Goal: Task Accomplishment & Management: Complete application form

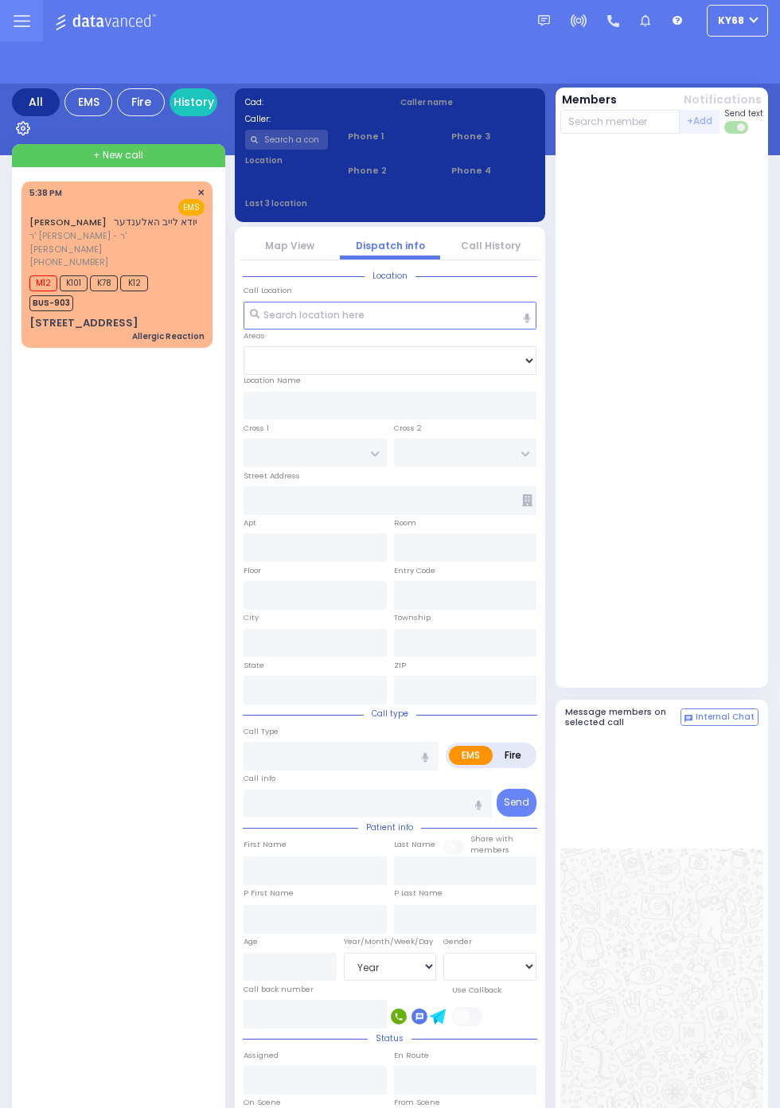
select select "Year"
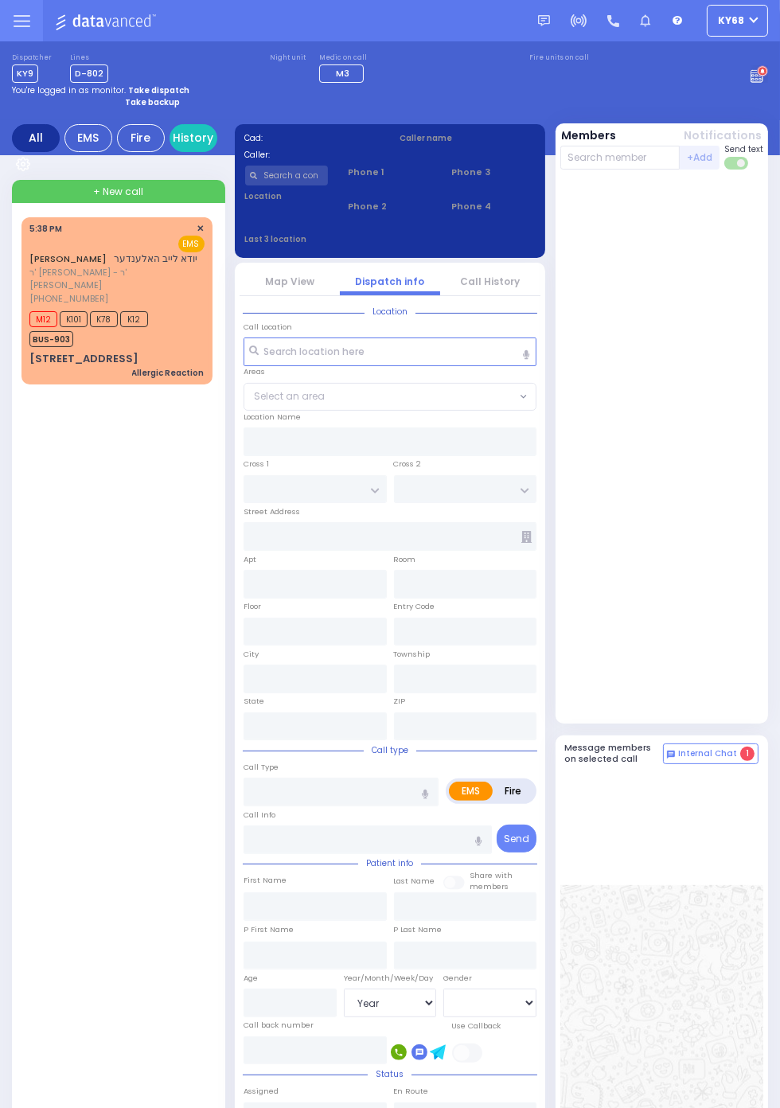
click at [768, 77] on circle at bounding box center [762, 71] width 11 height 11
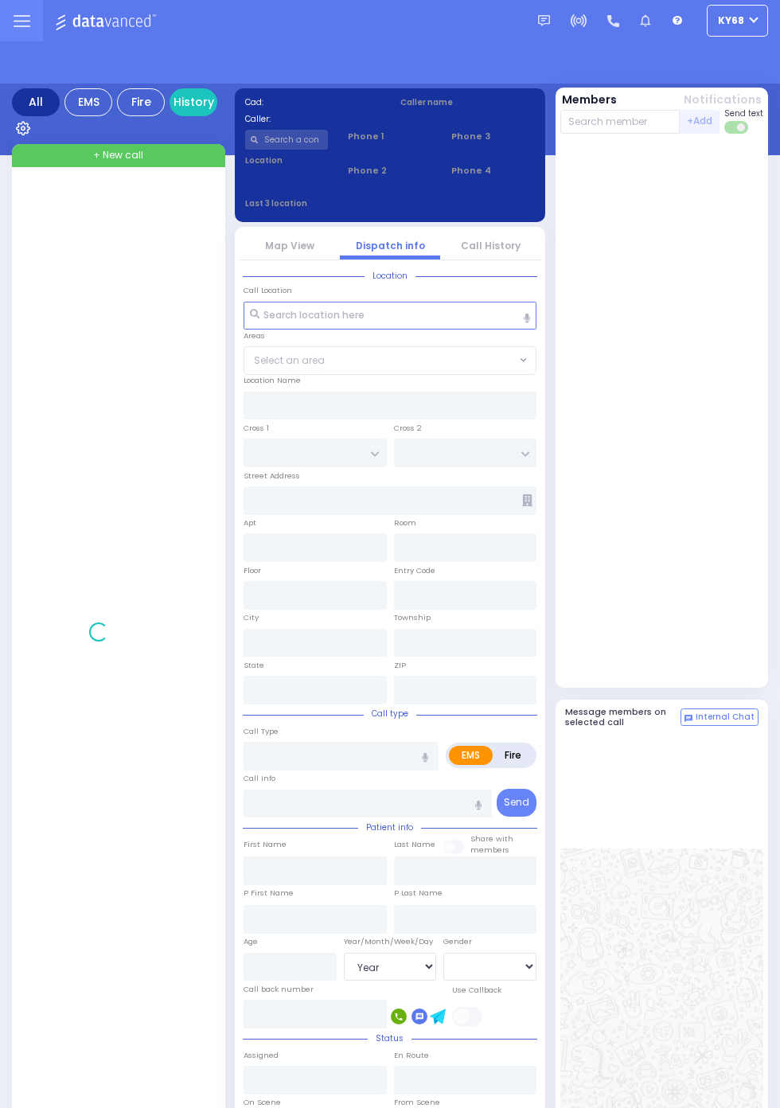
select select "Year"
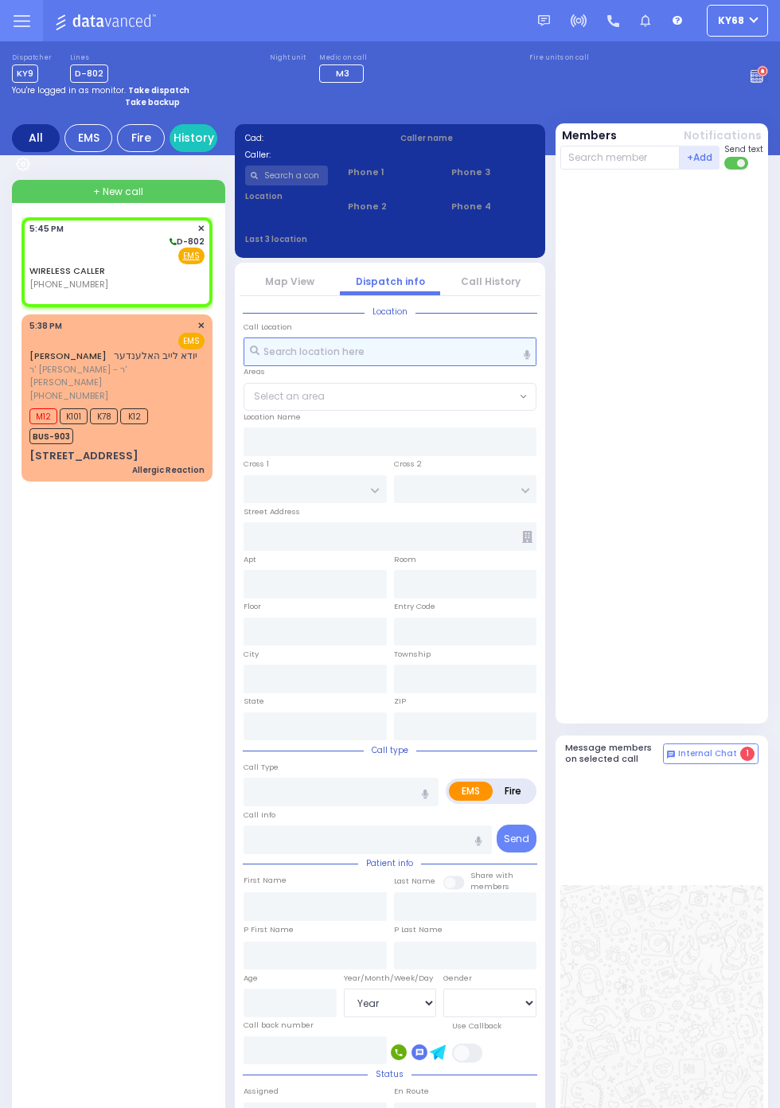
select select
radio input "true"
select select
type input "17:45"
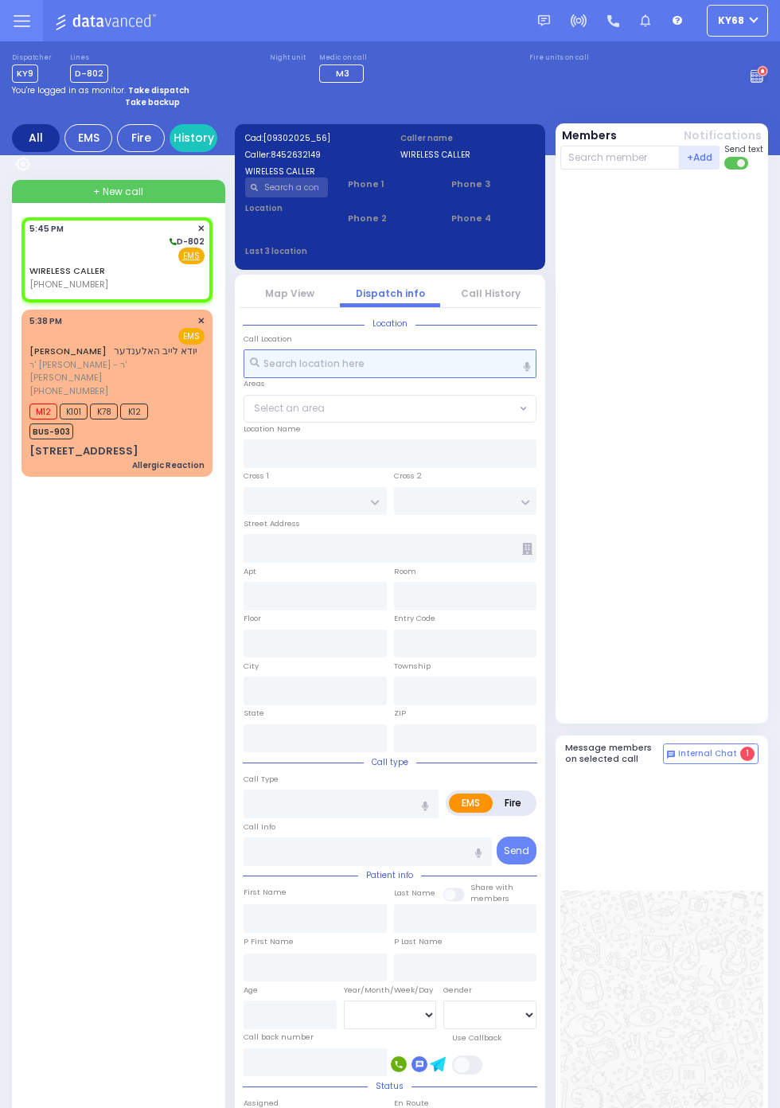
select select
radio input "true"
select select
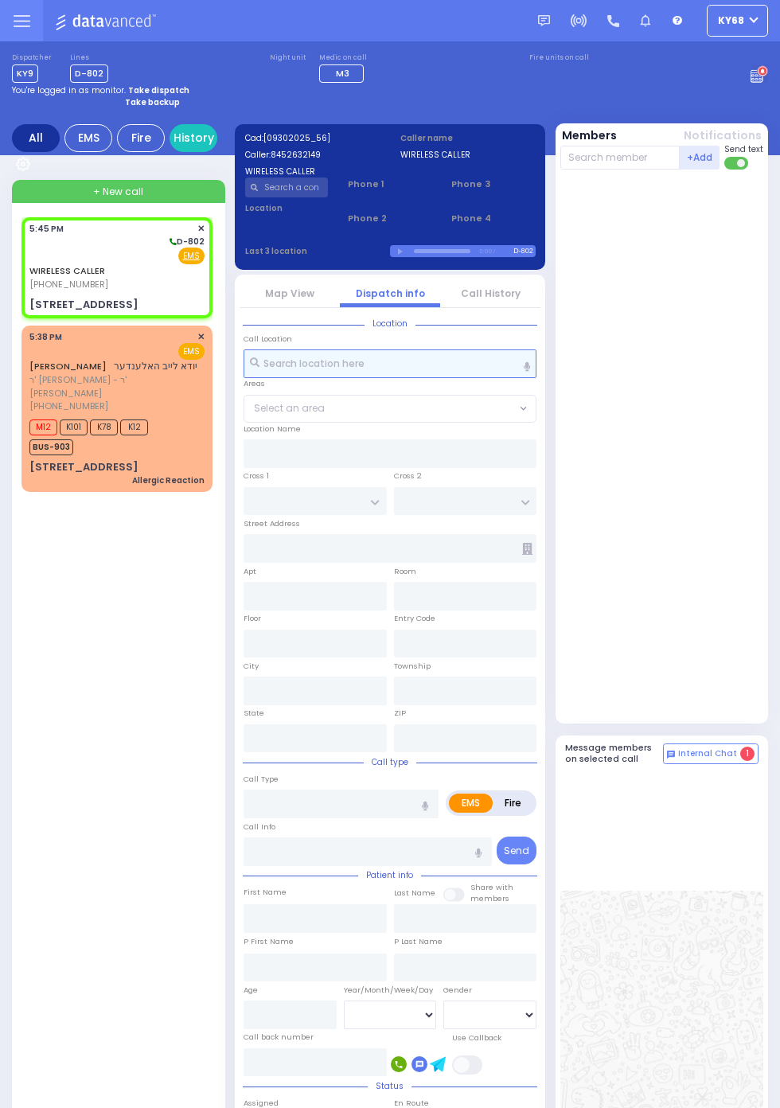
select select
radio input "true"
select select
type input "SCHUNNEMUNK RD"
type input "19 Lizensk Boulevard"
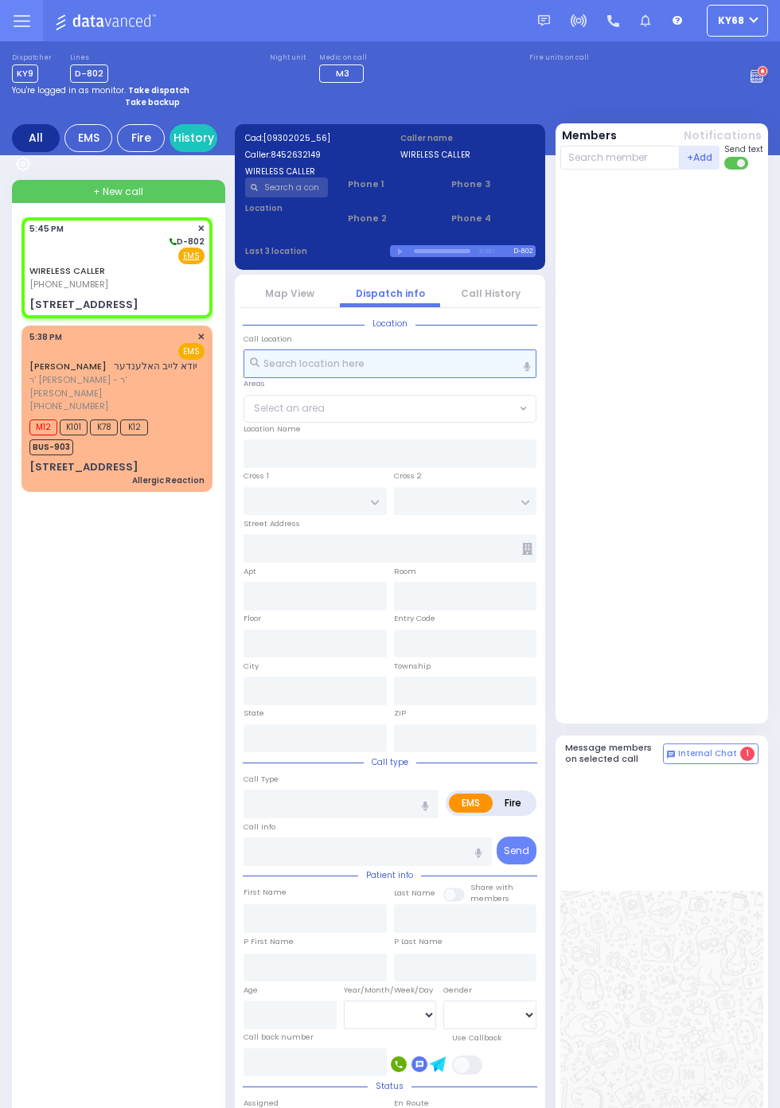
type input "Kiryas Joel"
type input "[US_STATE]"
type input "10950"
select select "[GEOGRAPHIC_DATA]"
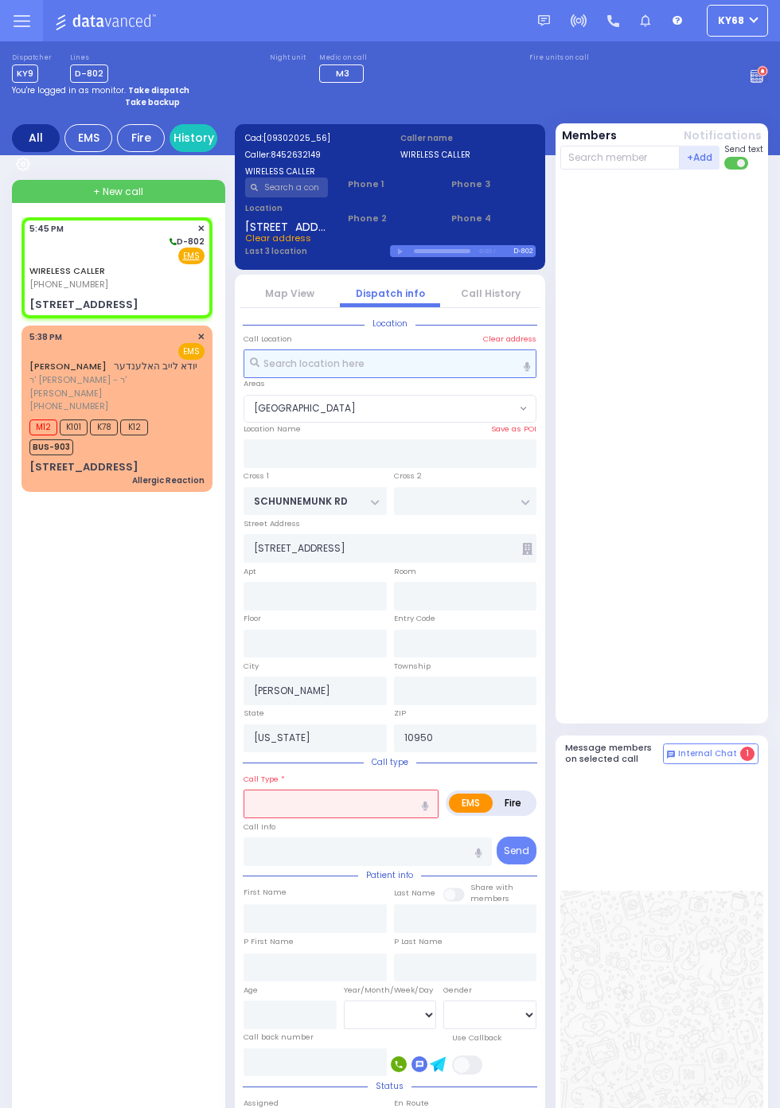
select select
radio input "true"
select select
type input "101"
select select "[GEOGRAPHIC_DATA]"
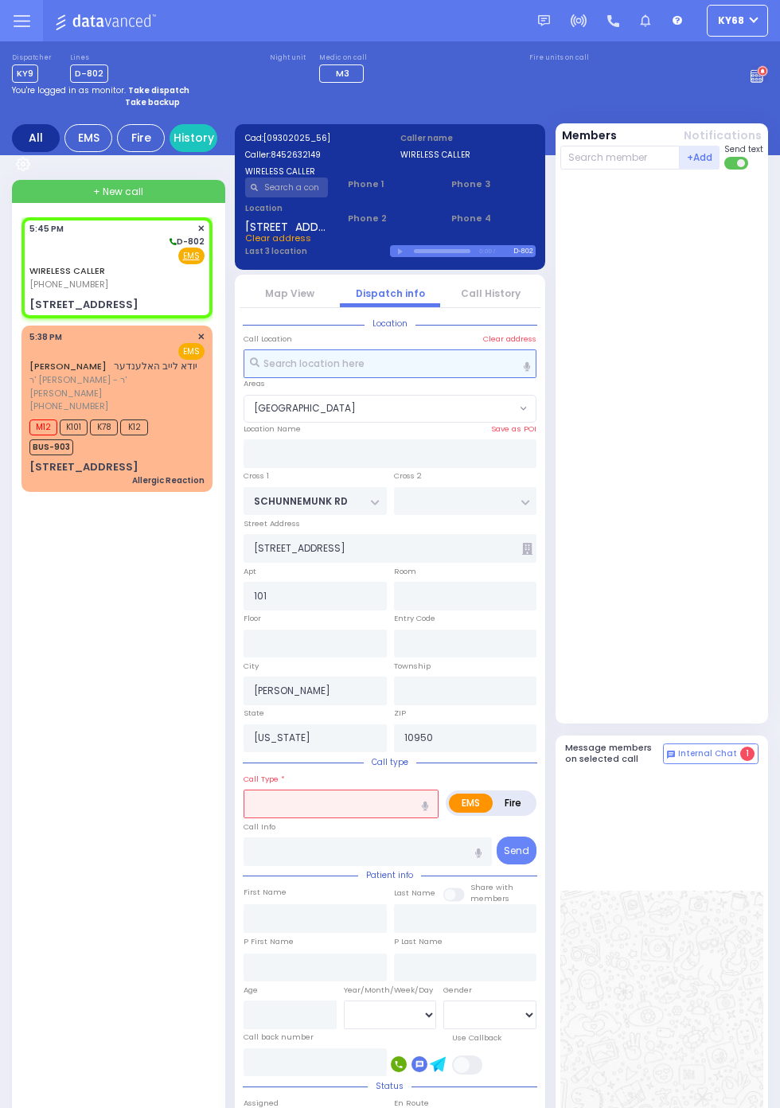
select select
radio input "true"
type input "19"
select select
select select "[GEOGRAPHIC_DATA]"
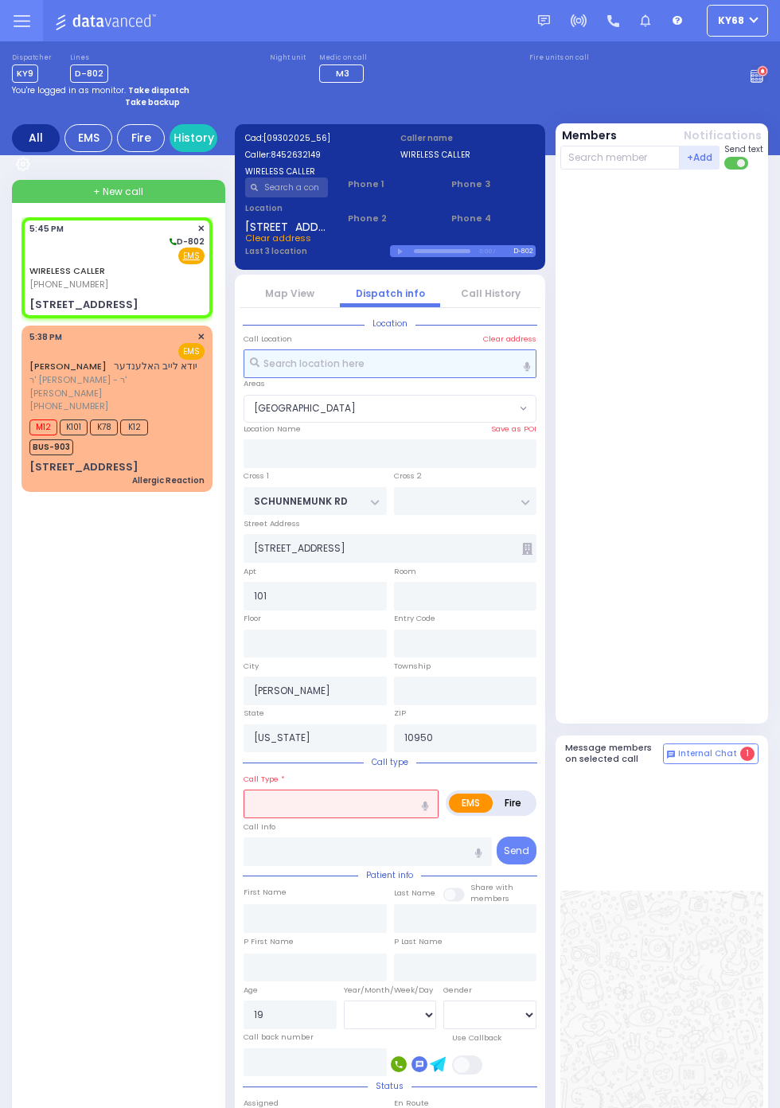
select select
radio input "true"
select select "Year"
select select "[GEOGRAPHIC_DATA]"
select select
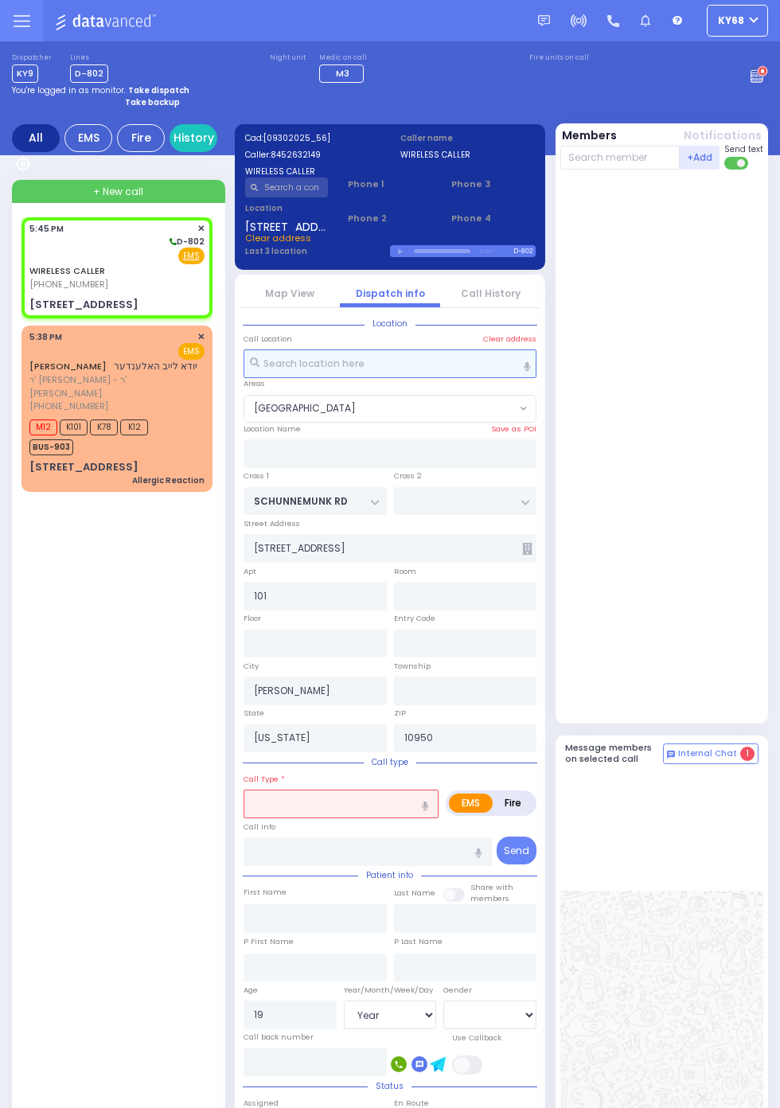
radio input "true"
select select "Year"
select select "[DEMOGRAPHIC_DATA]"
select select "[GEOGRAPHIC_DATA]"
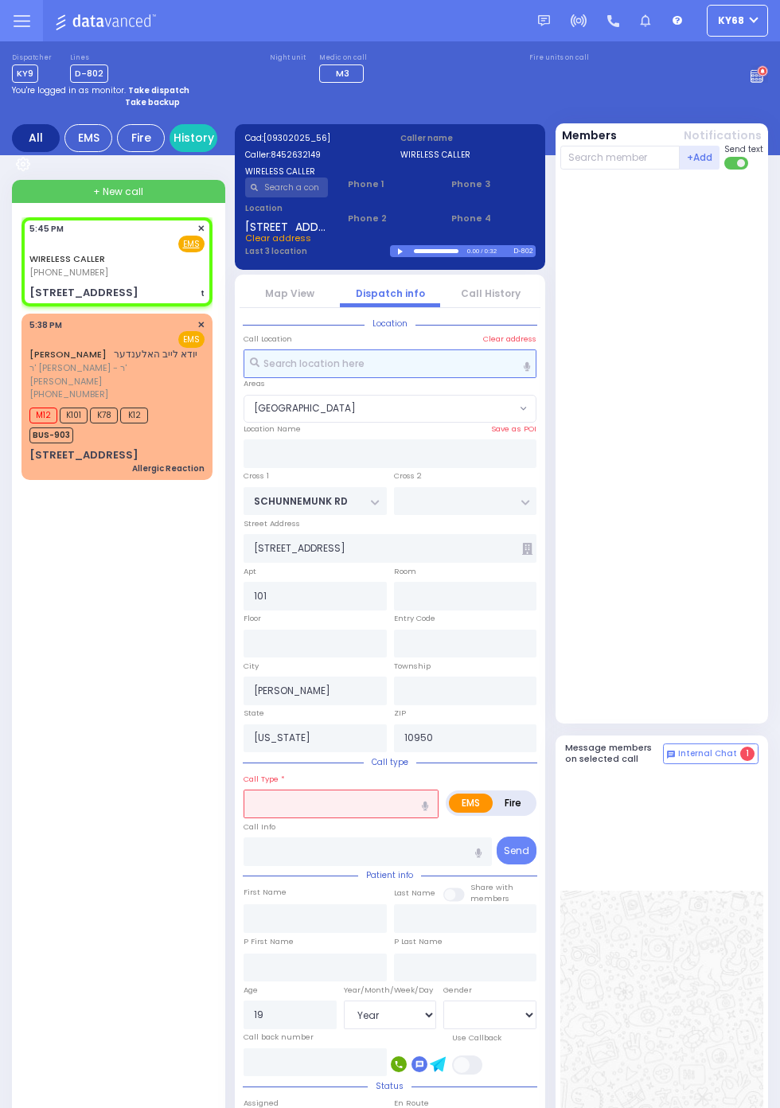
select select
type input "t"
radio input "true"
select select "Year"
select select "[DEMOGRAPHIC_DATA]"
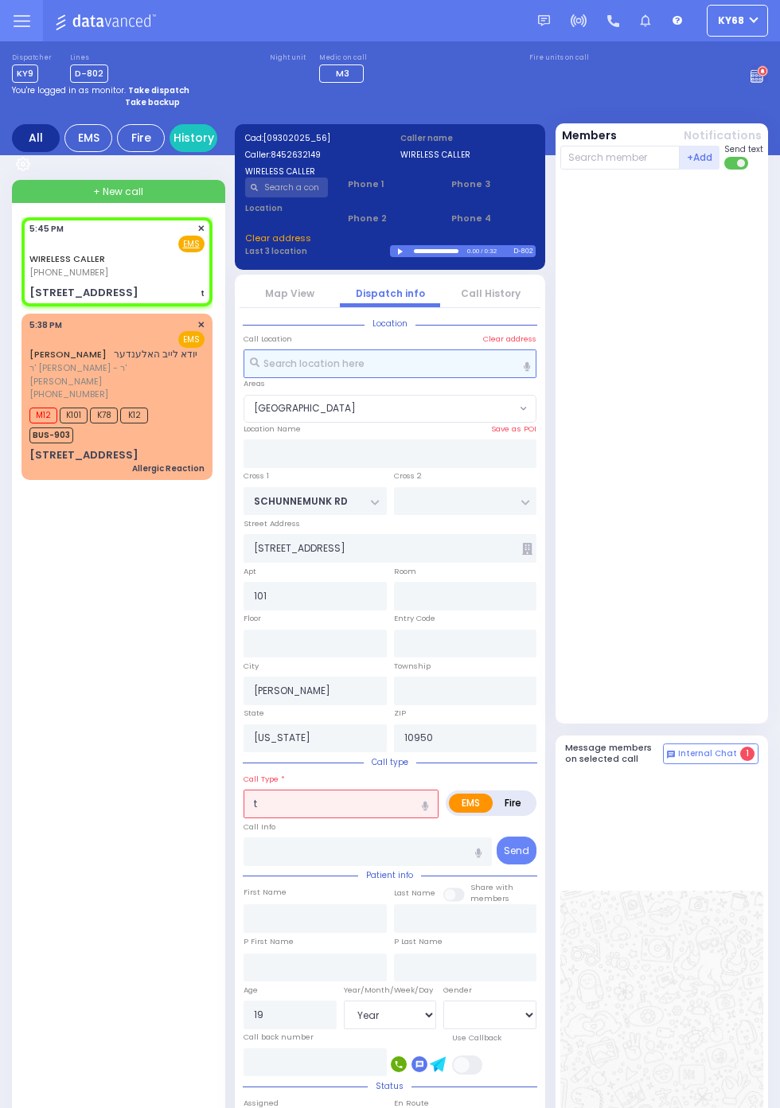
select select
radio input "true"
select select "Year"
select select "[DEMOGRAPHIC_DATA]"
select select "[GEOGRAPHIC_DATA]"
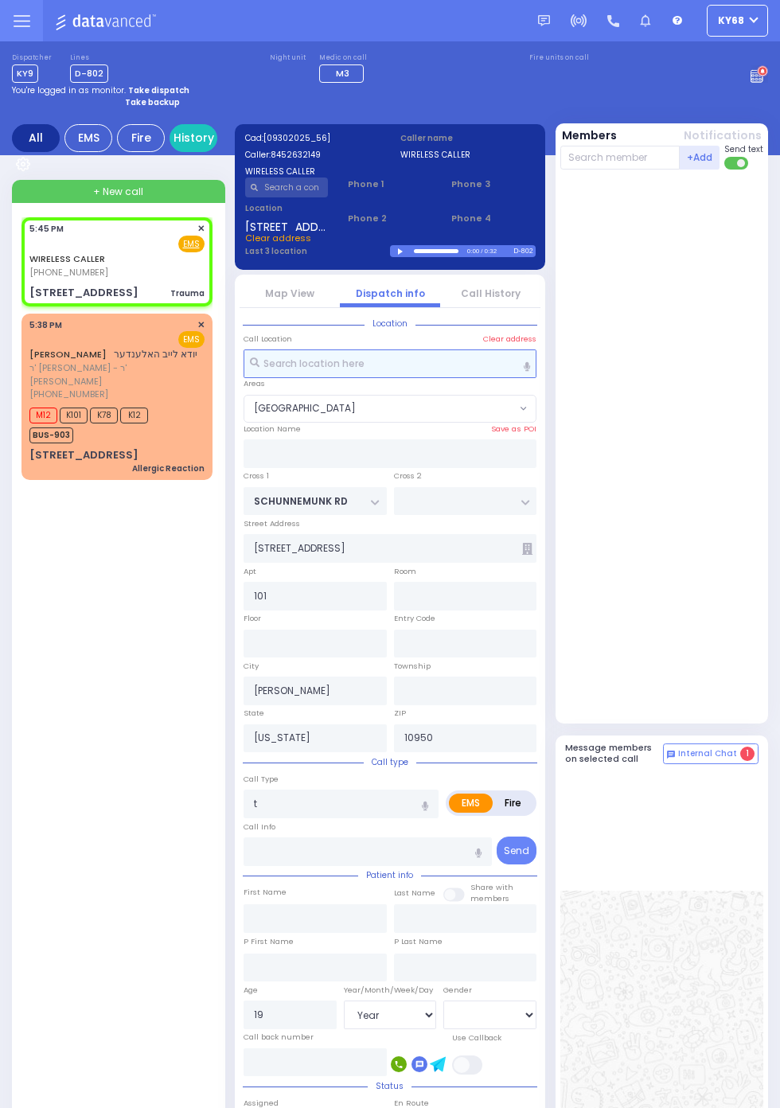
select select
type input "Trauma"
radio input "true"
select select "Year"
select select "[DEMOGRAPHIC_DATA]"
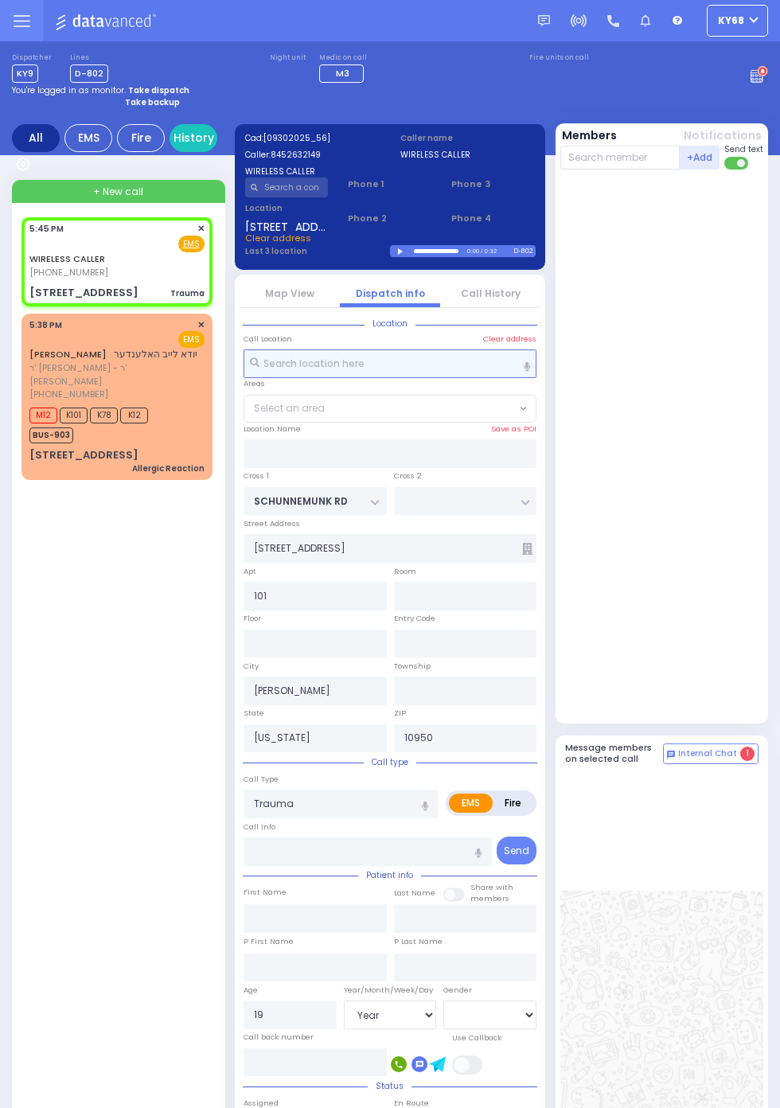
select select "[GEOGRAPHIC_DATA]"
select select
radio input "true"
select select "Year"
select select "[DEMOGRAPHIC_DATA]"
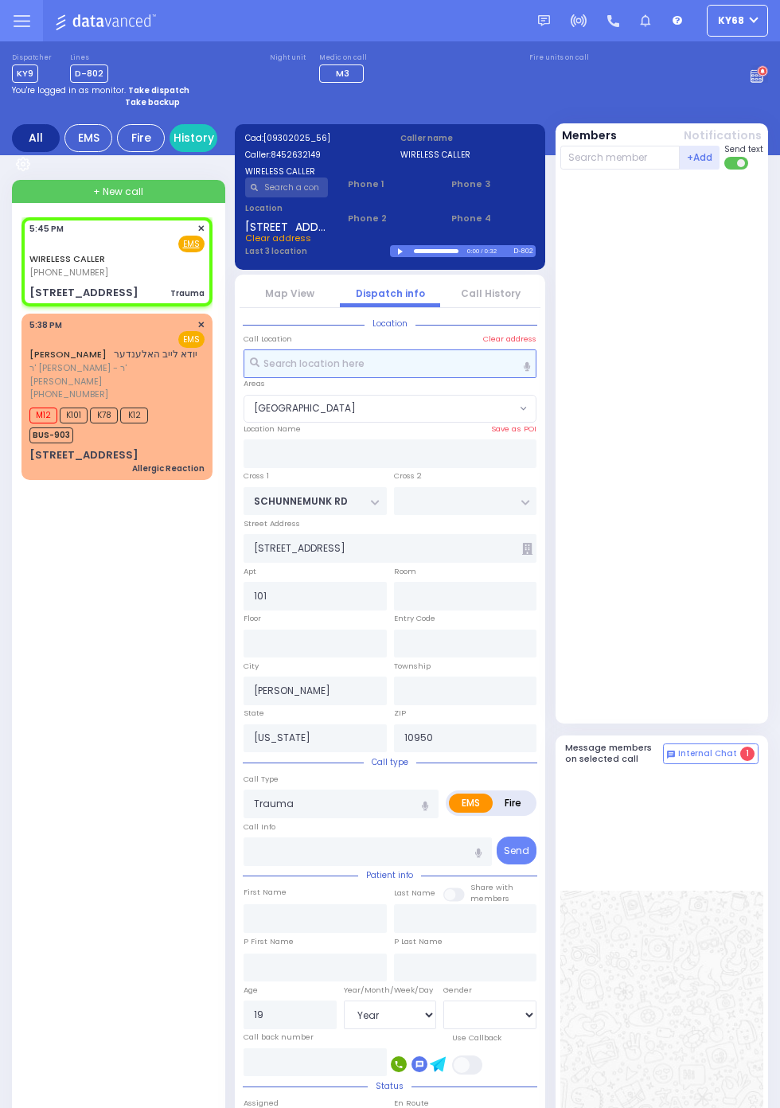
scroll to position [279, 0]
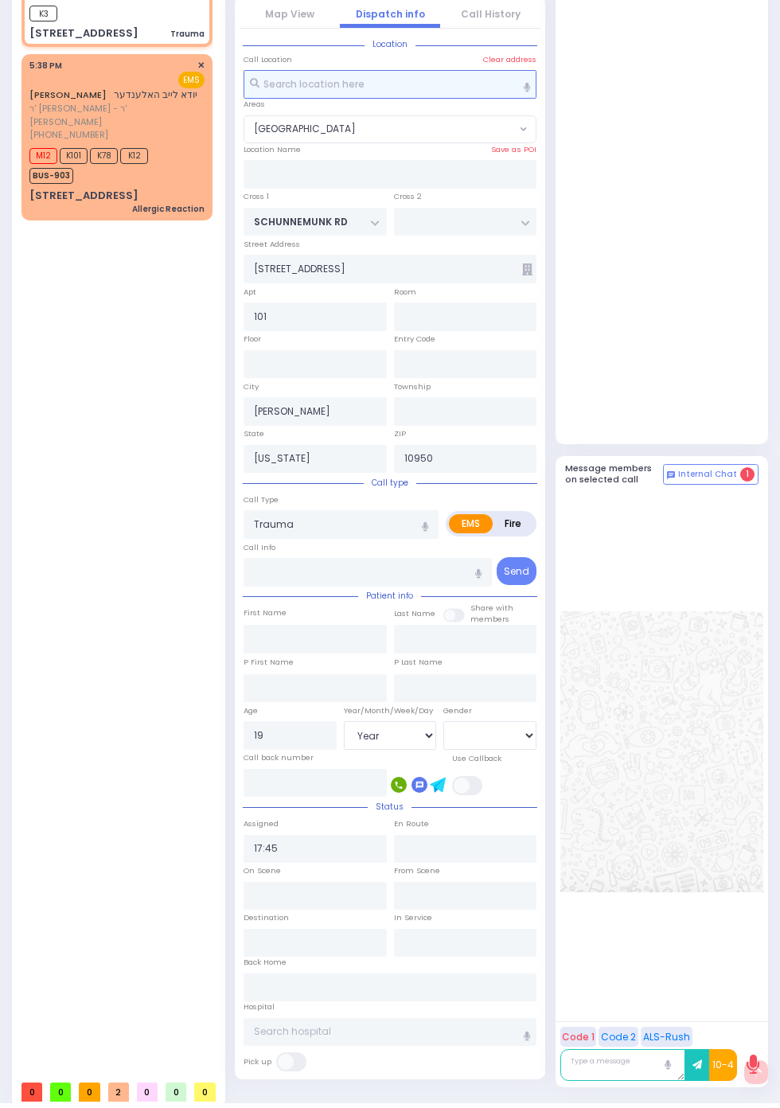
select select "[GEOGRAPHIC_DATA]"
radio input "true"
select select "Year"
select select "[DEMOGRAPHIC_DATA]"
type input "17:46"
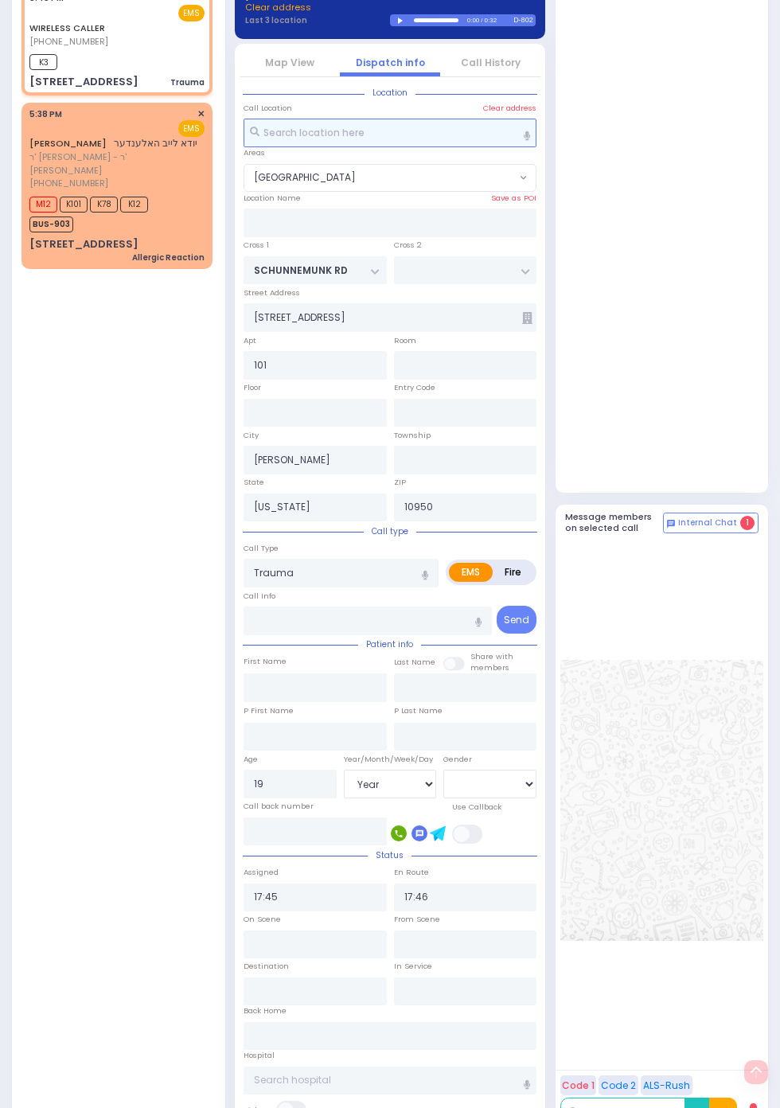
scroll to position [0, 0]
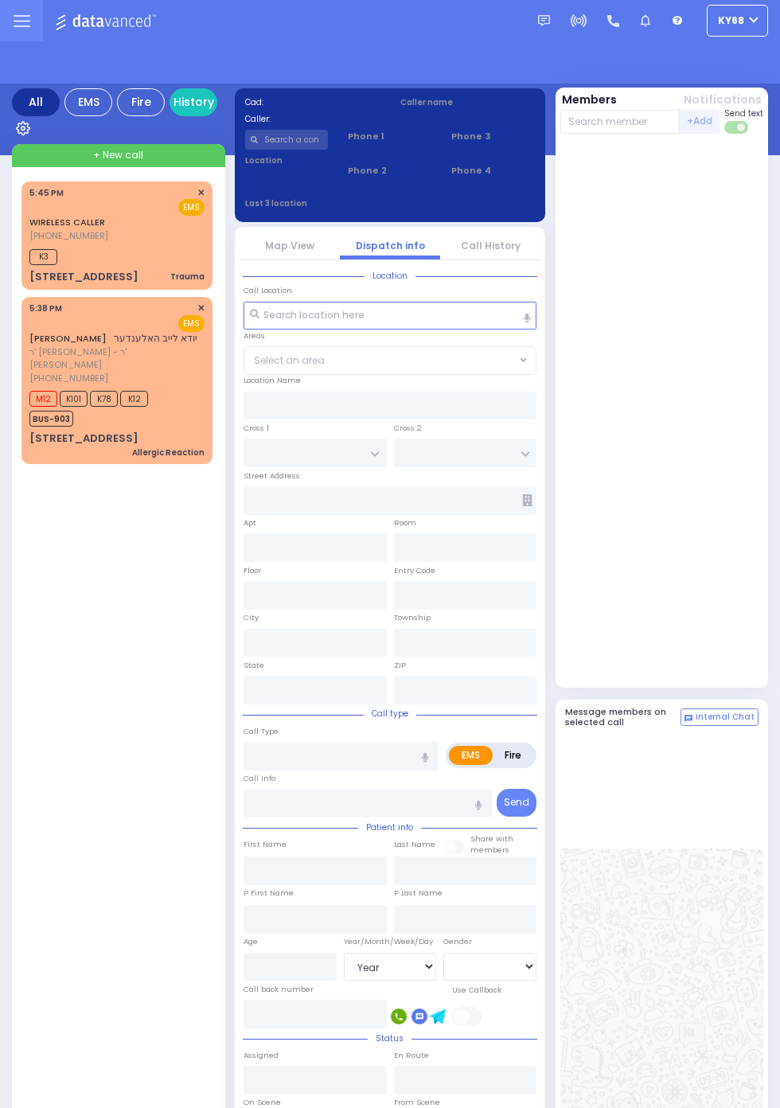
select select "Year"
select select "[DEMOGRAPHIC_DATA]"
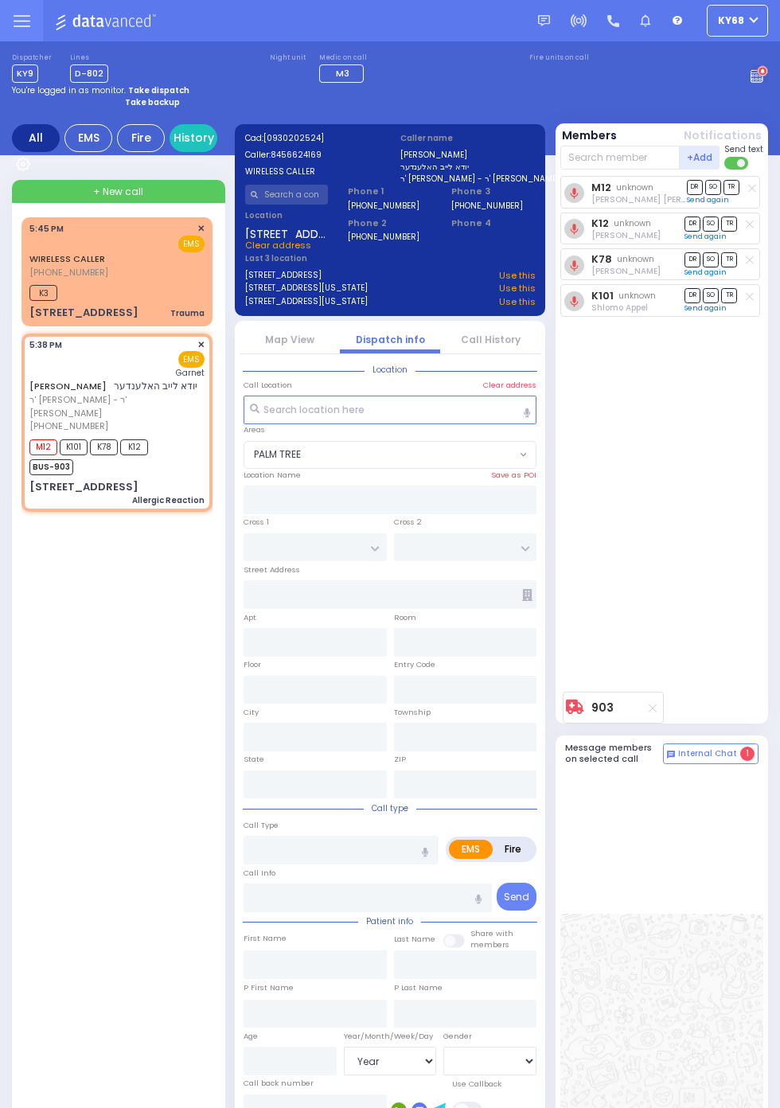
select select "PALM TREE"
type input "ACRES RD"
type input "DINEV RD"
type input "4 AMSTERDAM WAY"
type input "103"
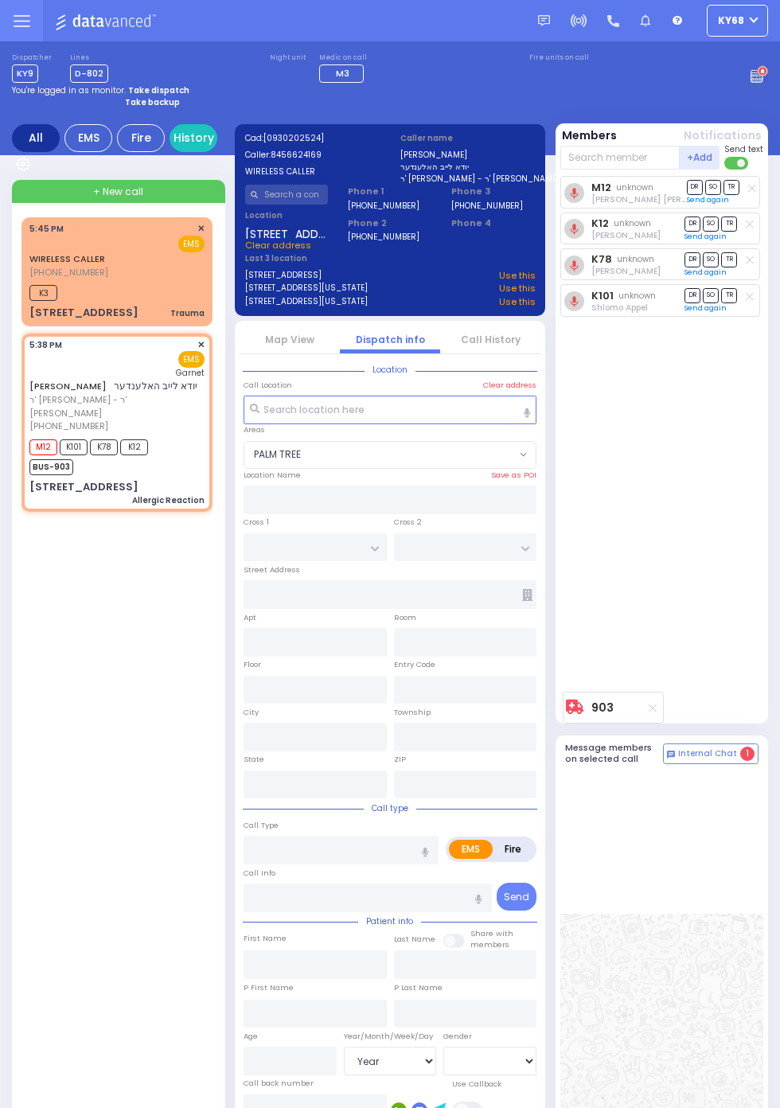
type input "Monroe"
type input "[US_STATE]"
type input "10950"
type input "Allergic Reaction"
radio input "true"
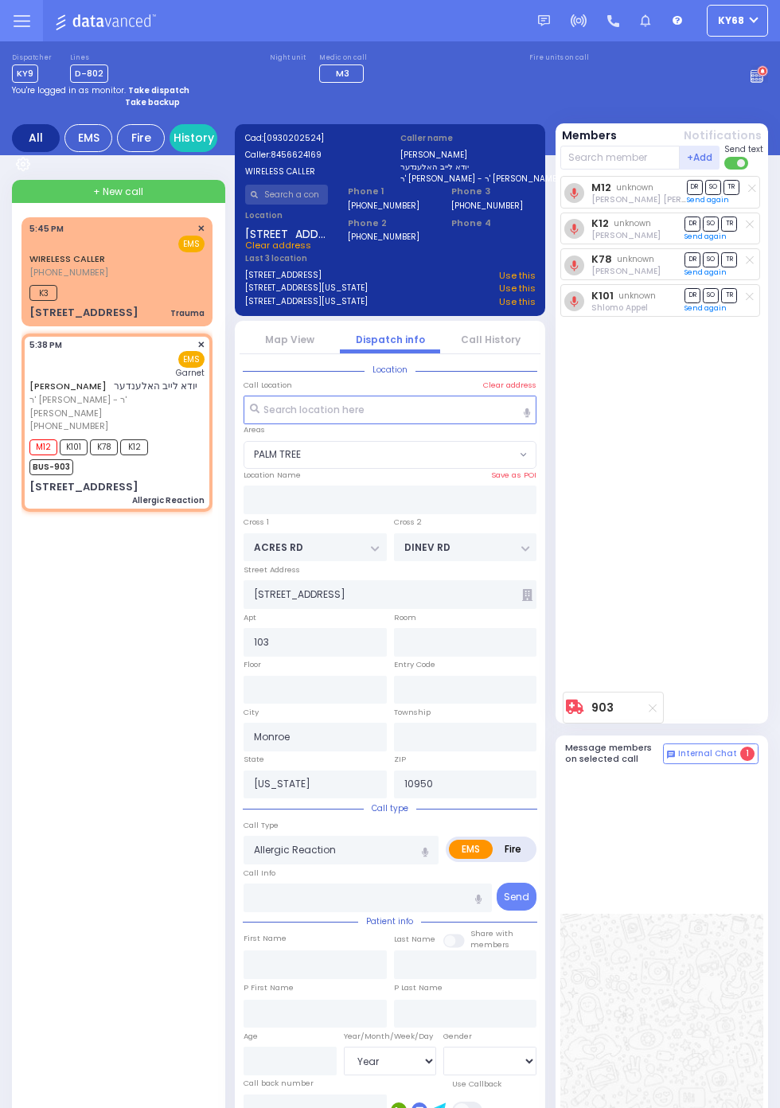
type input "YIDA LEIB"
type input "HOLLANDER"
type input "11"
select select "Year"
select select "[DEMOGRAPHIC_DATA]"
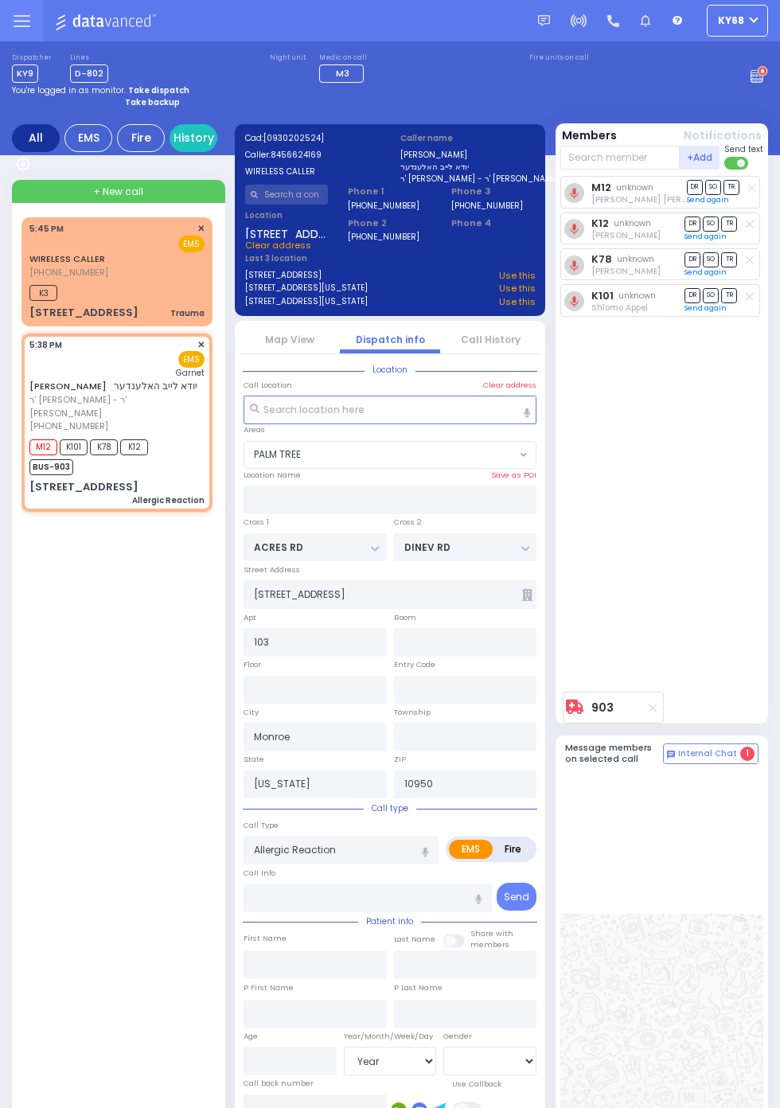
type input "17:38"
type input "17:39"
type input "Orange Regional Medical Center"
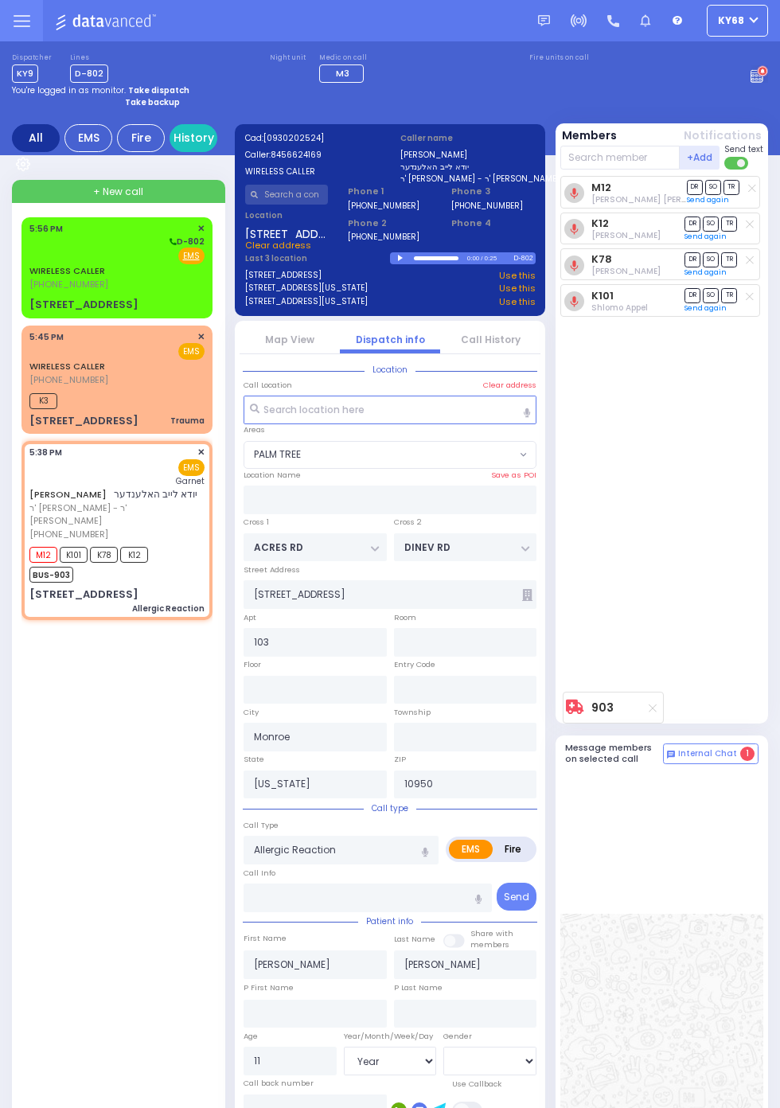
click at [759, 72] on circle at bounding box center [763, 72] width 10 height 10
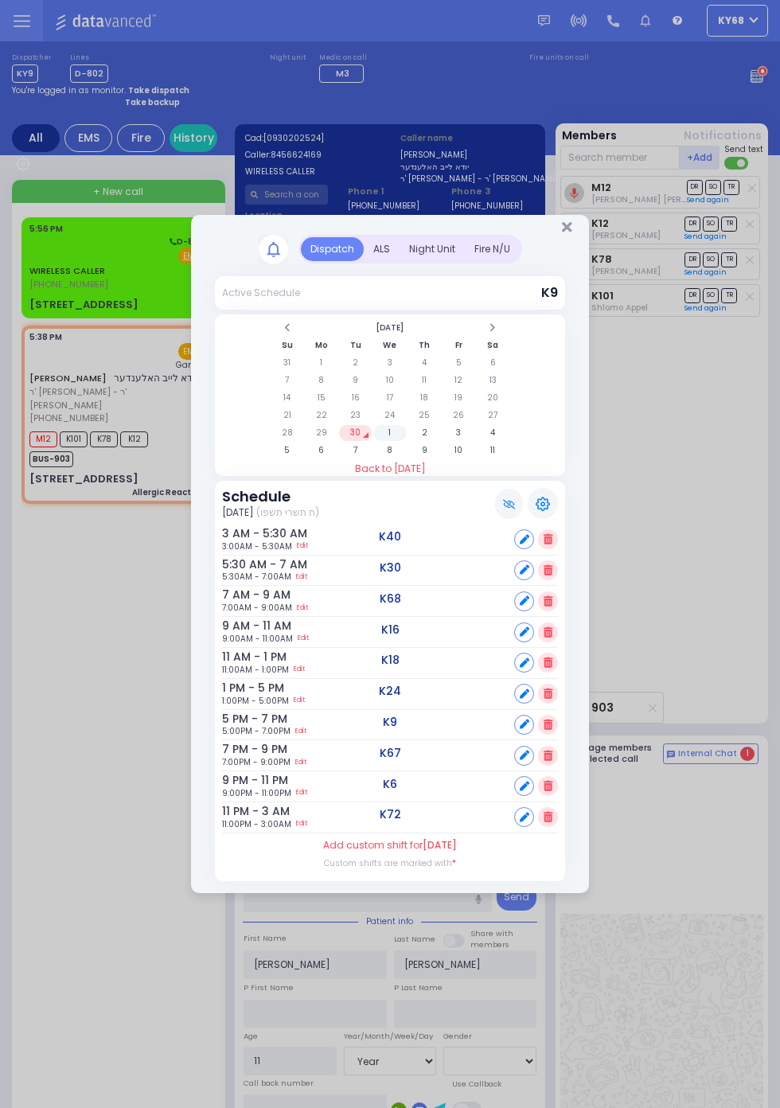
click at [406, 441] on td "1" at bounding box center [389, 433] width 33 height 16
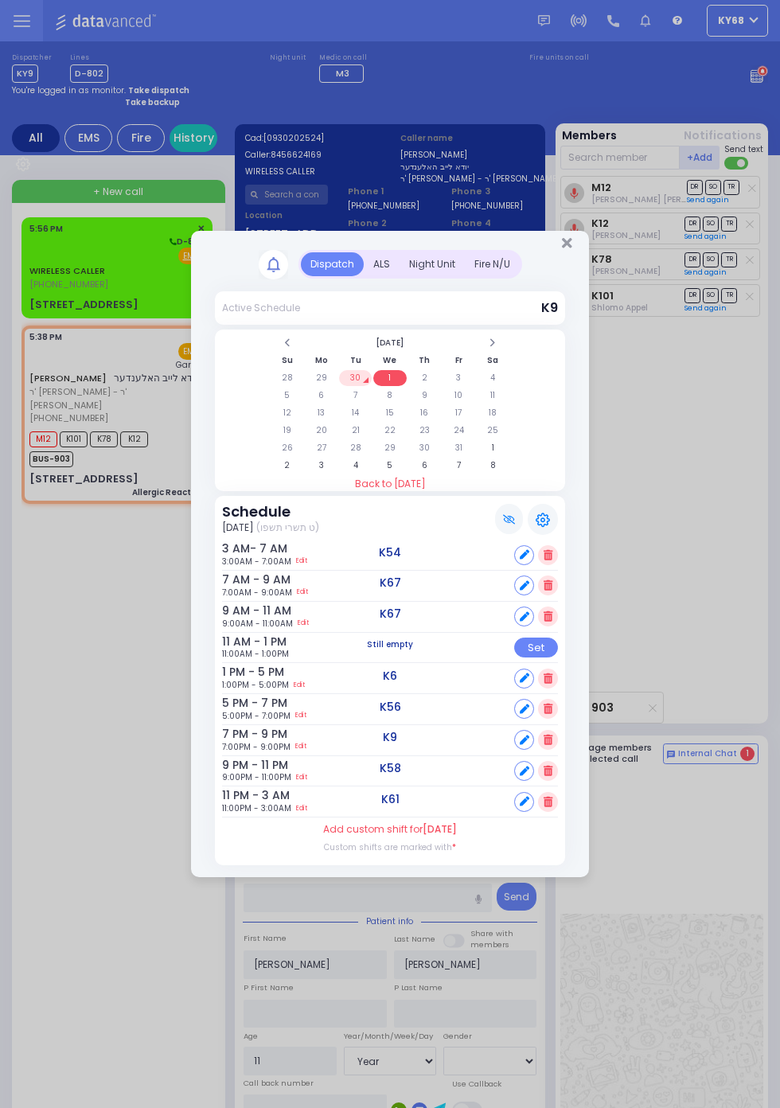
click at [552, 714] on icon at bounding box center [547, 708] width 9 height 10
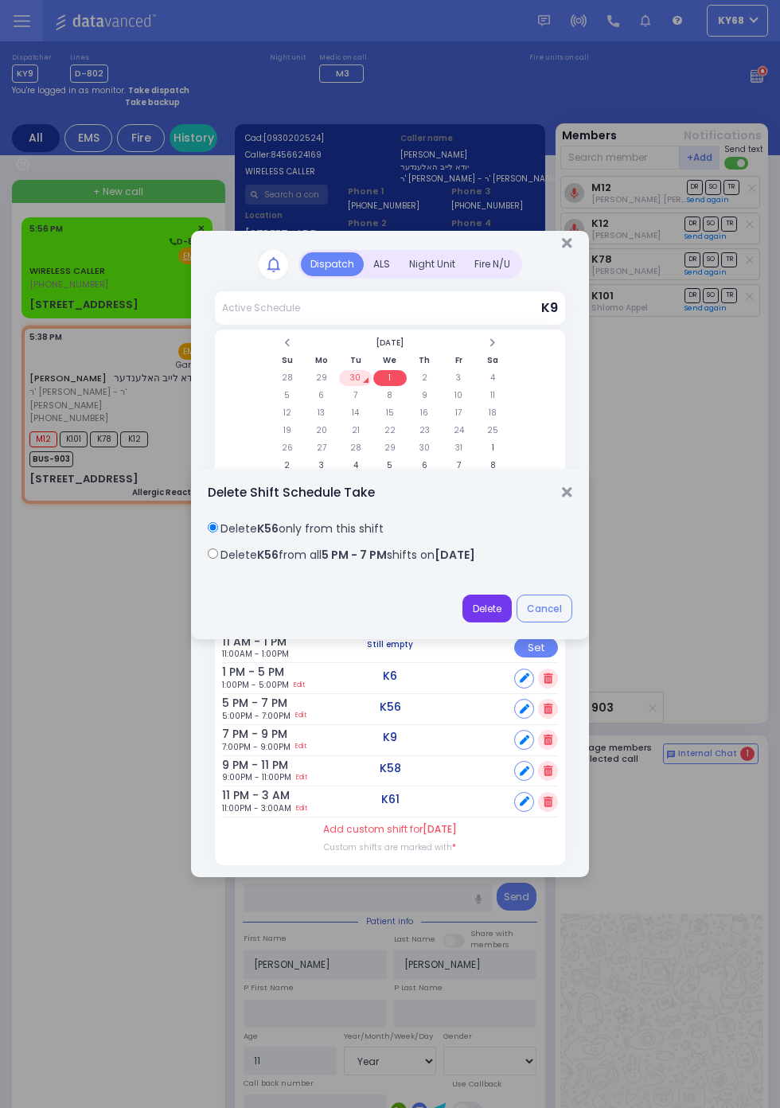
click at [488, 606] on button "Delete" at bounding box center [486, 608] width 49 height 29
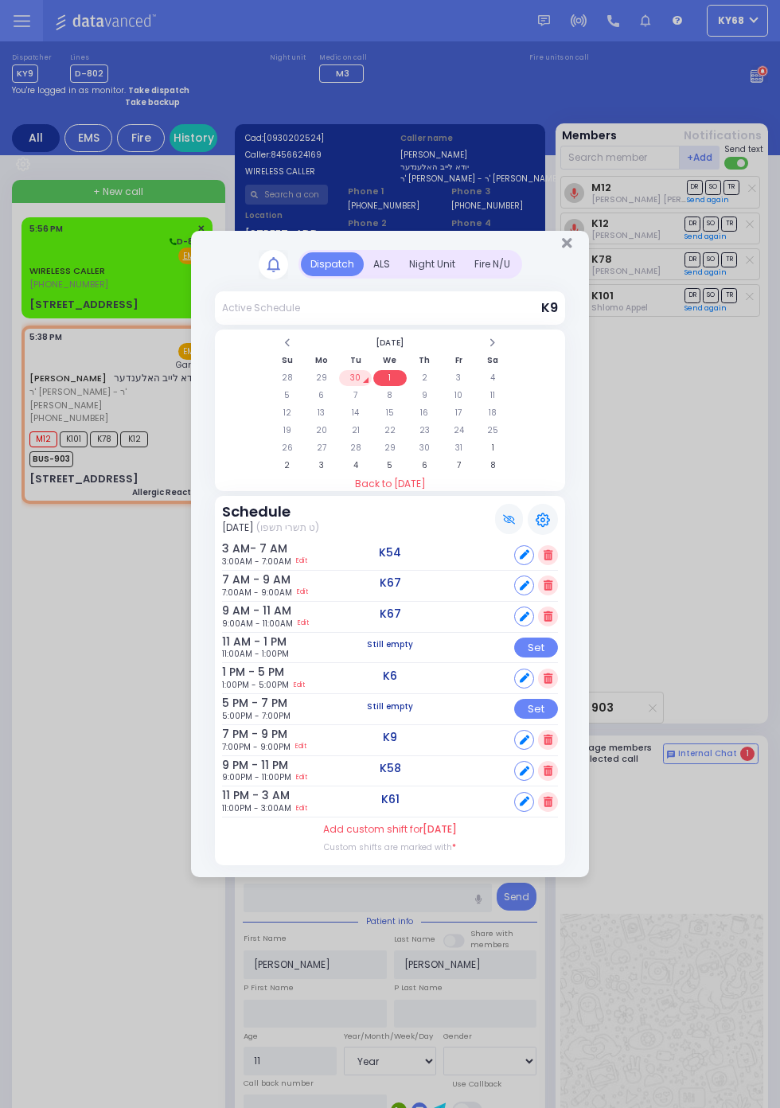
click at [552, 745] on icon at bounding box center [547, 739] width 9 height 10
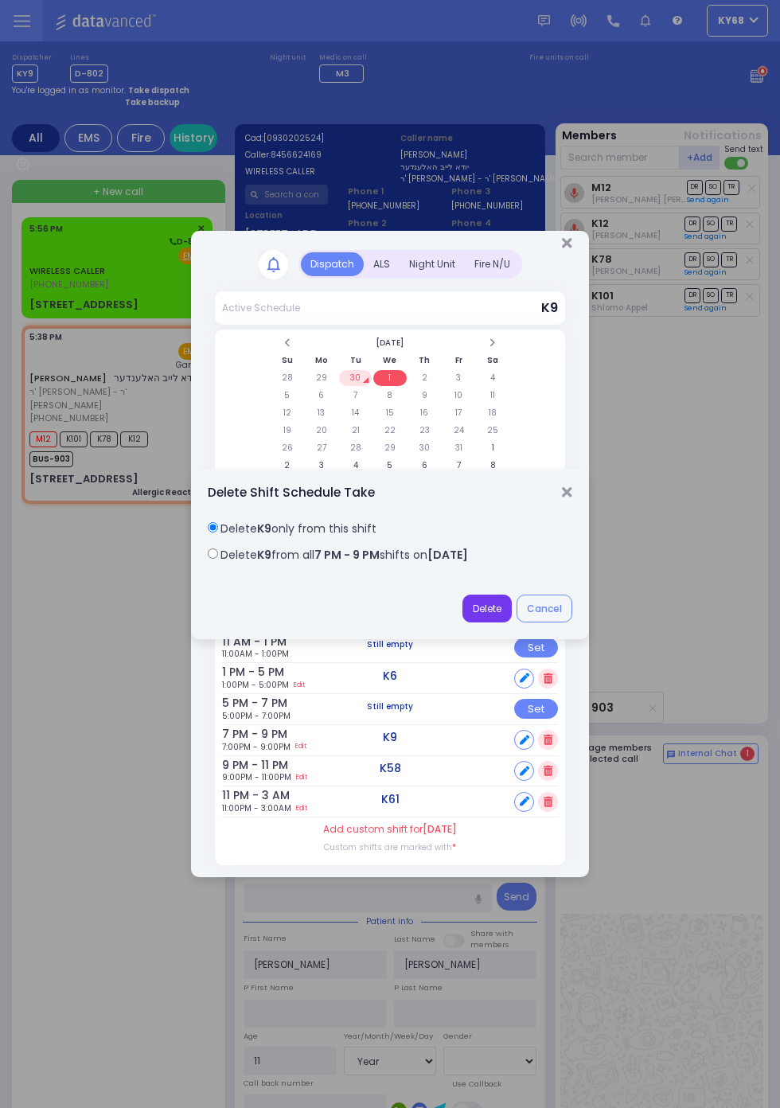
click at [493, 612] on button "Delete" at bounding box center [486, 608] width 49 height 29
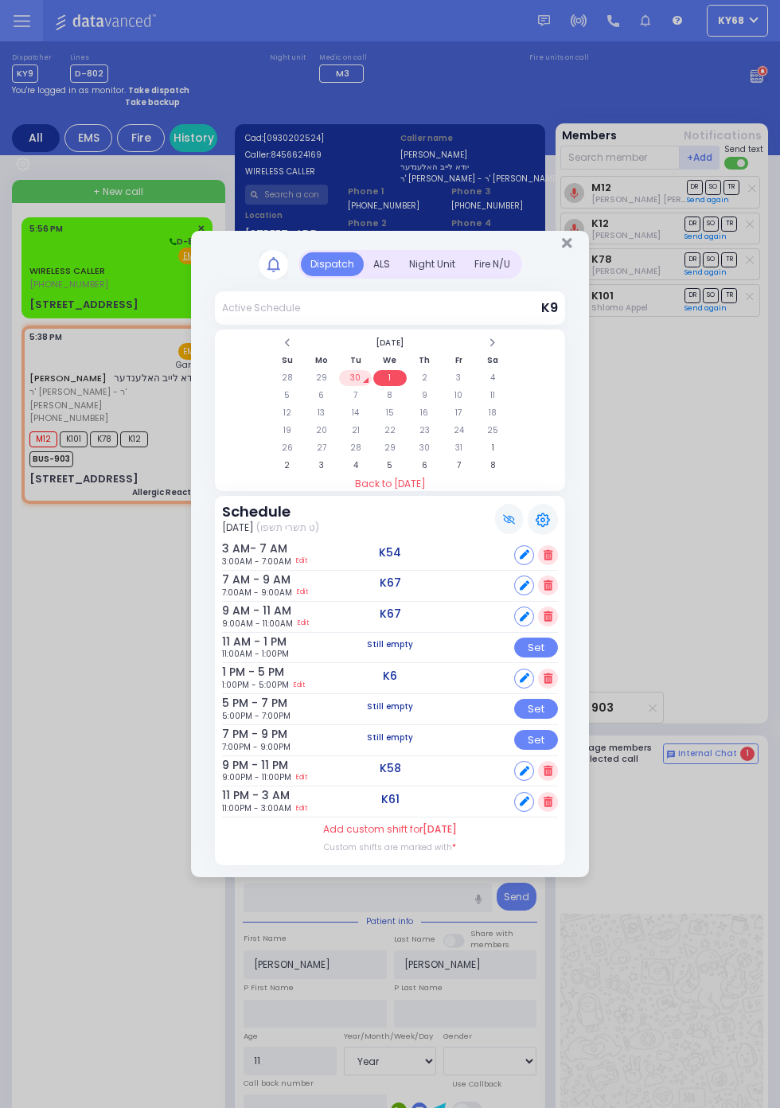
click at [552, 776] on icon at bounding box center [547, 770] width 9 height 10
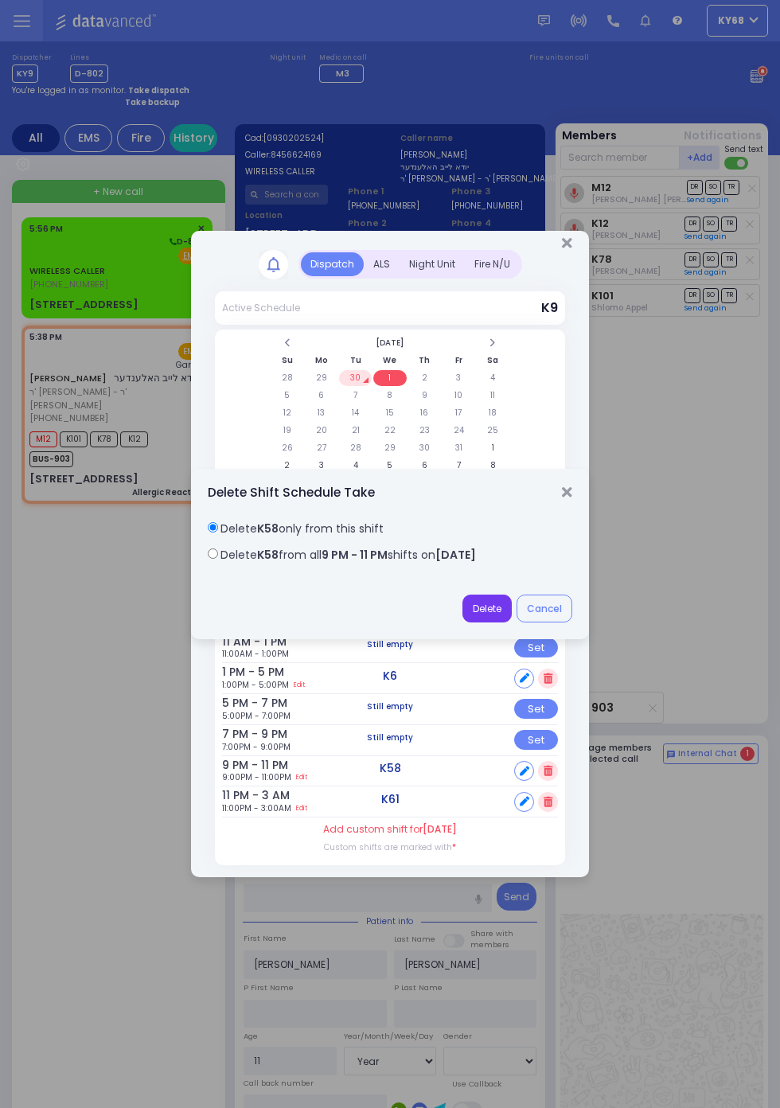
click at [495, 607] on button "Delete" at bounding box center [486, 608] width 49 height 29
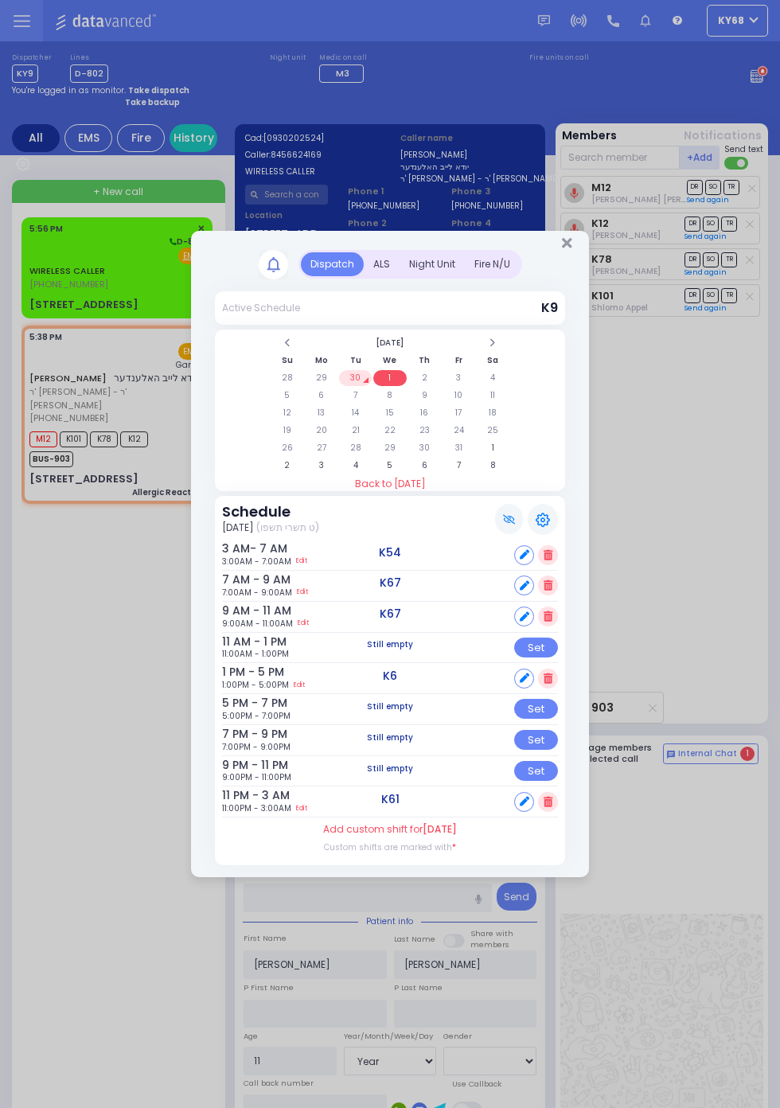
click at [552, 807] on icon at bounding box center [547, 801] width 9 height 10
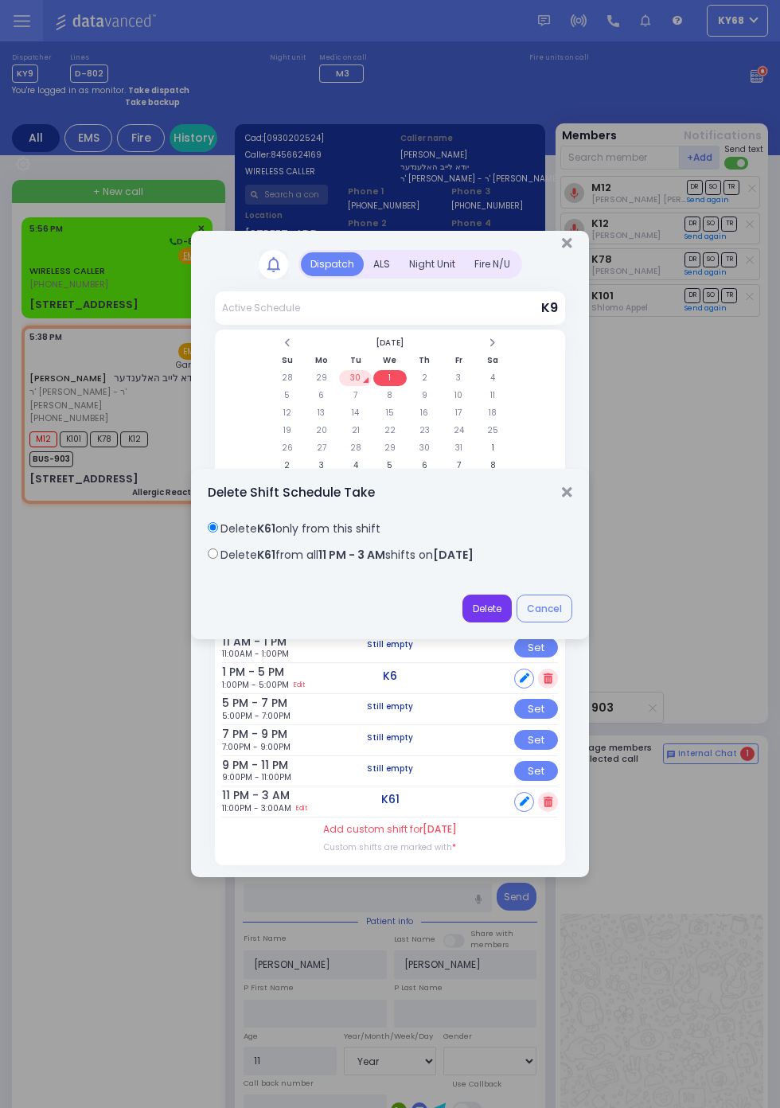
click at [489, 612] on button "Delete" at bounding box center [486, 608] width 49 height 29
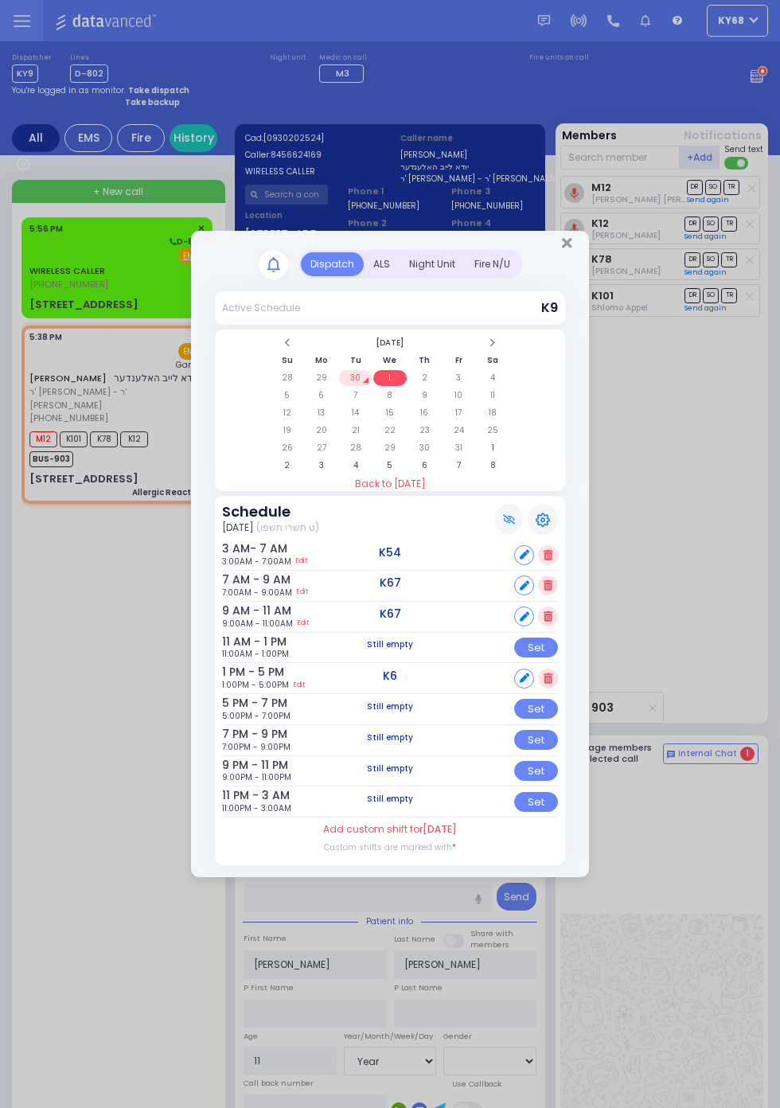
click at [280, 258] on rect at bounding box center [273, 264] width 29 height 29
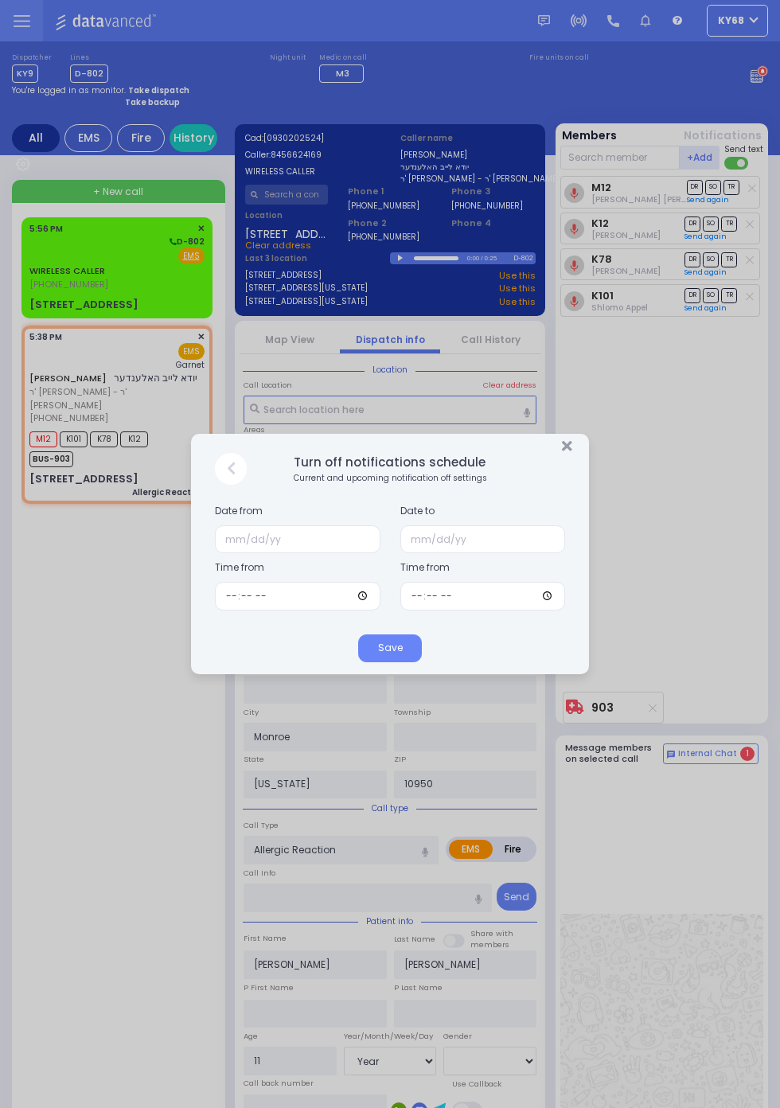
click at [294, 562] on div "Time from" at bounding box center [297, 581] width 185 height 56
click at [258, 539] on input "text" at bounding box center [298, 539] width 166 height 29
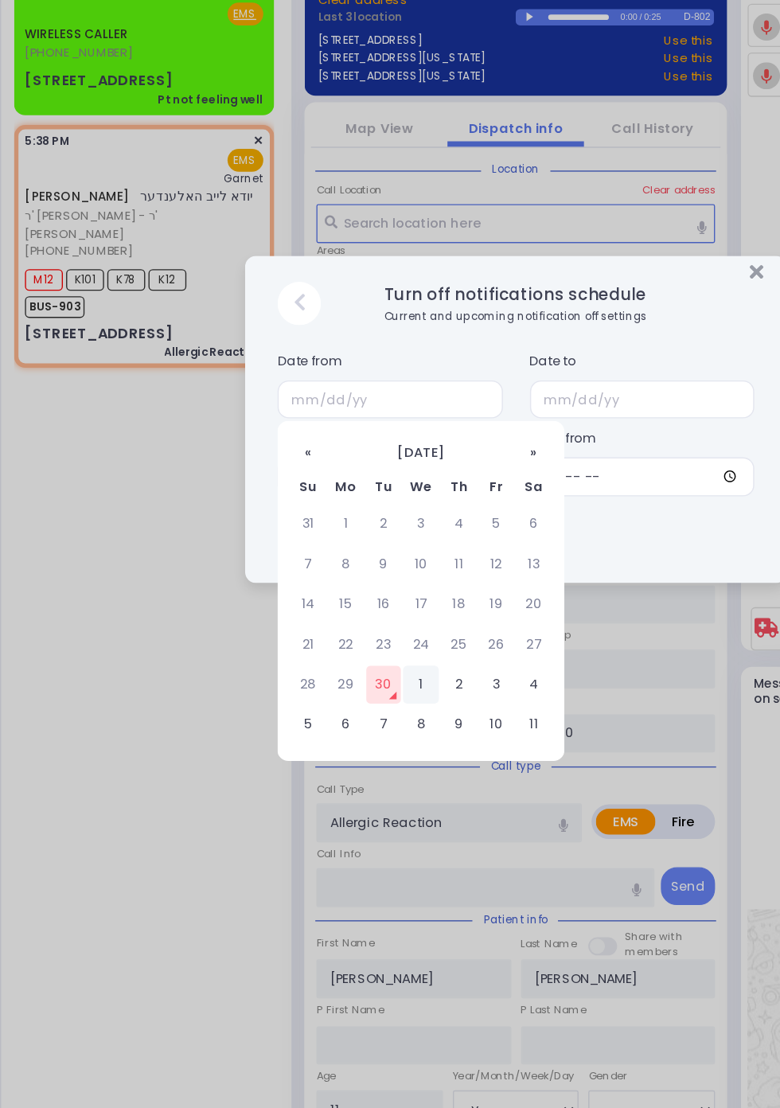
click at [333, 762] on td "1" at bounding box center [320, 748] width 26 height 28
type input "10/01/2025"
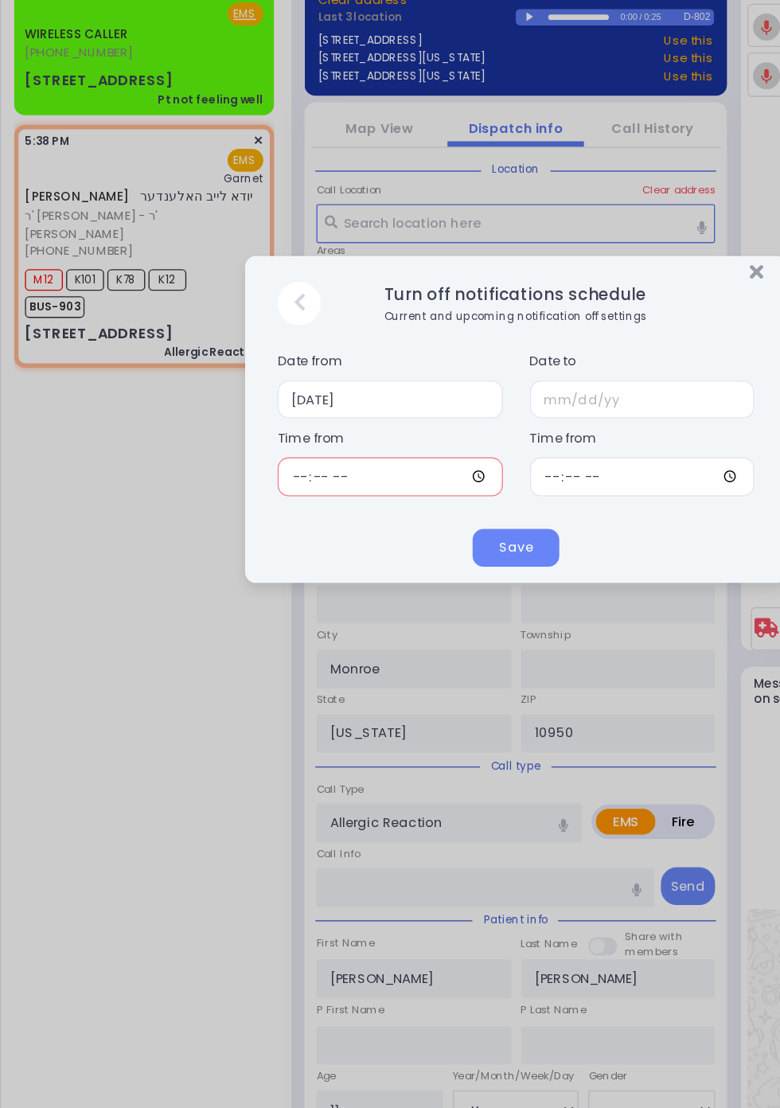
click at [298, 598] on input "time" at bounding box center [298, 596] width 166 height 29
select select
radio input "true"
type input "Unknown"
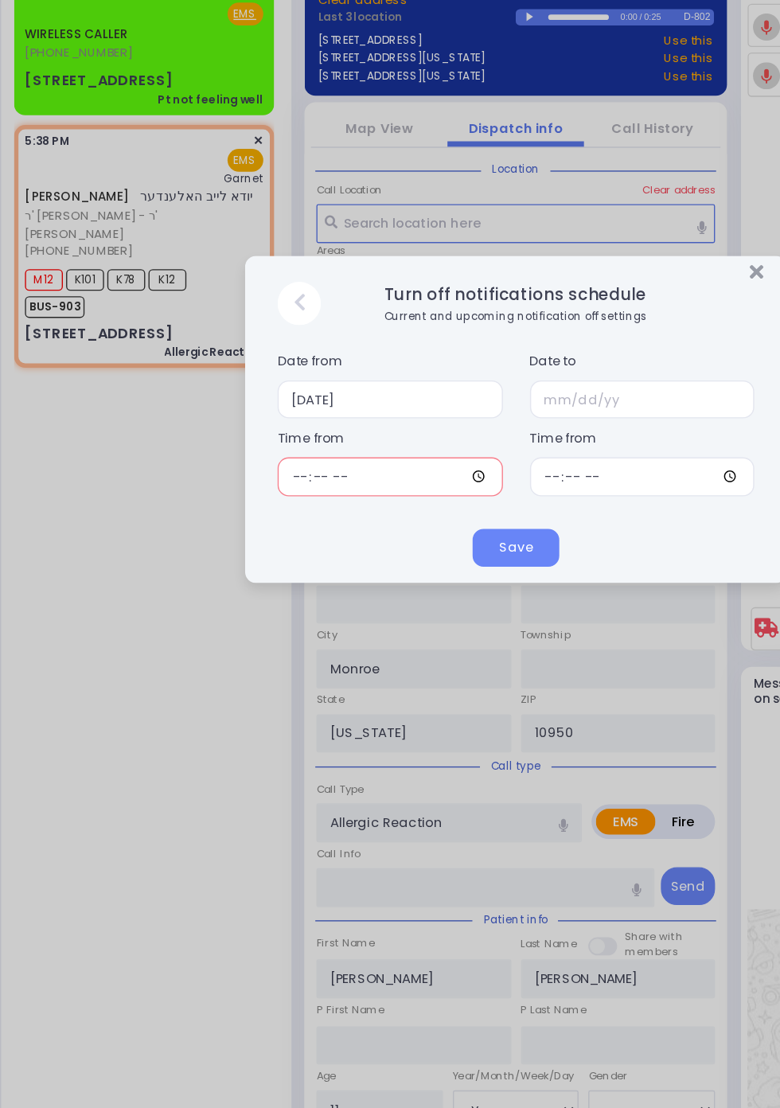
select select "Year"
select select "[DEMOGRAPHIC_DATA]"
select select "PALM TREE"
type input "17:00"
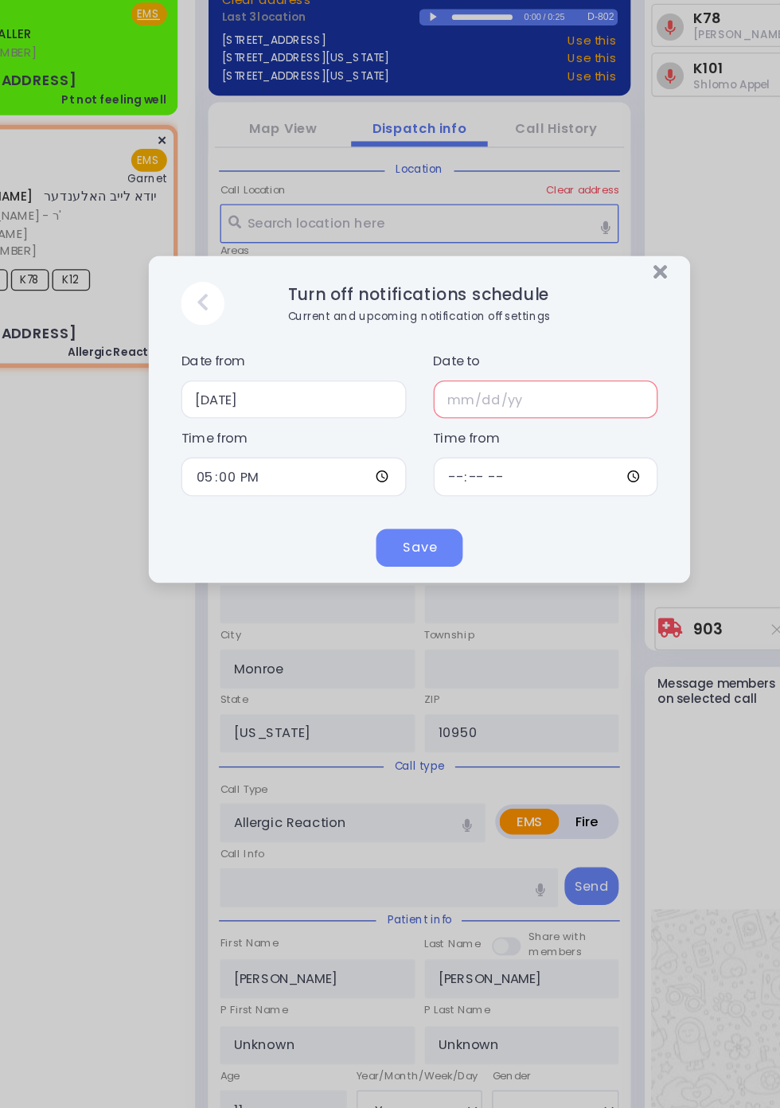
click at [477, 536] on input "text" at bounding box center [483, 539] width 166 height 29
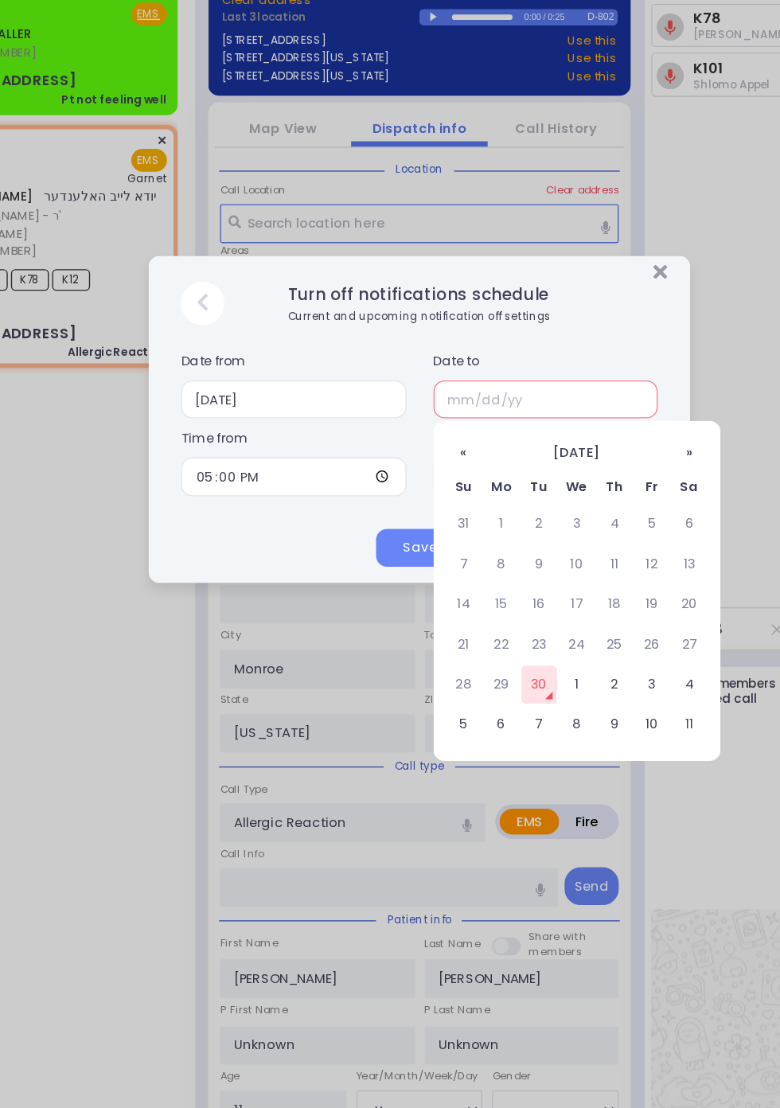
scroll to position [11, 0]
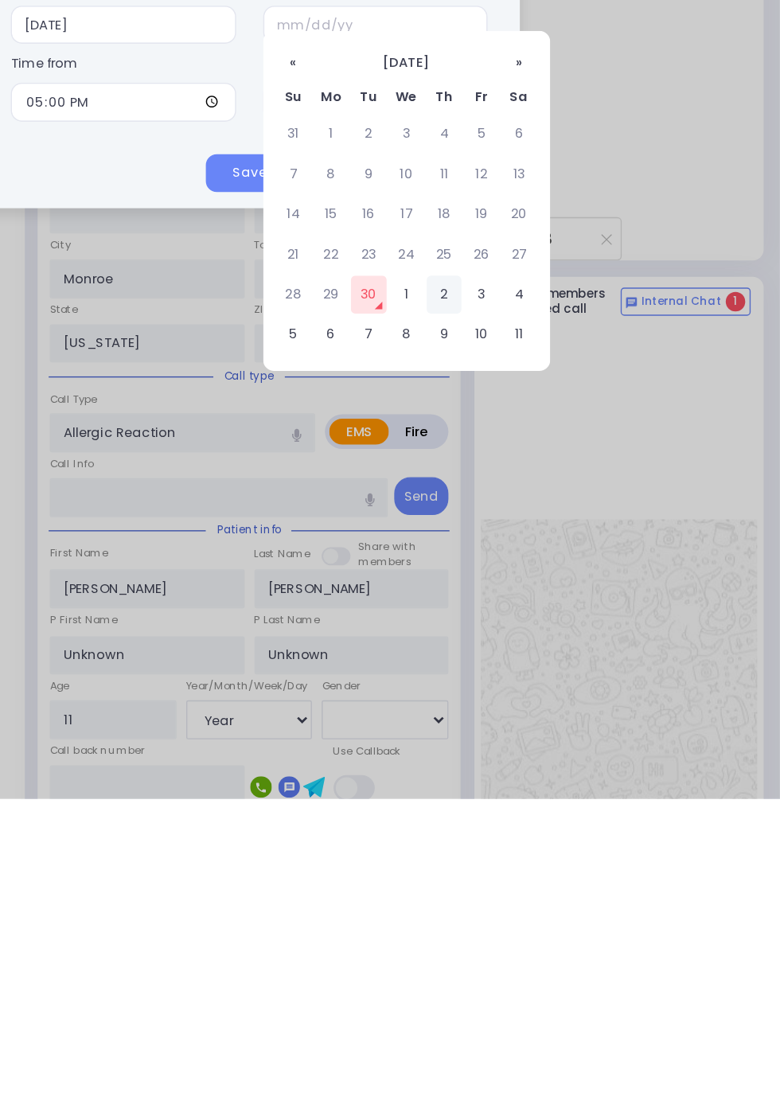
click at [535, 741] on td "2" at bounding box center [533, 737] width 26 height 28
type input "10/02/2025"
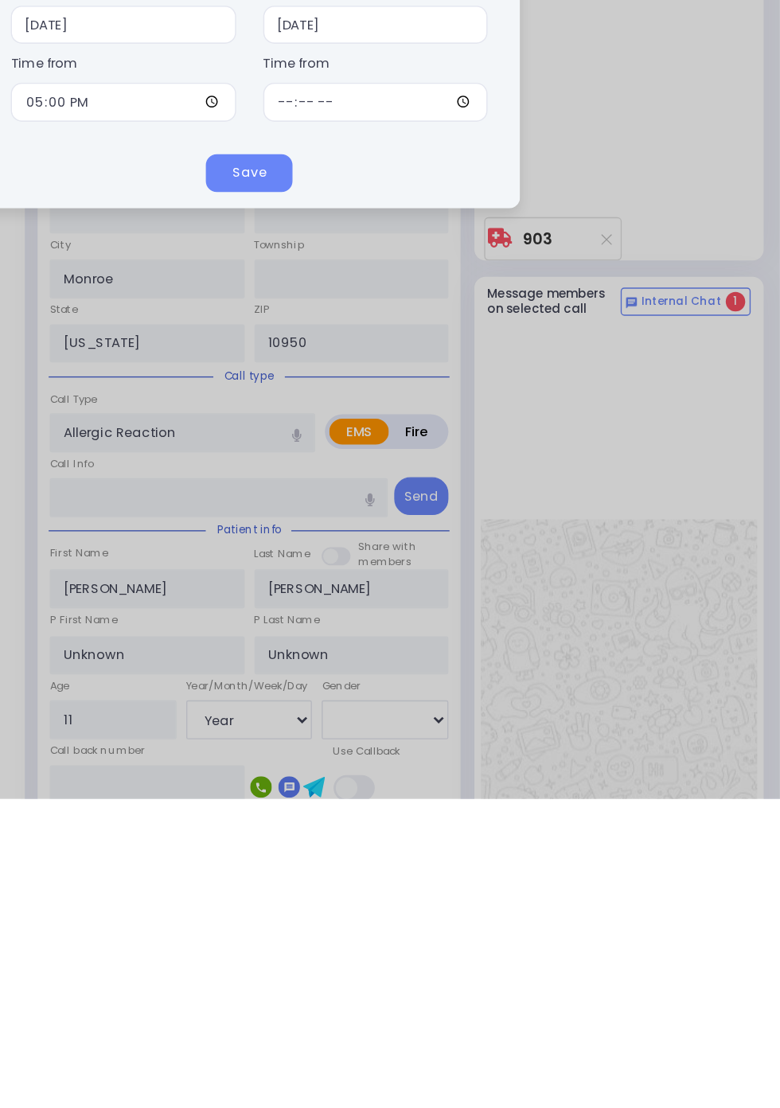
scroll to position [222, 0]
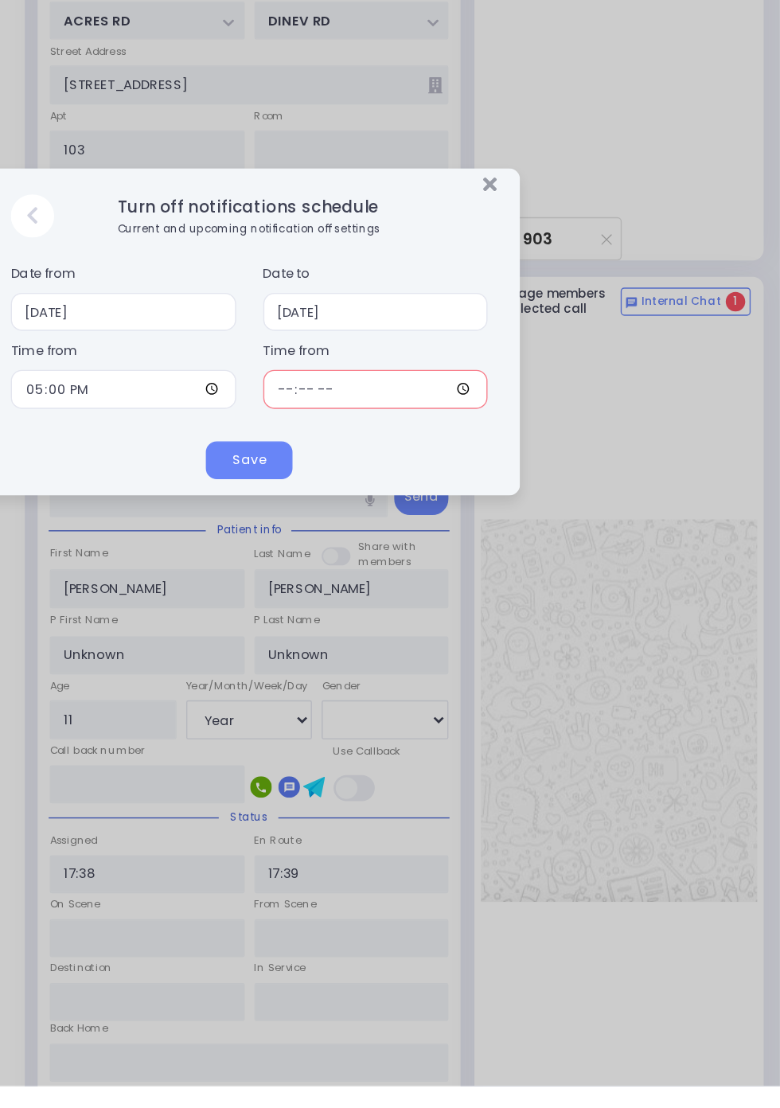
click at [566, 610] on input "time" at bounding box center [483, 596] width 166 height 29
type input "19:58"
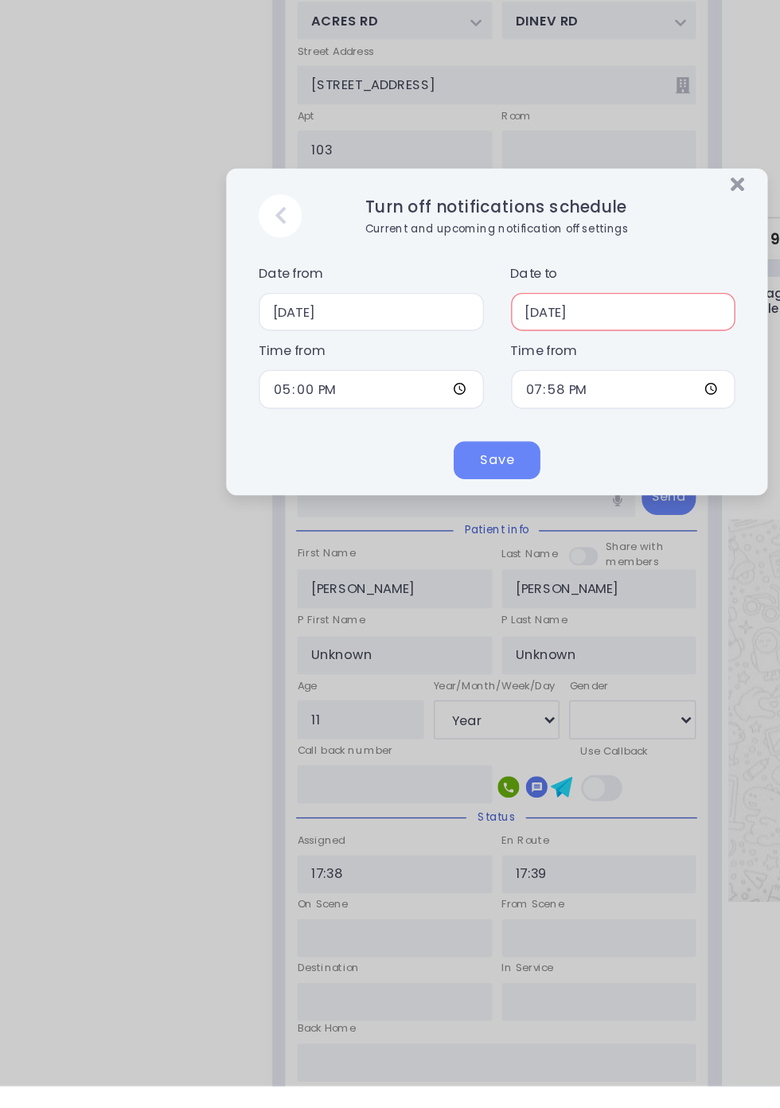
click at [512, 543] on input "10/02/2025" at bounding box center [483, 539] width 166 height 29
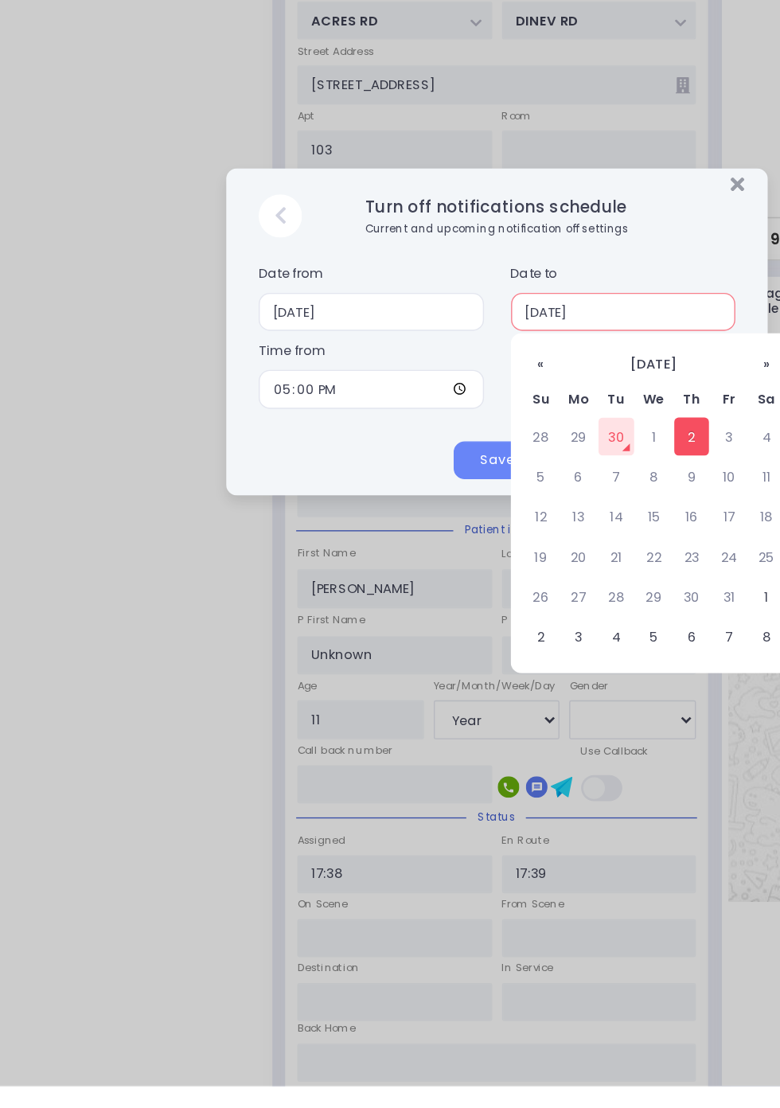
scroll to position [233, 0]
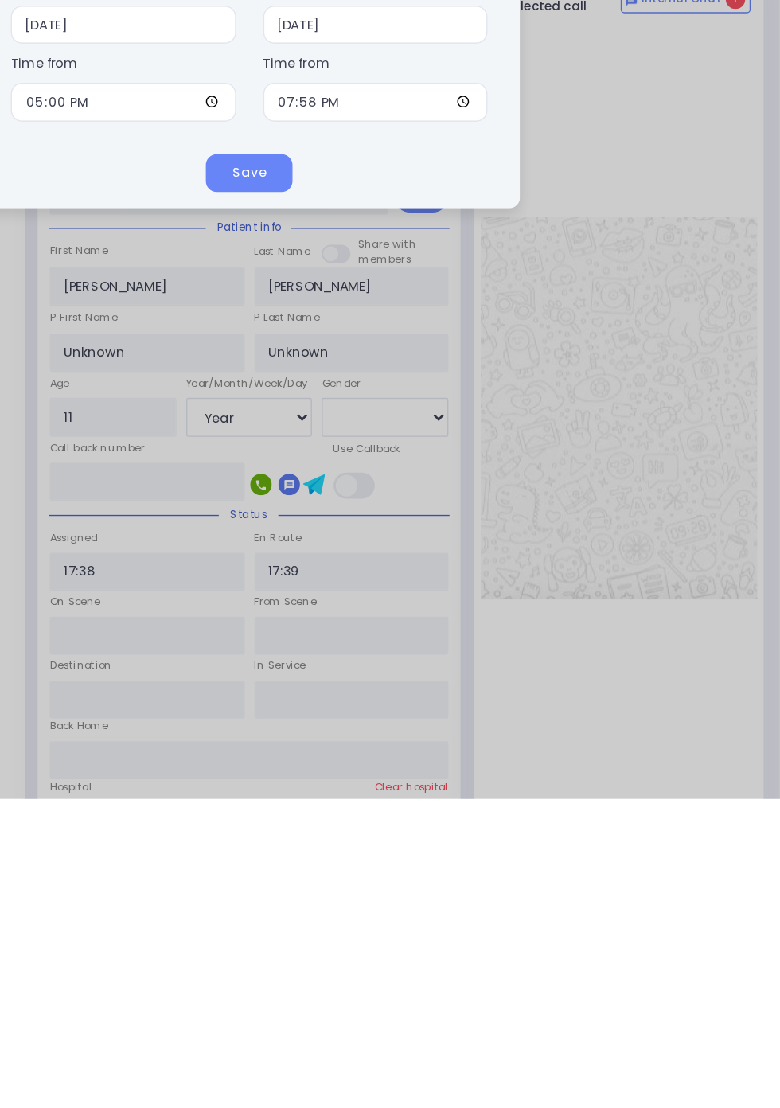
click at [334, 655] on div "Save" at bounding box center [390, 648] width 398 height 53
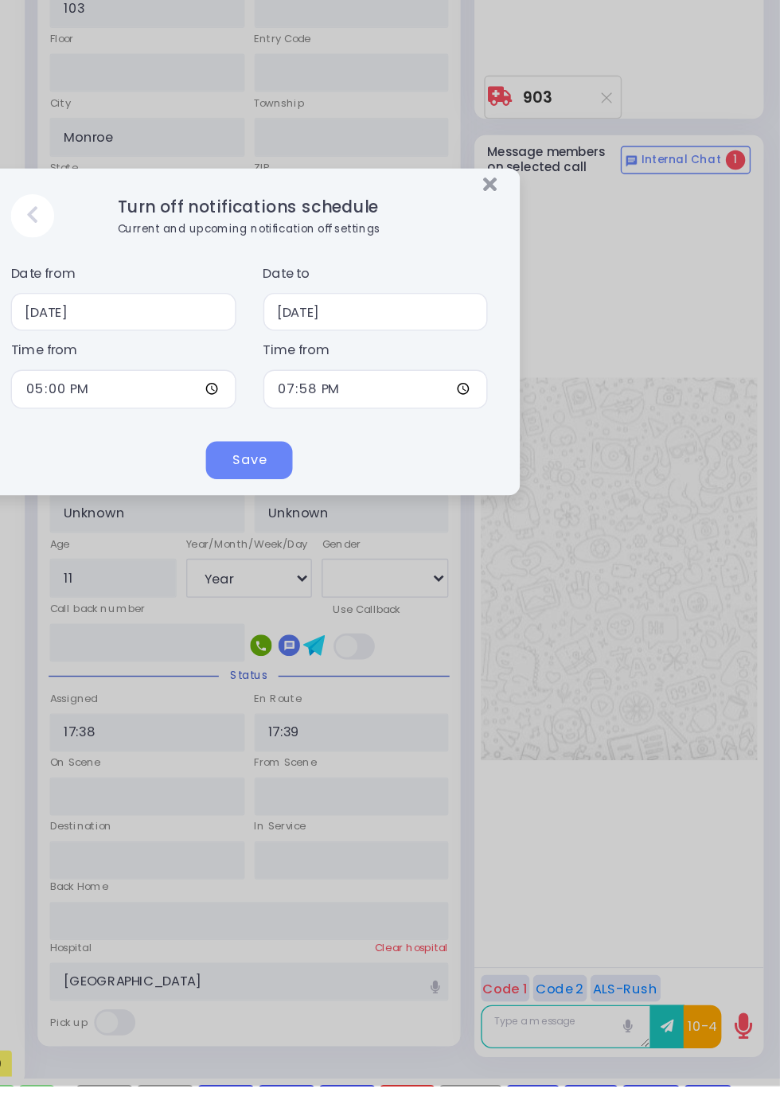
click at [396, 443] on div at bounding box center [390, 443] width 398 height 19
click at [422, 663] on button "Save" at bounding box center [390, 648] width 64 height 29
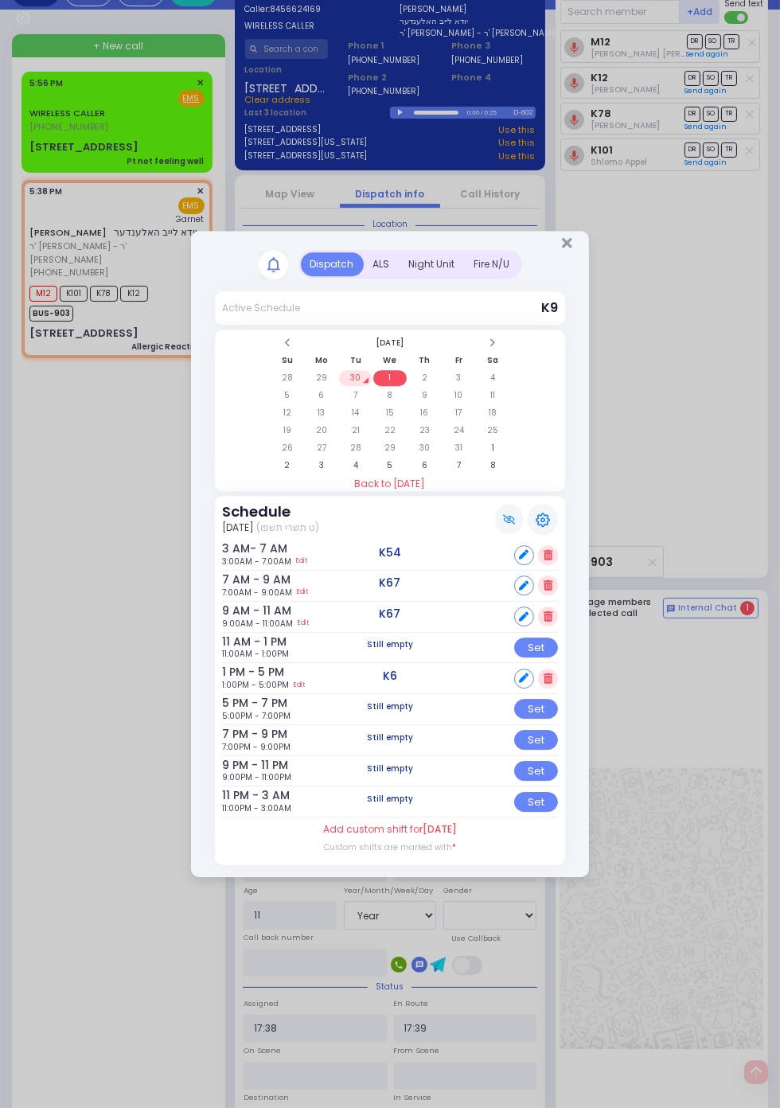
scroll to position [0, 0]
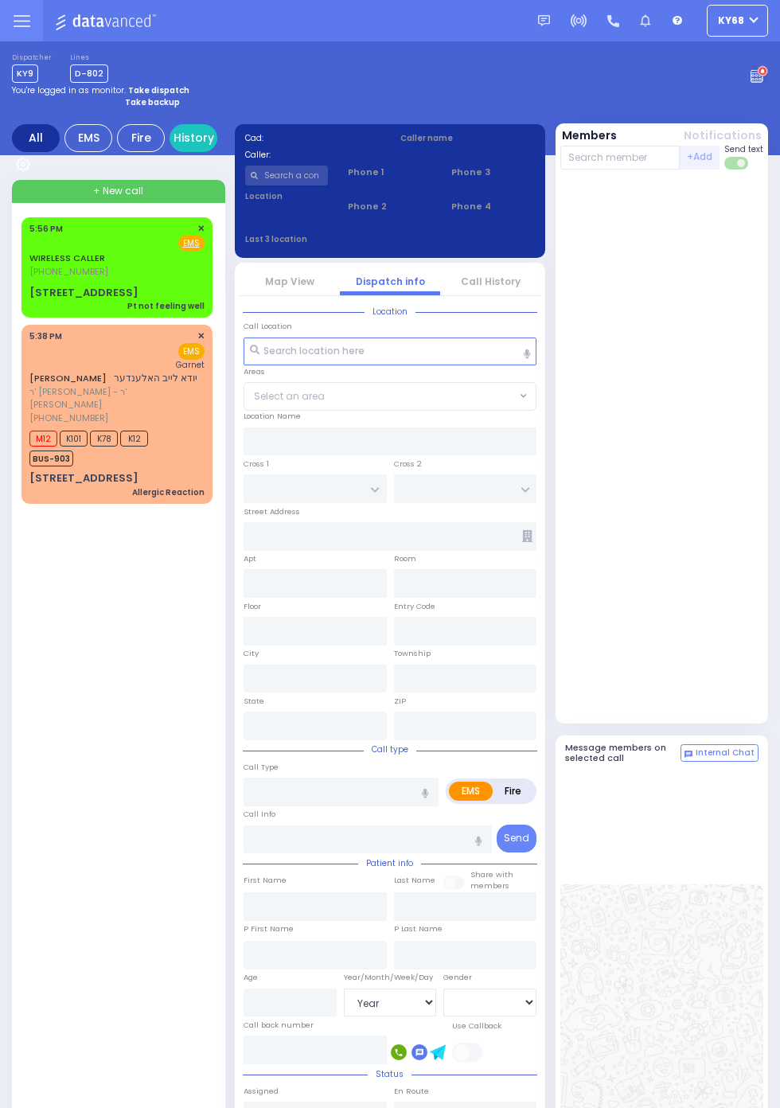
select select "Year"
select select "[DEMOGRAPHIC_DATA]"
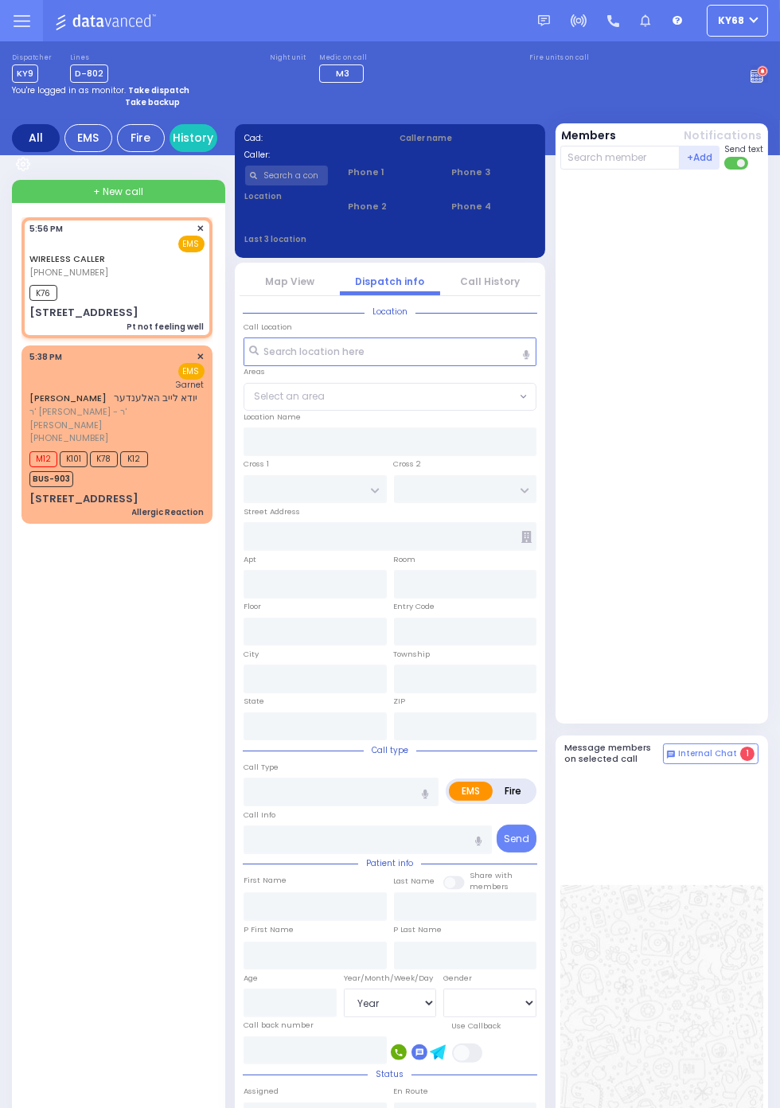
select select
type input "Pt not feeling well"
radio input "true"
type input "53"
select select "Year"
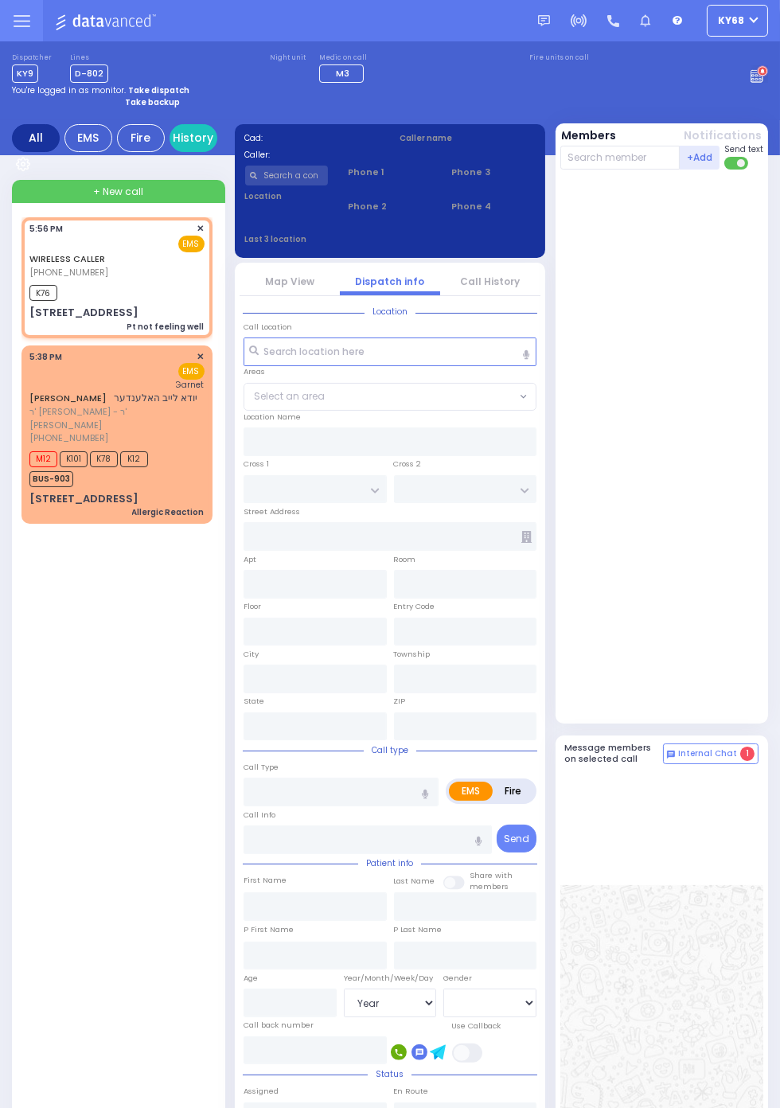
select select "[DEMOGRAPHIC_DATA]"
type input "17:56"
type input "17:59"
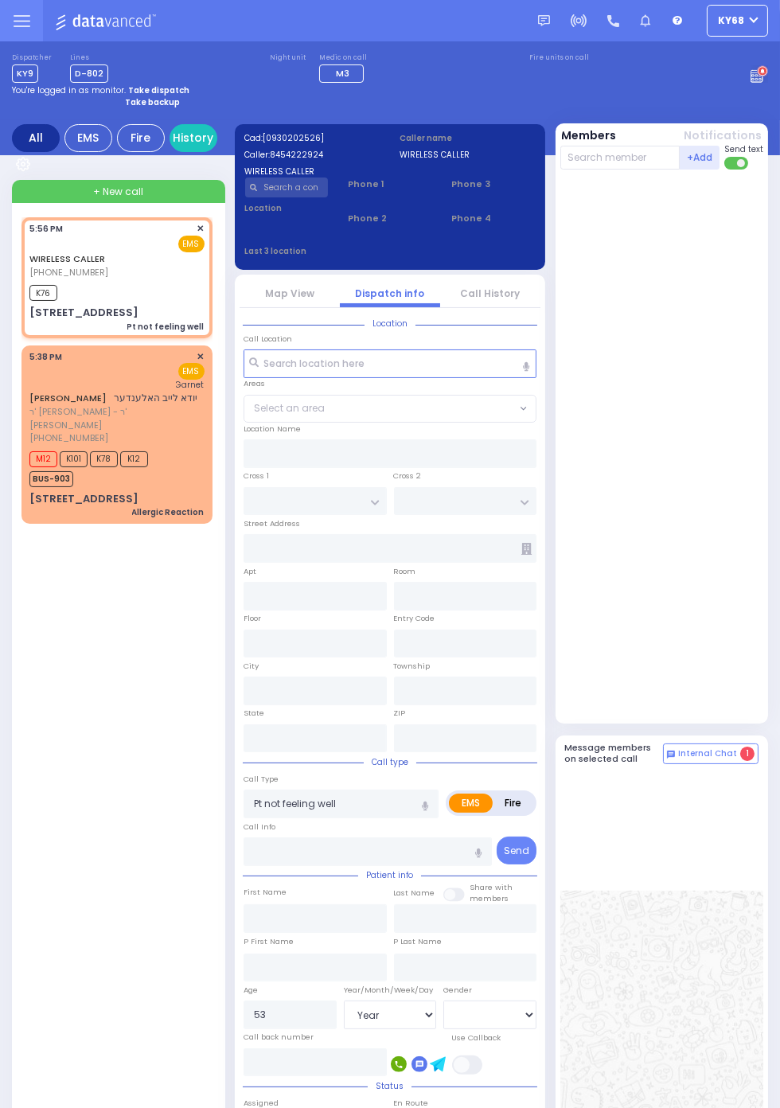
type input "ACRES RD"
type input "SATMAR DR"
type input "[STREET_ADDRESS]"
type input "102"
type input "Monroe"
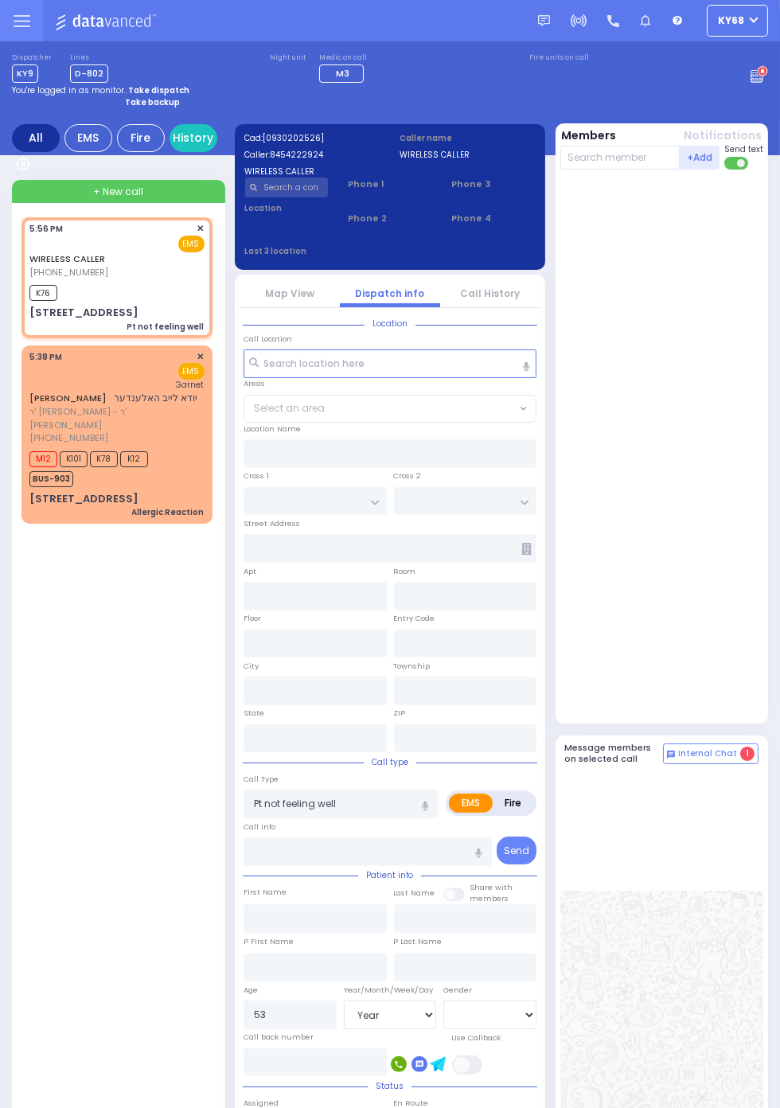
type input "[US_STATE]"
type input "10950"
select select "PALM TREE"
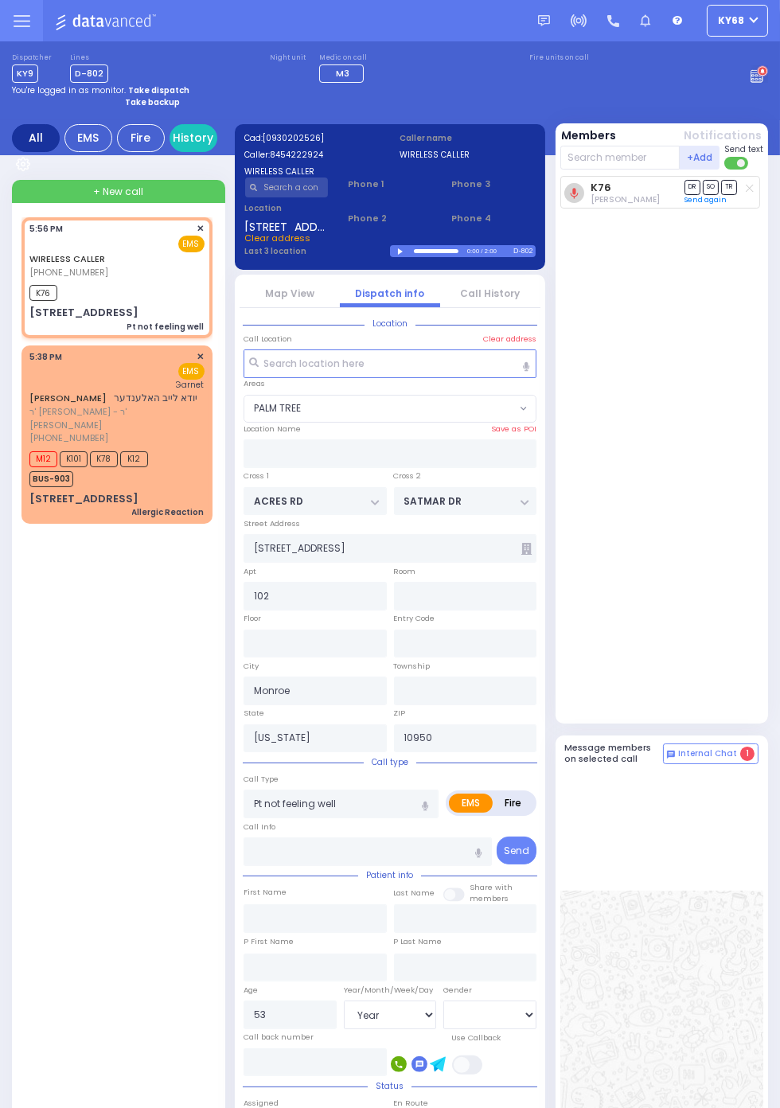
click at [768, 77] on circle at bounding box center [762, 71] width 11 height 11
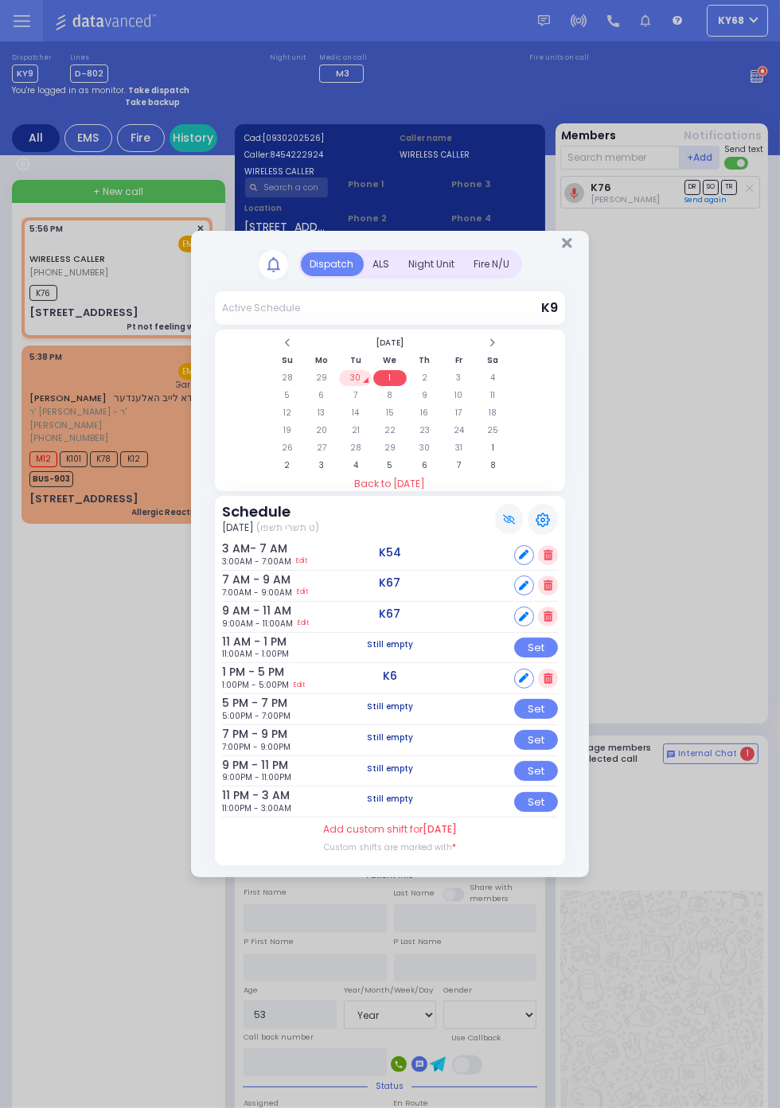
click at [399, 276] on div "ALS" at bounding box center [382, 264] width 36 height 24
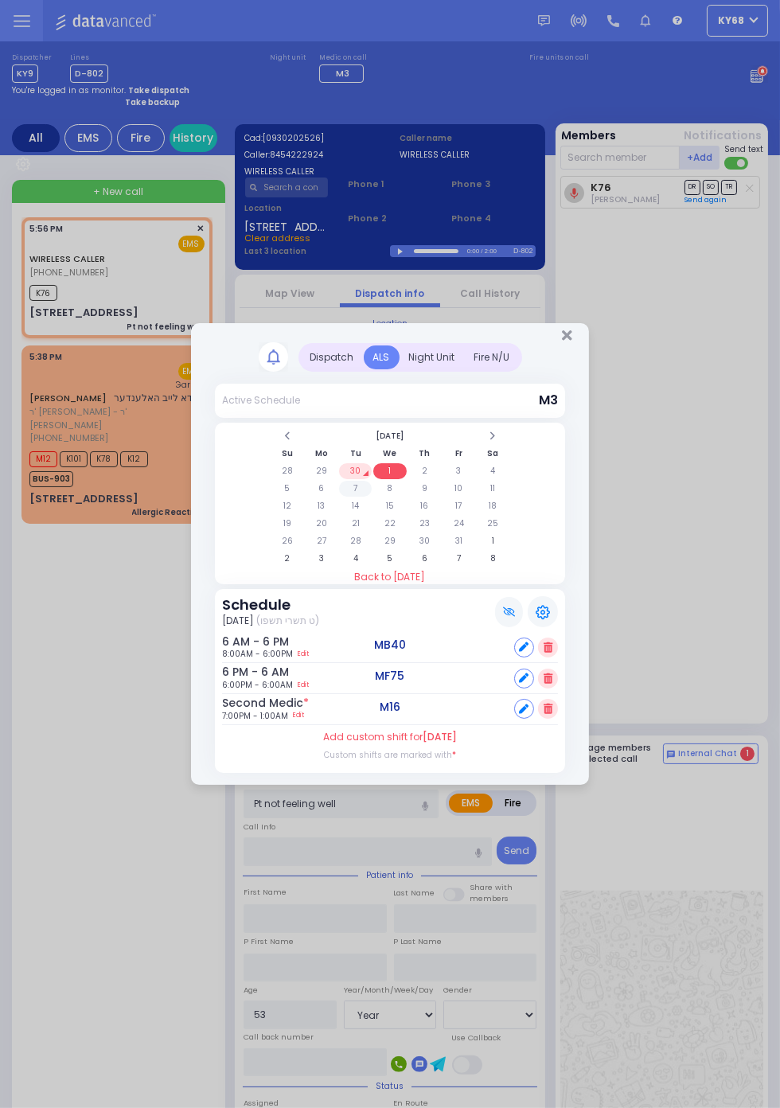
click at [372, 497] on td "7" at bounding box center [355, 489] width 33 height 16
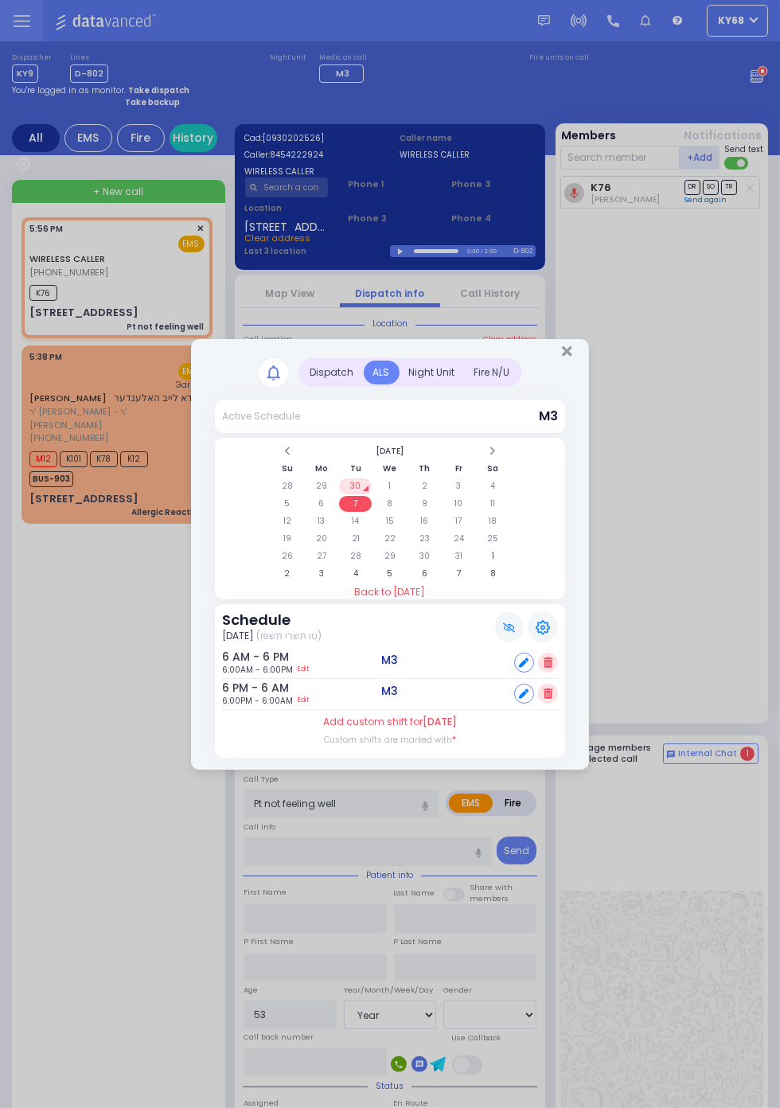
click at [358, 472] on th "Tu" at bounding box center [355, 469] width 33 height 16
click at [357, 485] on td "30" at bounding box center [355, 486] width 33 height 16
click at [363, 560] on td "30" at bounding box center [355, 556] width 33 height 16
click at [406, 564] on td "1" at bounding box center [389, 556] width 33 height 16
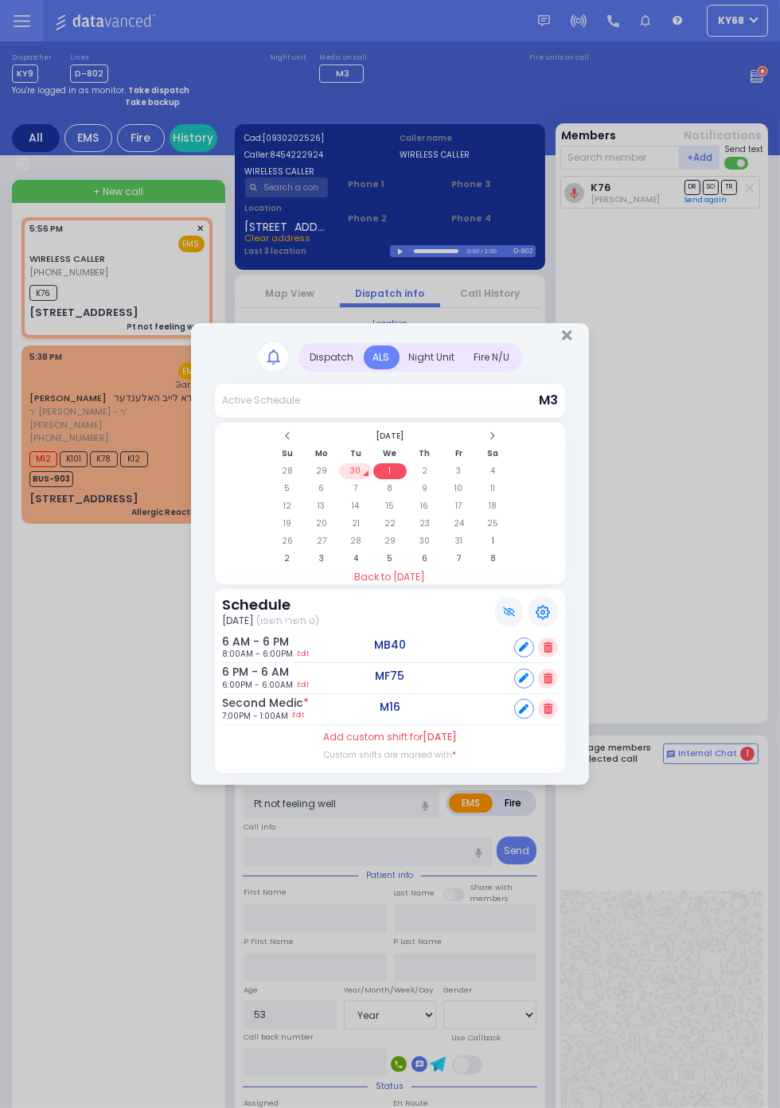
click at [356, 470] on td "30" at bounding box center [355, 471] width 33 height 16
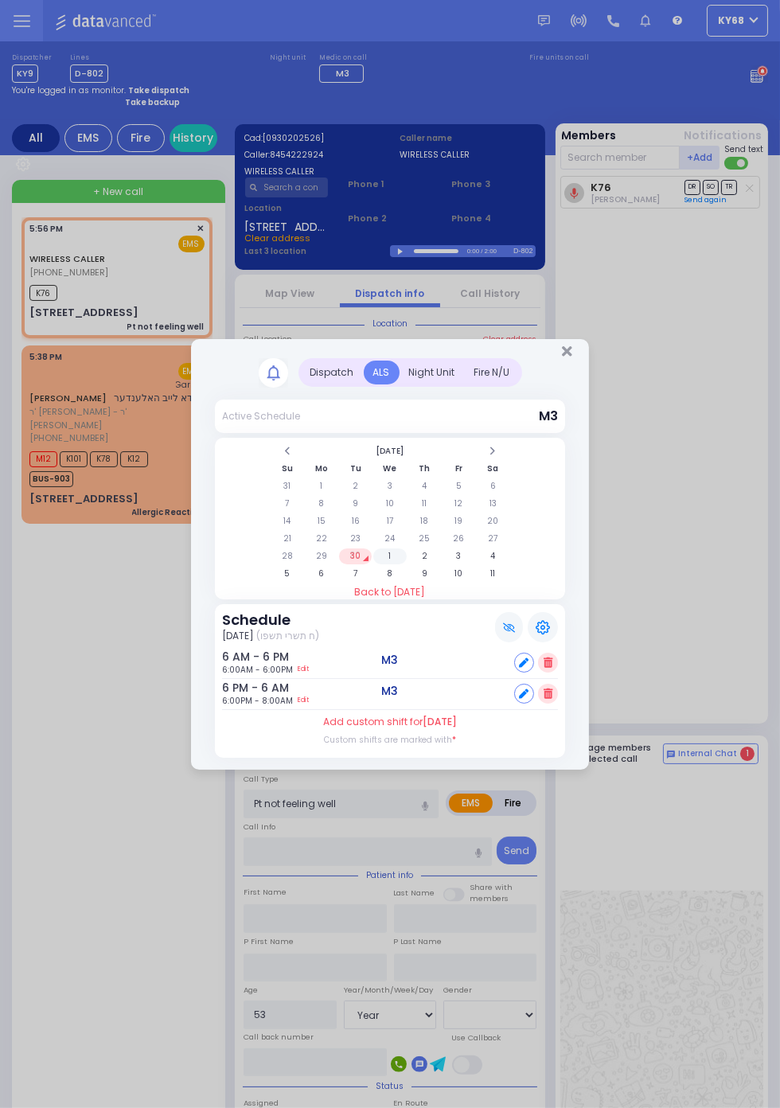
click at [406, 564] on td "1" at bounding box center [389, 556] width 33 height 16
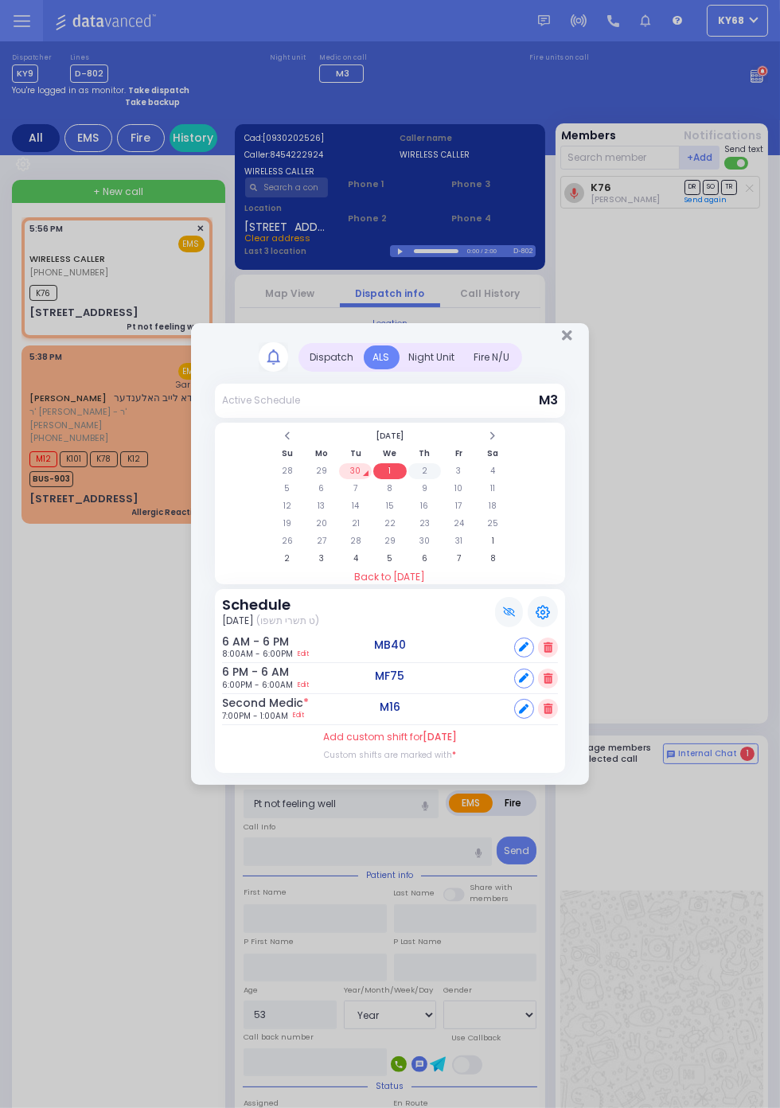
click at [441, 479] on td "2" at bounding box center [424, 471] width 33 height 16
click at [458, 469] on td "3" at bounding box center [458, 471] width 33 height 16
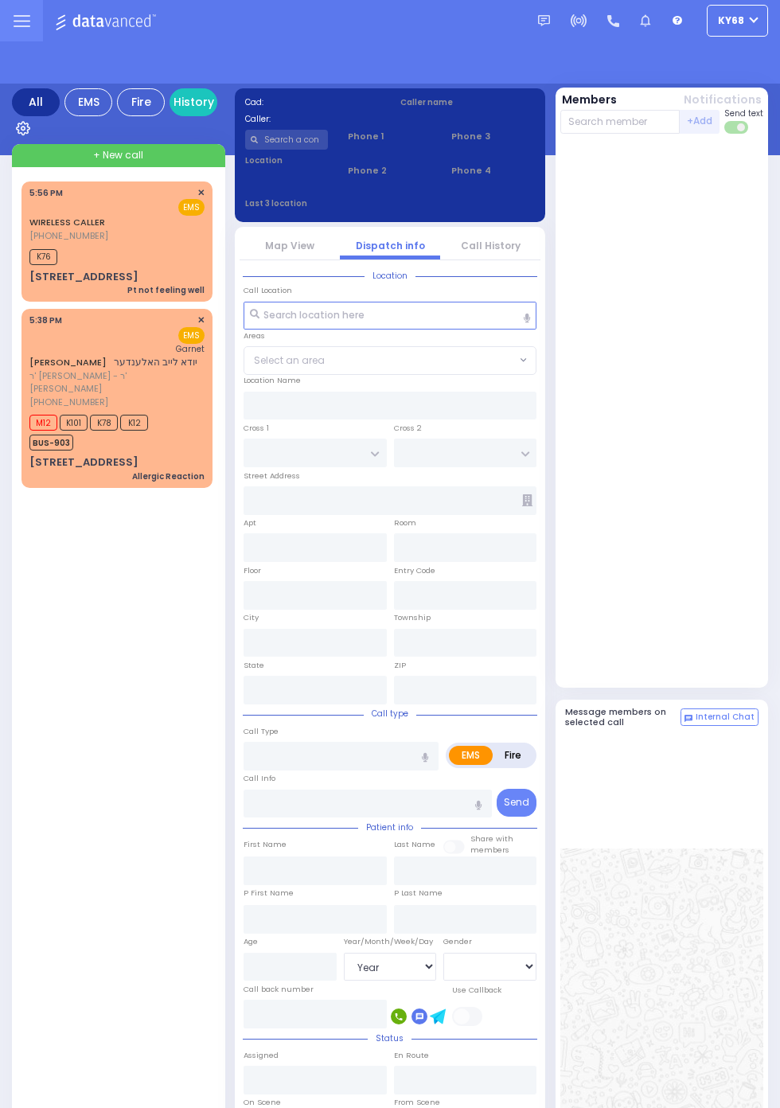
select select "Year"
select select "[DEMOGRAPHIC_DATA]"
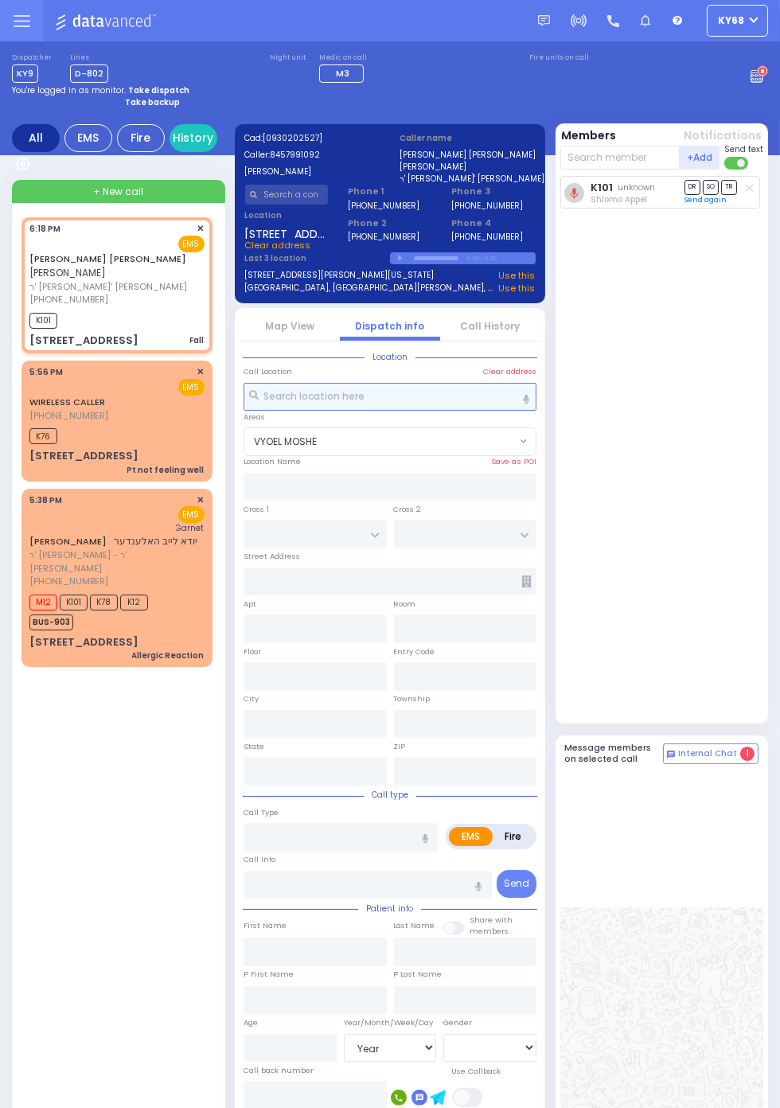
select select "VYOEL MOSHE"
type input "CHUST RD"
type input "BAKERTOWN RD"
type input "9 AUSTRA PKWY"
type input "301"
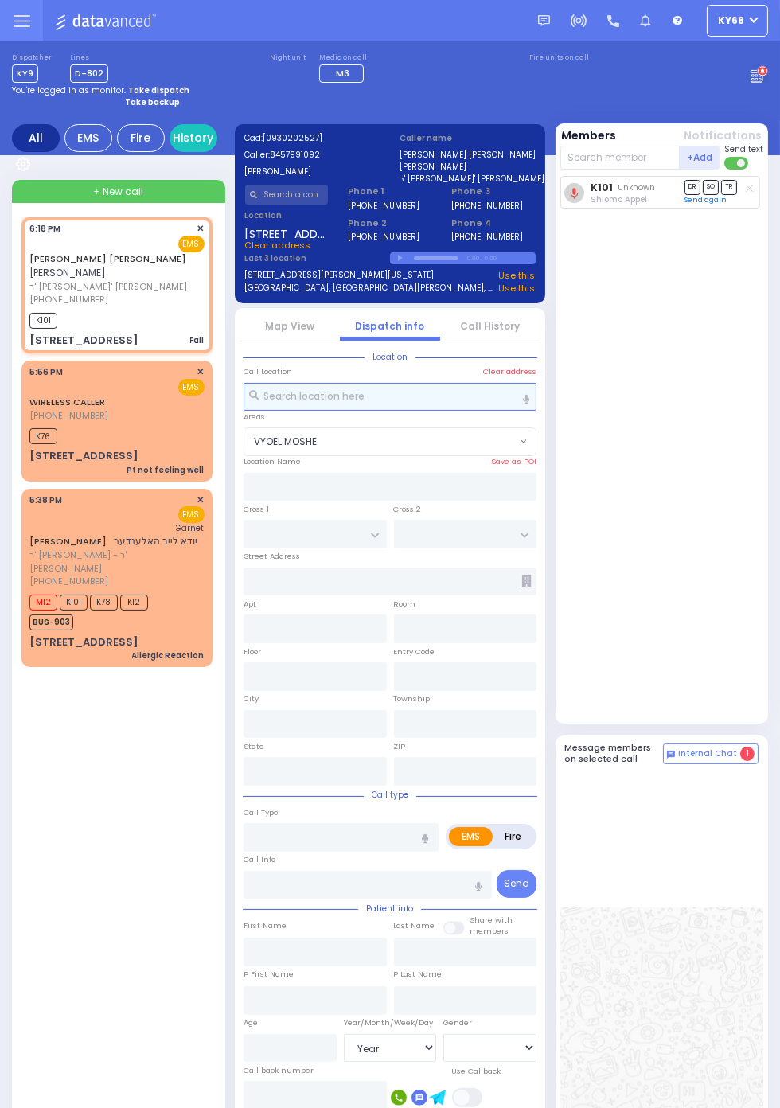
type input "Kiryas Joel"
type input "New York"
type input "10930"
type input "Fall"
radio input "true"
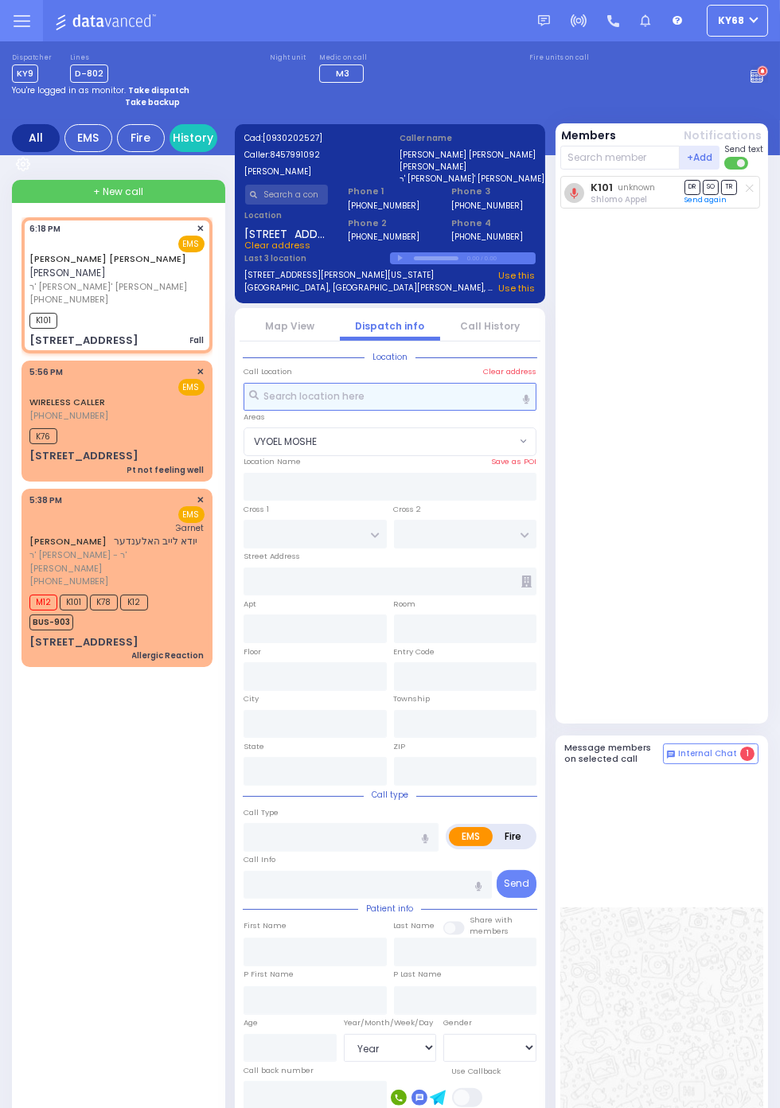
type input "SHLOME BURECH J."
type input "KLAGSBALD"
type input "18"
select select "Month"
select select
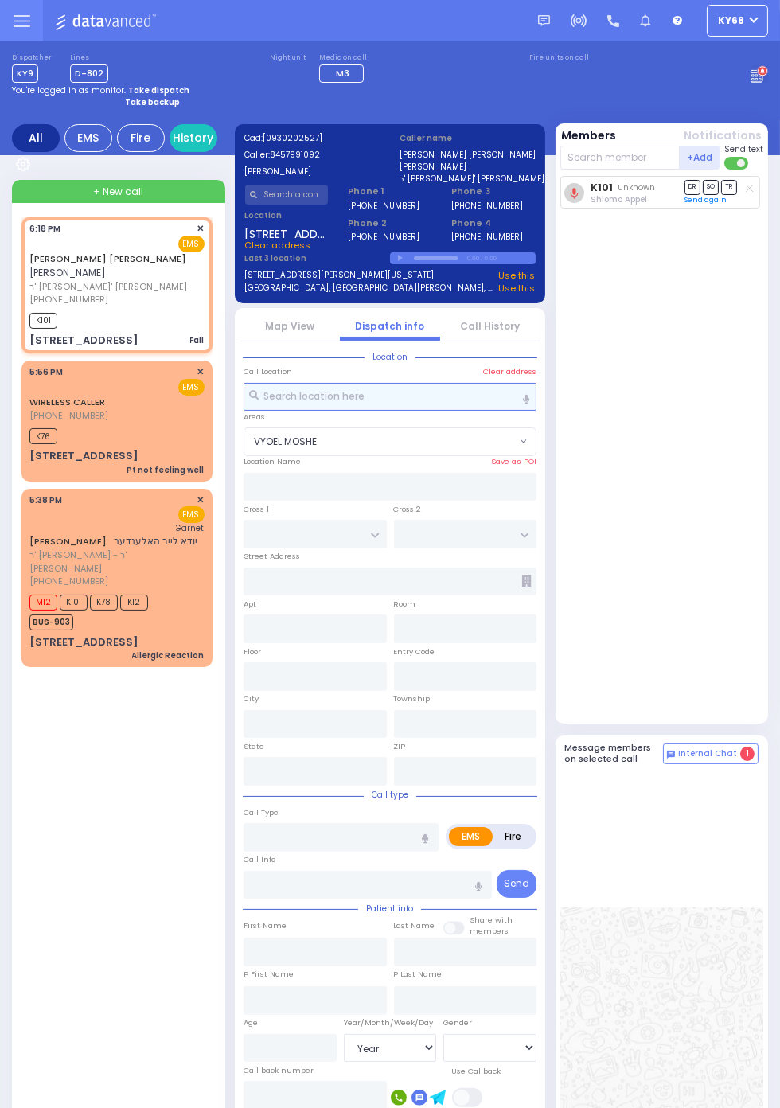
type input "18:18"
type input "18:19"
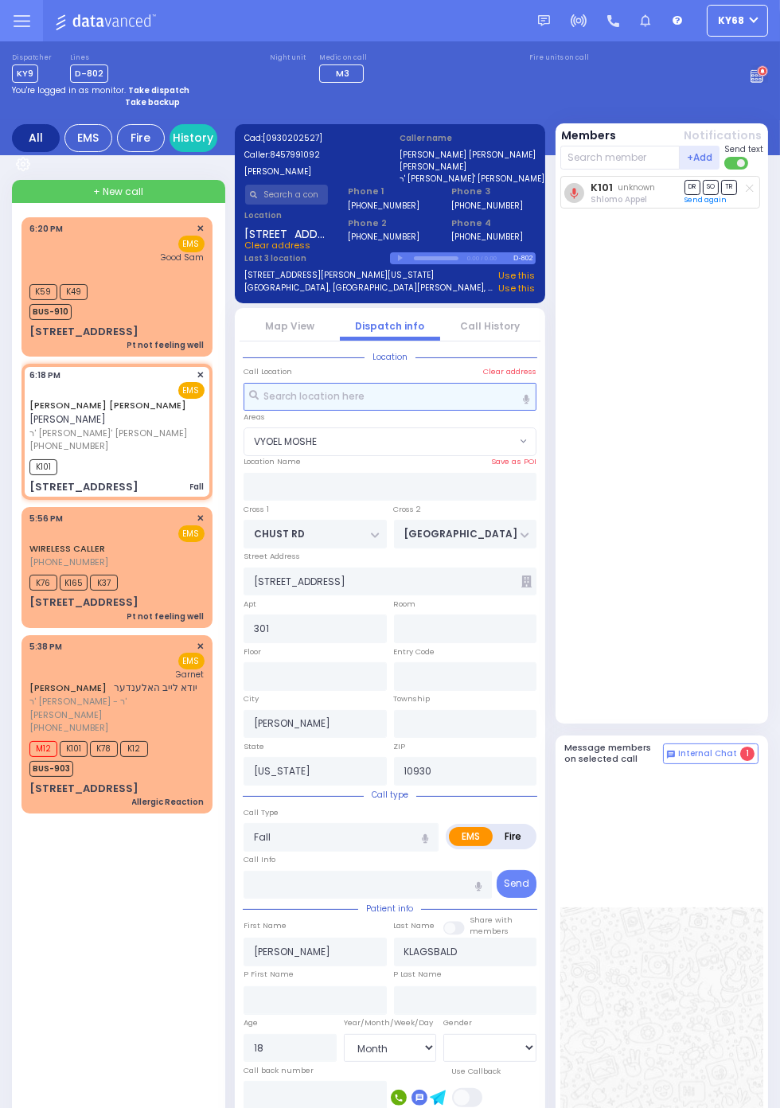
select select "VYOEL MOSHE"
radio input "true"
type input "Abraham"
type input "Klagsbald"
type input "2"
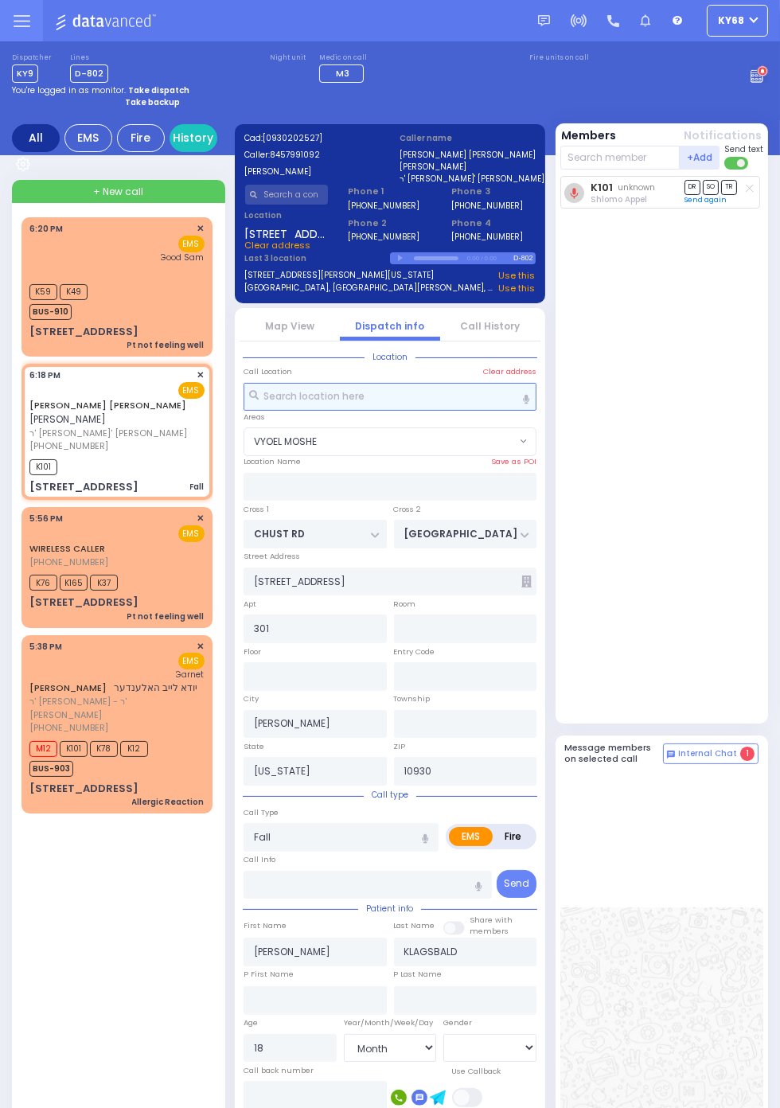
select select "Year"
click at [766, 70] on circle at bounding box center [762, 71] width 9 height 9
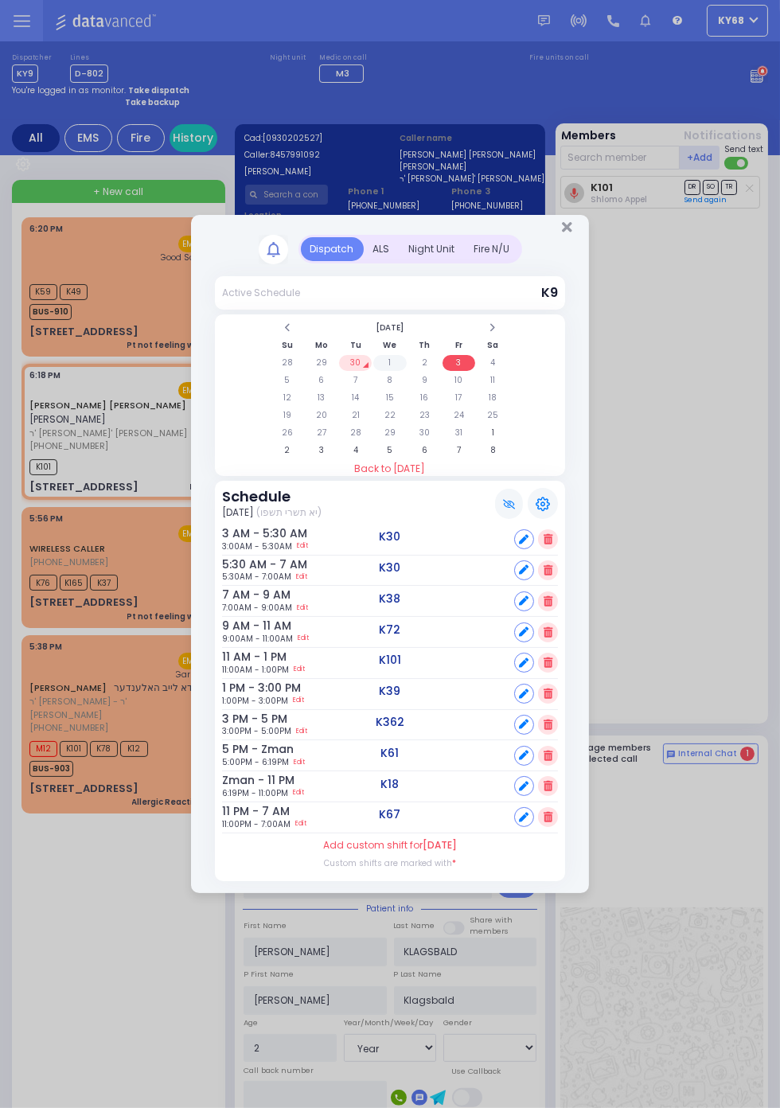
click at [406, 371] on td "1" at bounding box center [389, 363] width 33 height 16
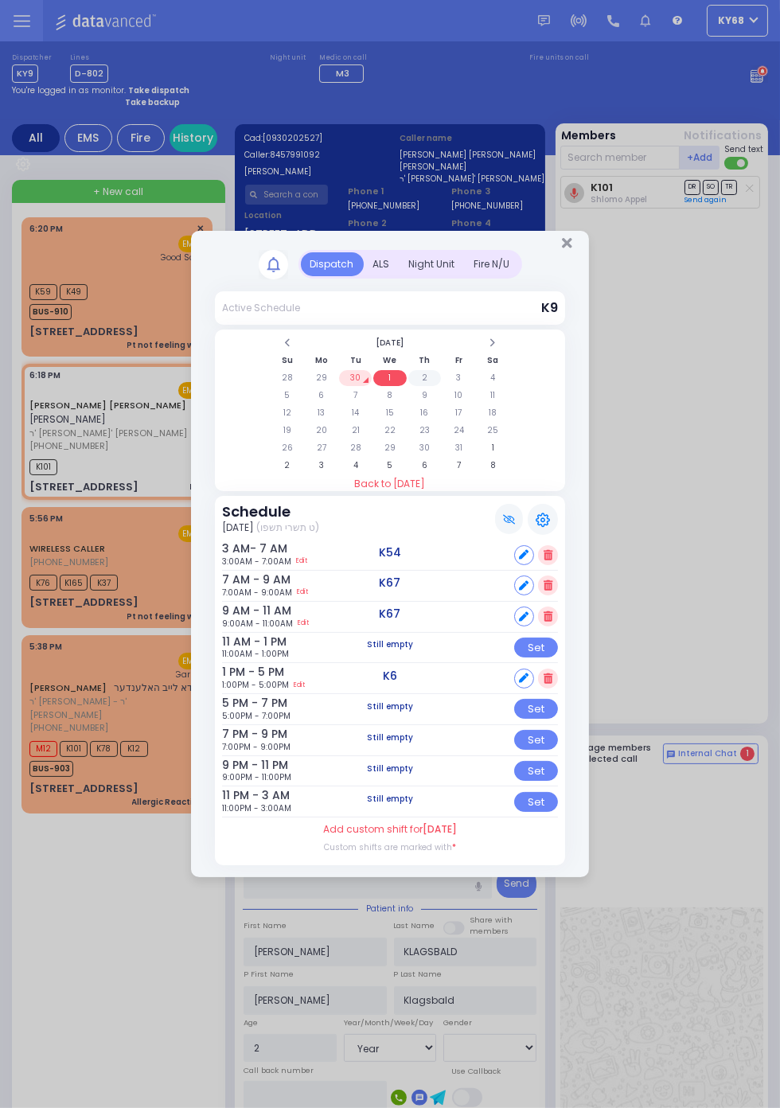
click at [425, 380] on td "2" at bounding box center [424, 378] width 33 height 16
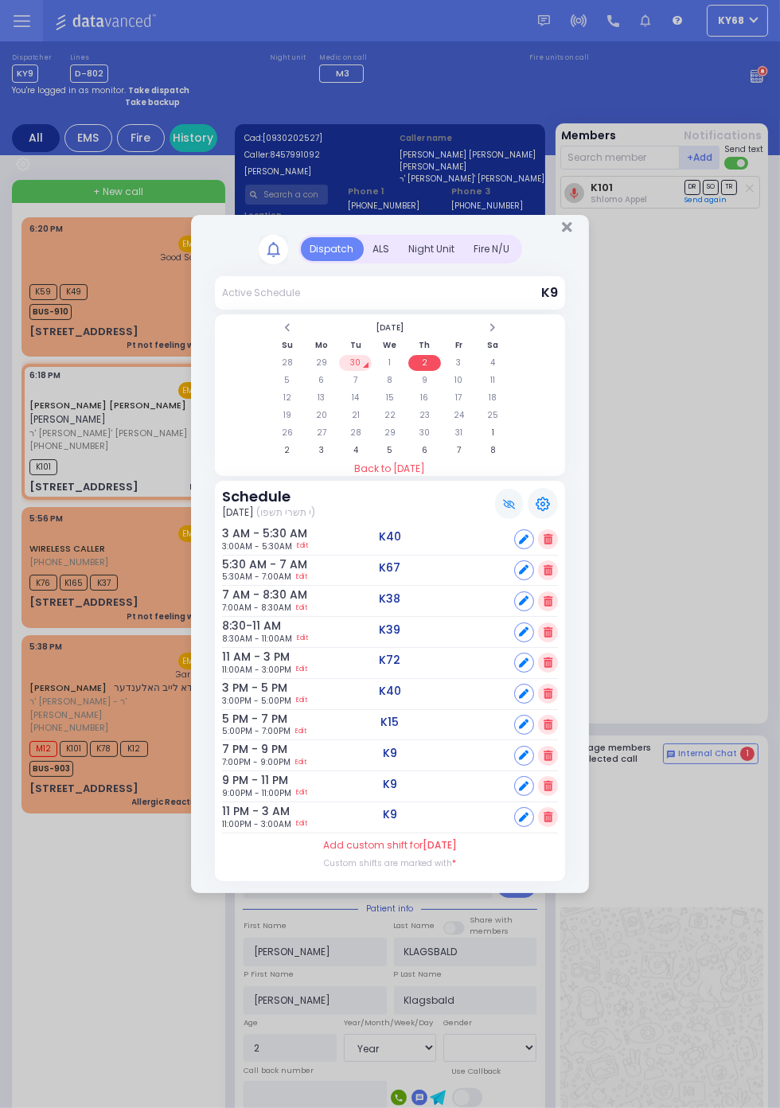
click at [552, 544] on icon at bounding box center [547, 539] width 9 height 10
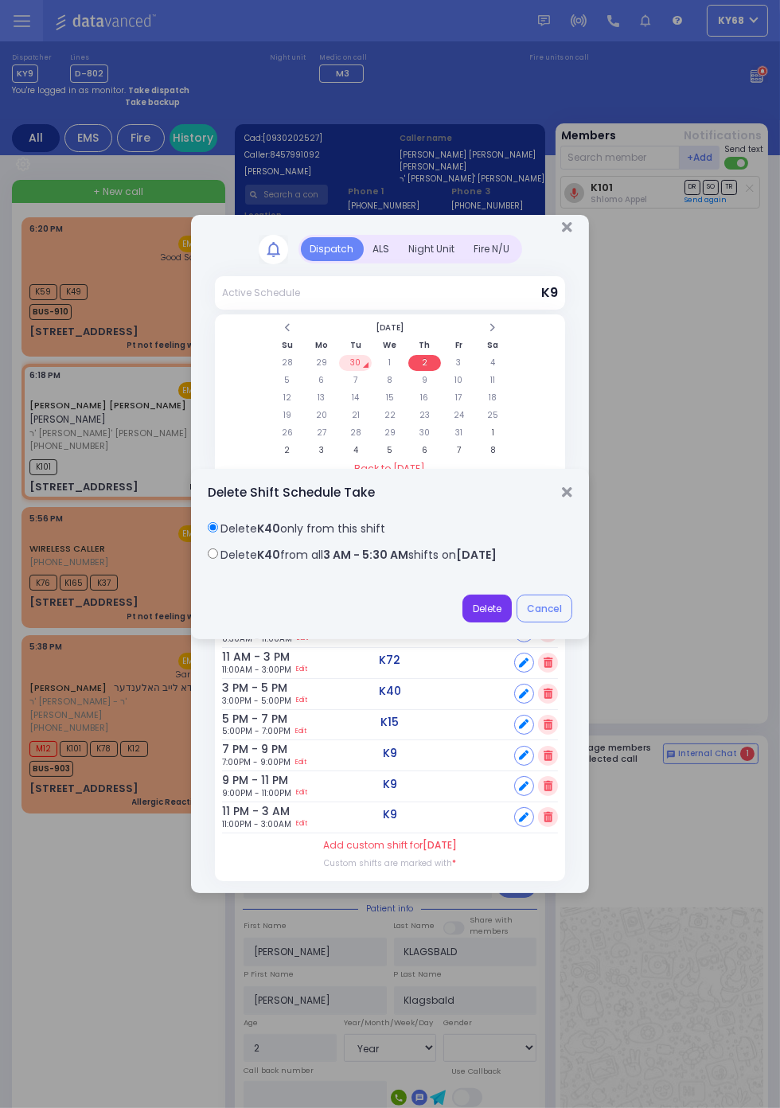
click at [512, 623] on button "Delete" at bounding box center [486, 608] width 49 height 29
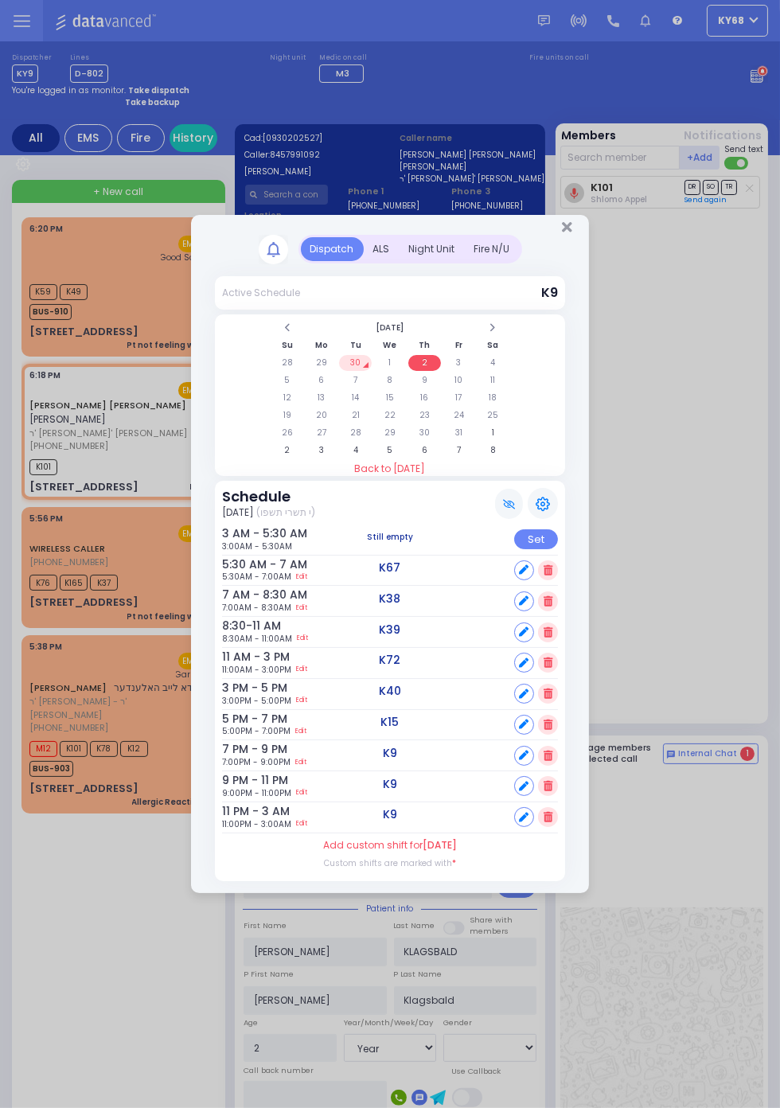
click at [552, 575] on icon at bounding box center [547, 570] width 9 height 10
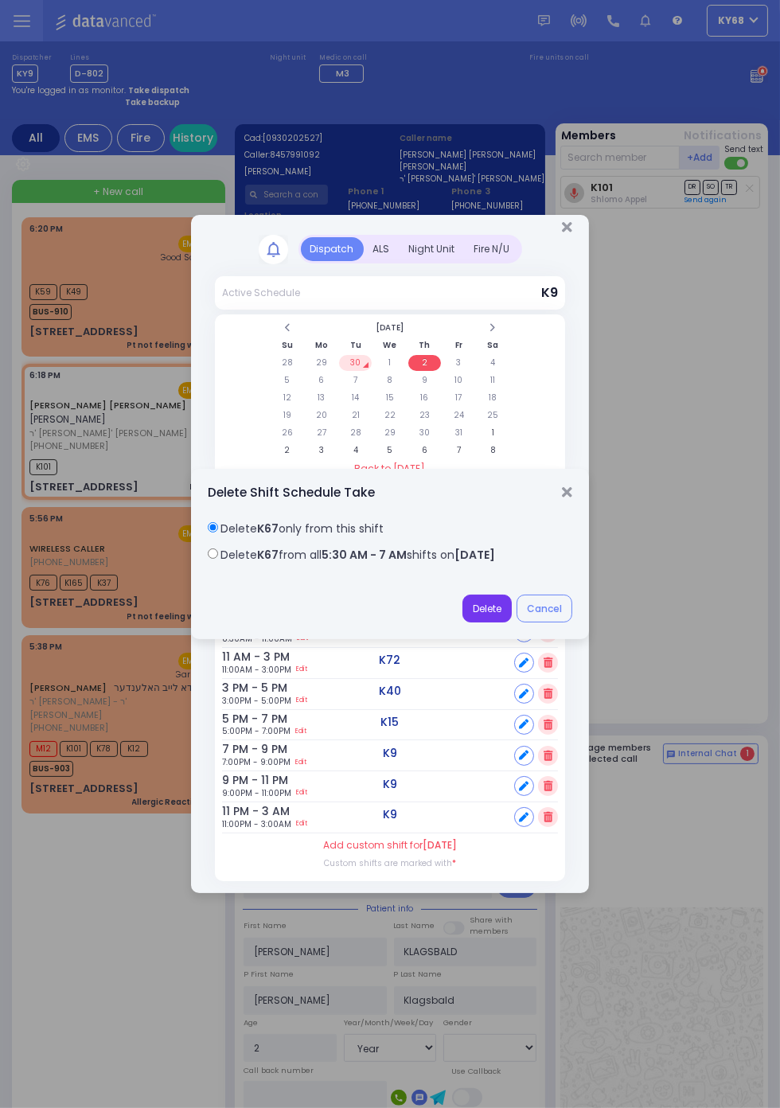
click at [482, 610] on button "Delete" at bounding box center [486, 608] width 49 height 29
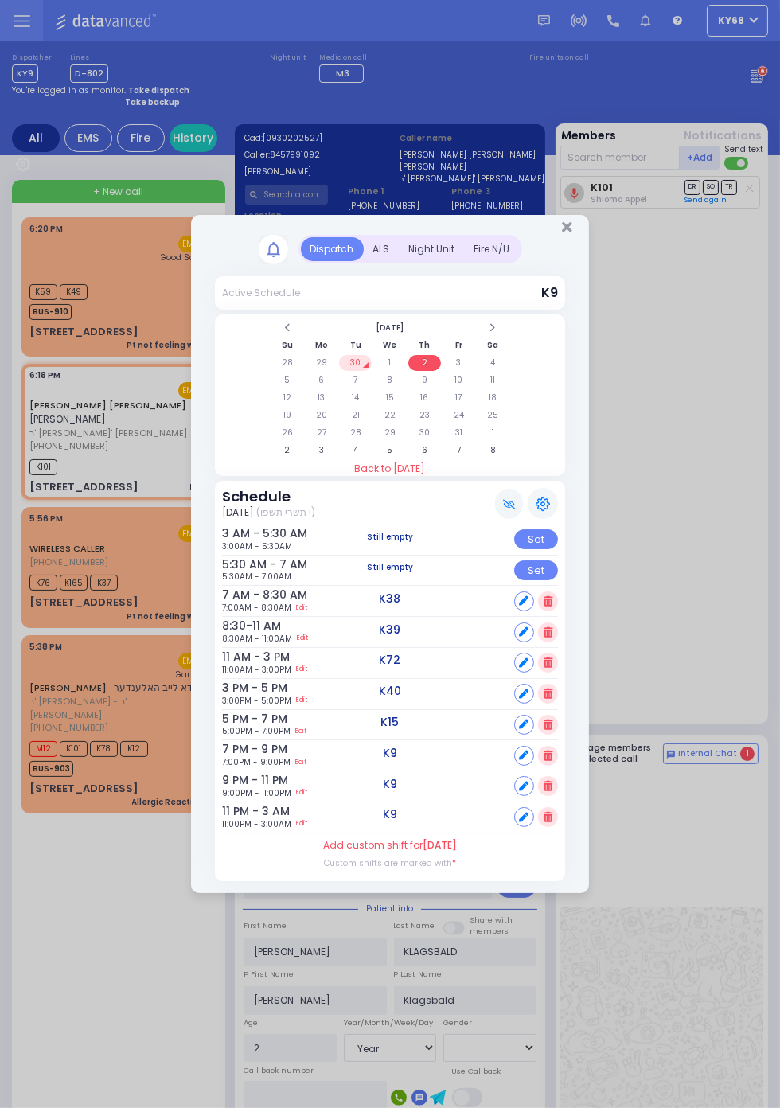
click at [551, 602] on icon at bounding box center [547, 601] width 9 height 10
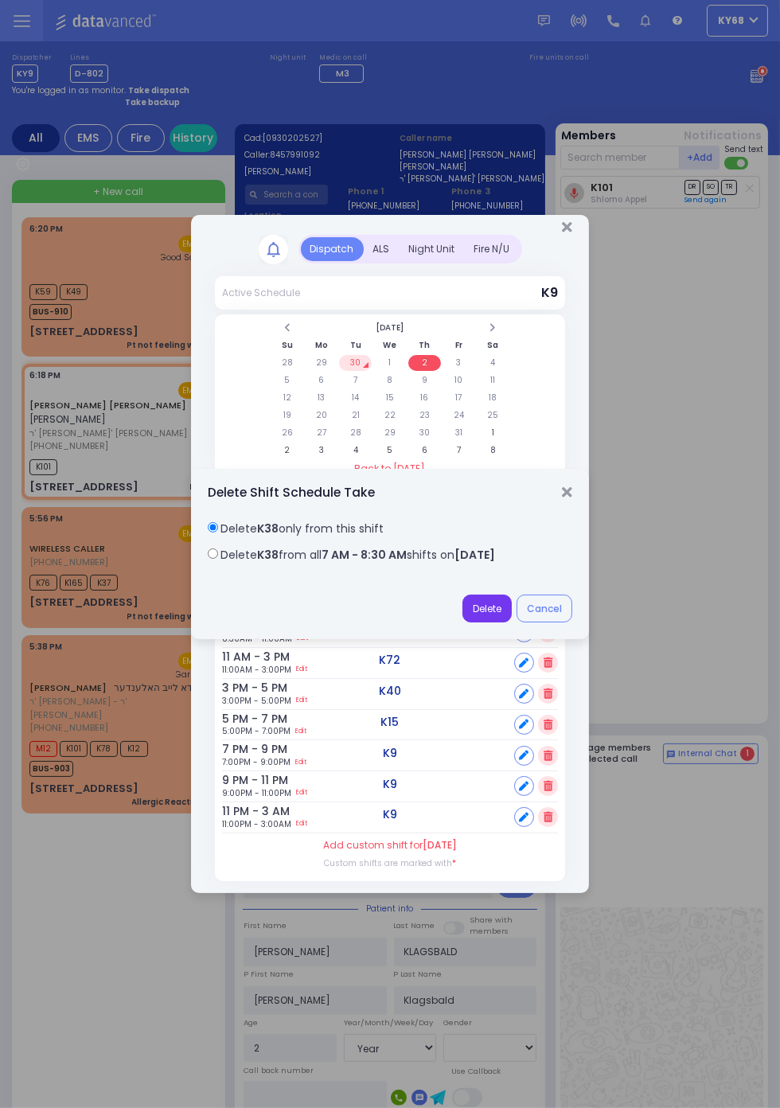
click at [495, 607] on button "Delete" at bounding box center [486, 608] width 49 height 29
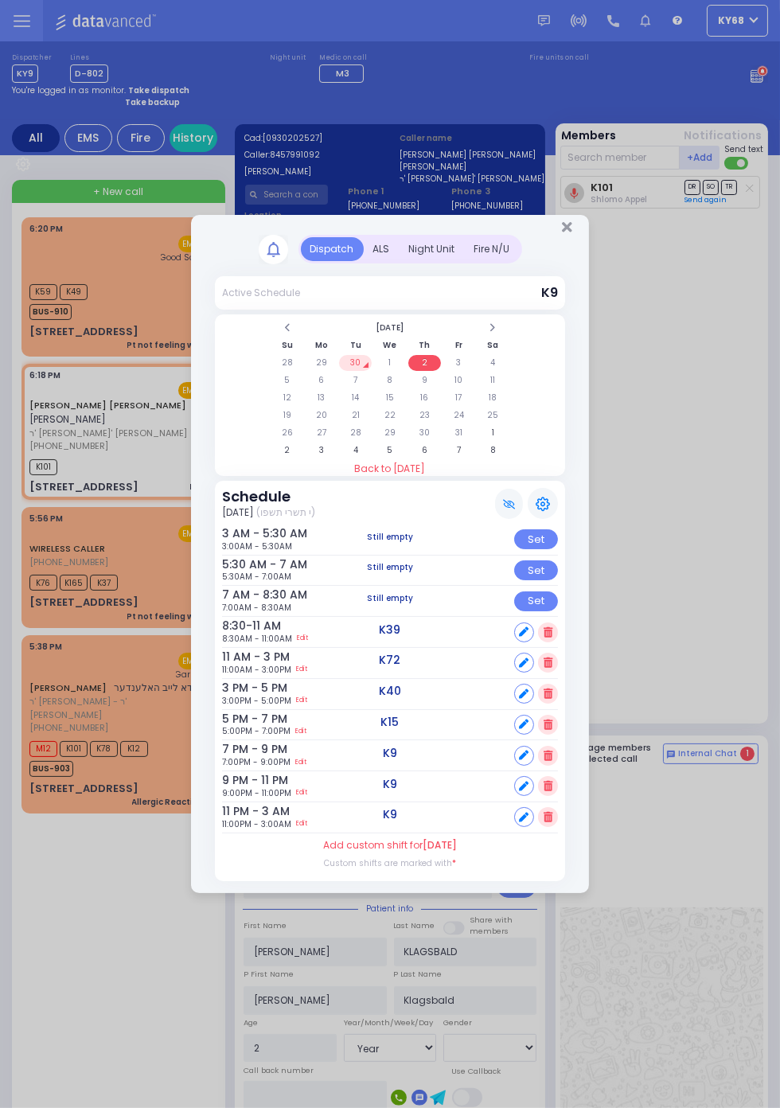
click at [552, 637] on icon at bounding box center [547, 632] width 9 height 10
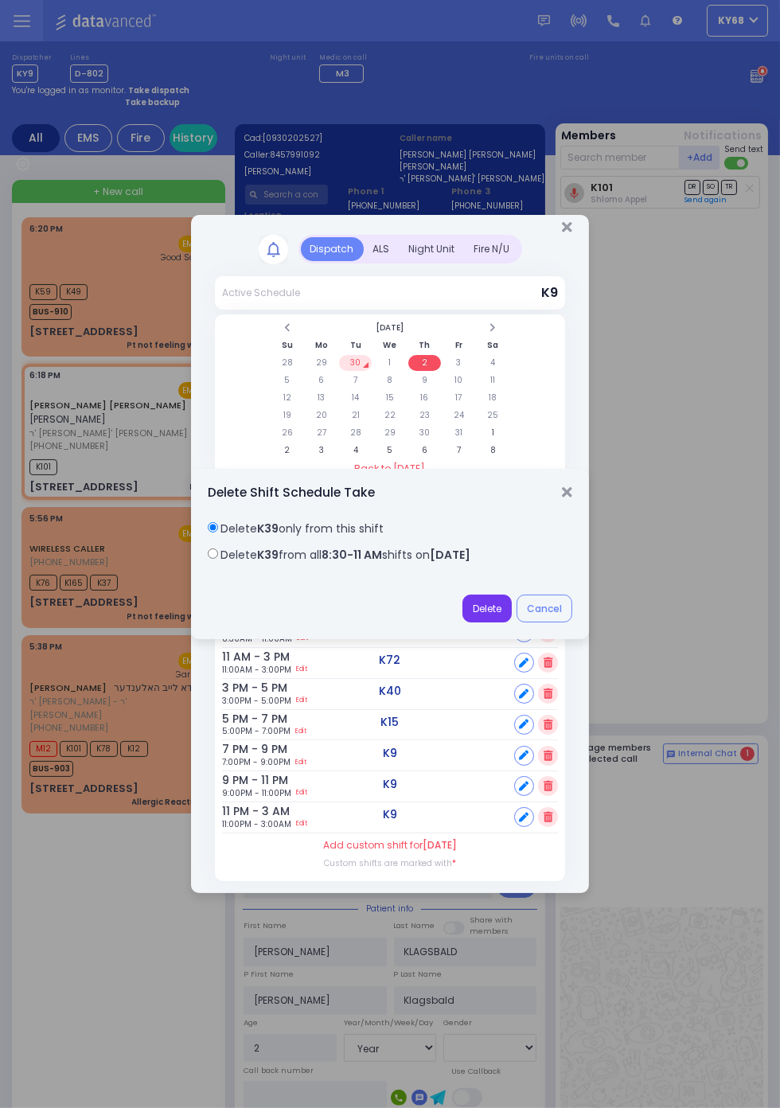
click at [493, 608] on button "Delete" at bounding box center [486, 608] width 49 height 29
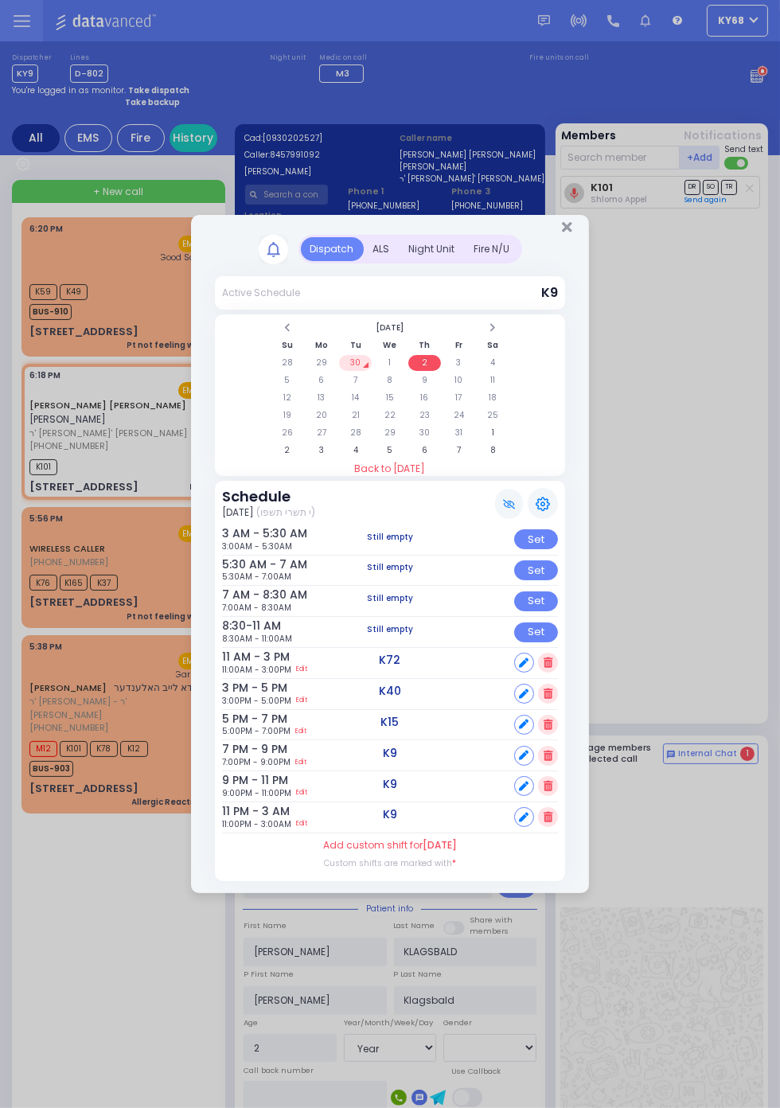
click at [552, 668] on icon at bounding box center [547, 662] width 9 height 10
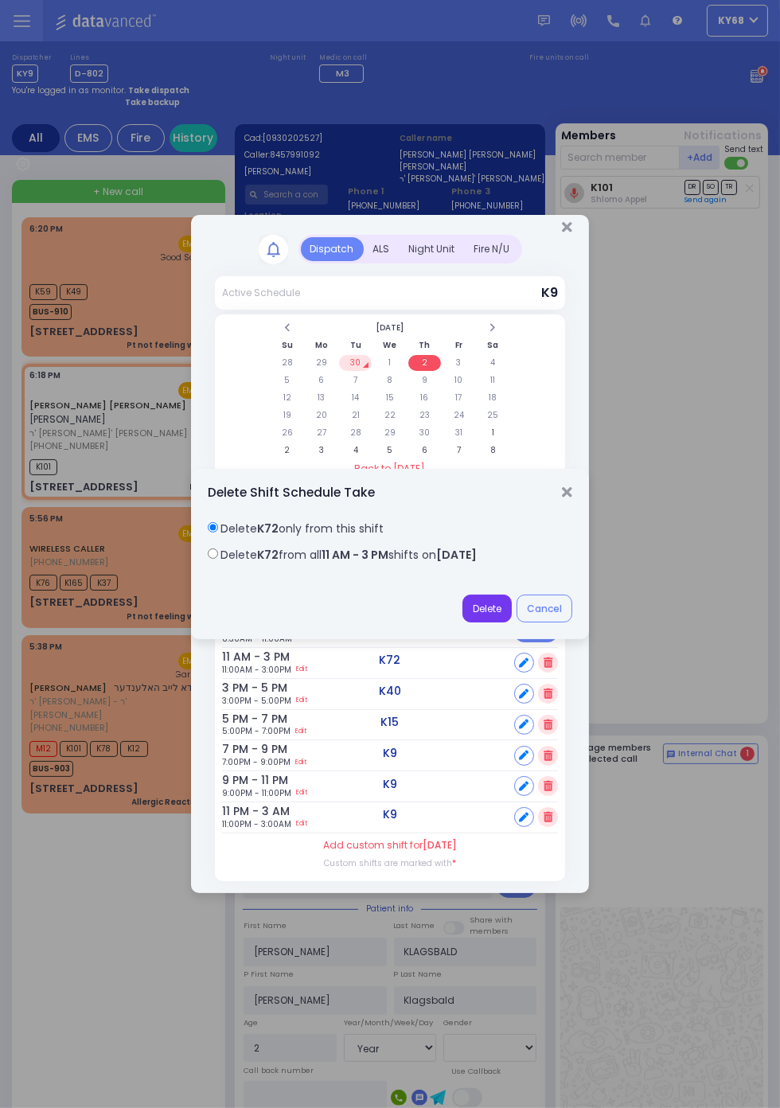
click at [486, 607] on button "Delete" at bounding box center [486, 608] width 49 height 29
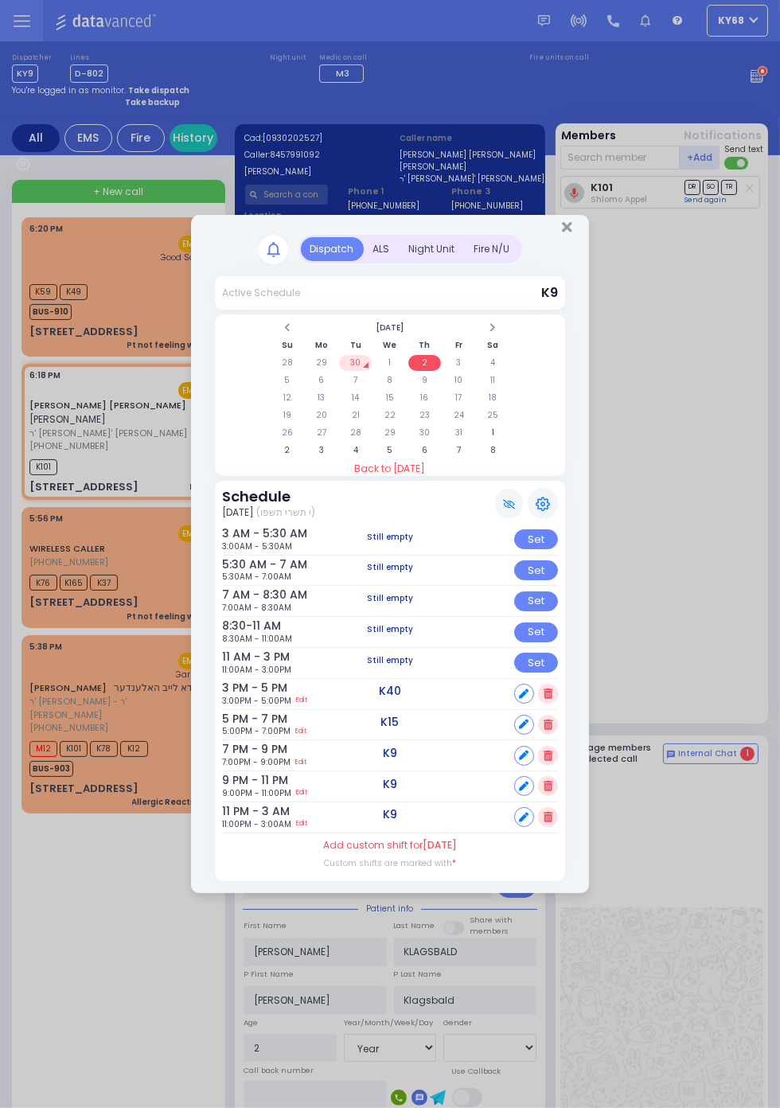
click at [552, 699] on icon at bounding box center [547, 693] width 9 height 10
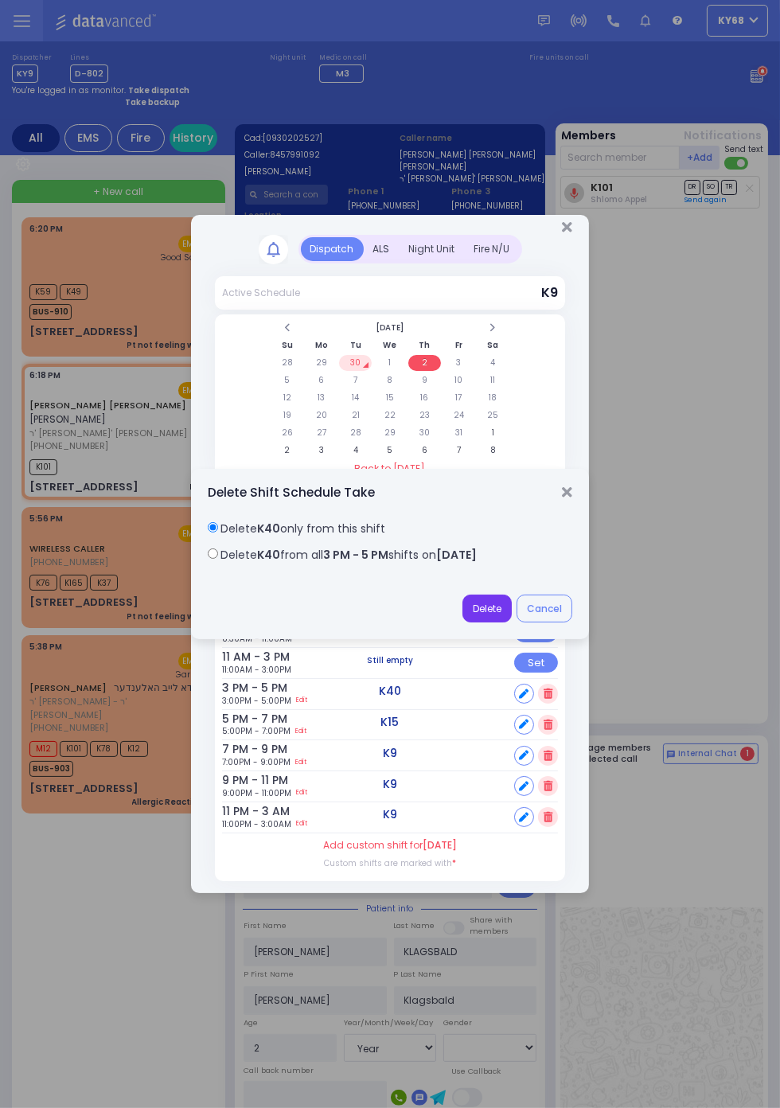
click at [491, 606] on button "Delete" at bounding box center [486, 608] width 49 height 29
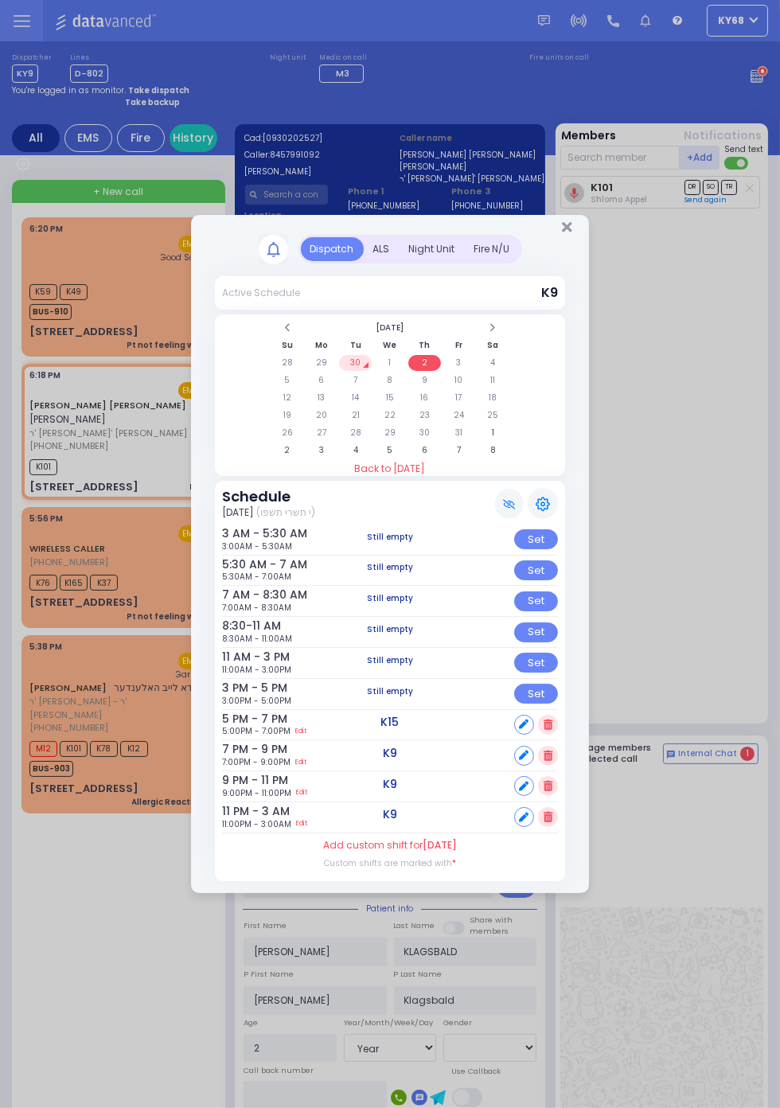
click at [558, 709] on div "3 PM - 5 PM 3:00PM - 5:00PM Still empty Set" at bounding box center [390, 694] width 336 height 31
click at [552, 730] on icon at bounding box center [547, 724] width 9 height 10
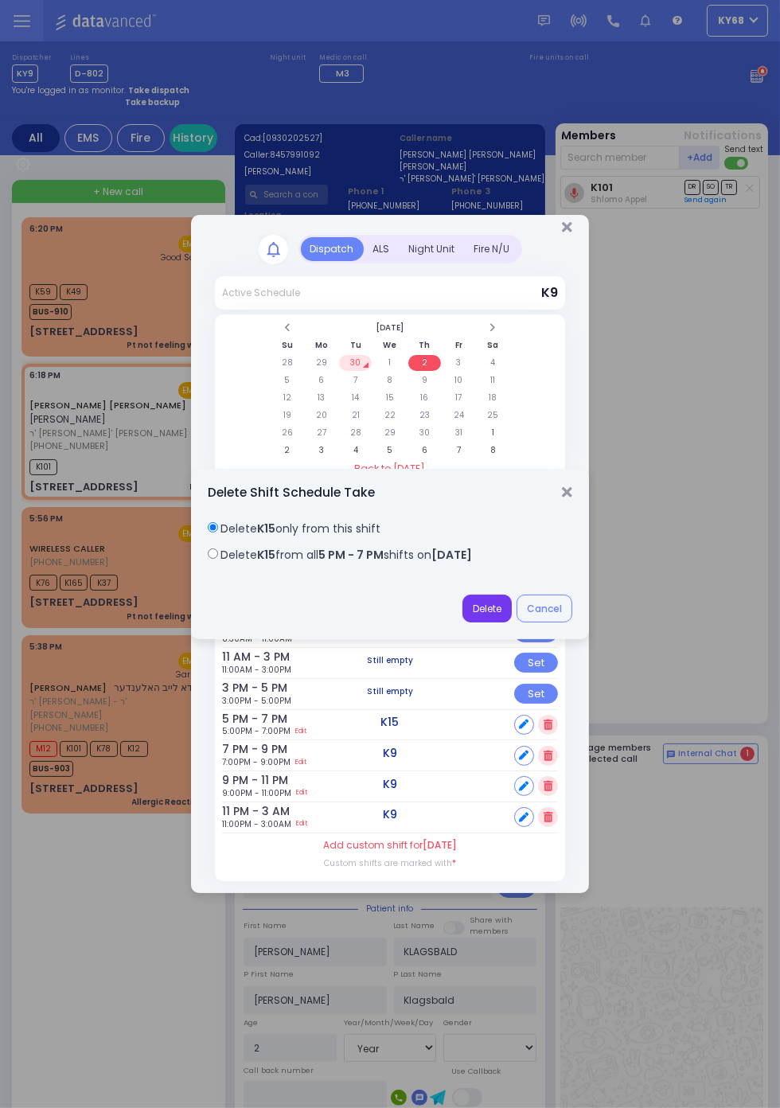
click at [493, 604] on button "Delete" at bounding box center [486, 608] width 49 height 29
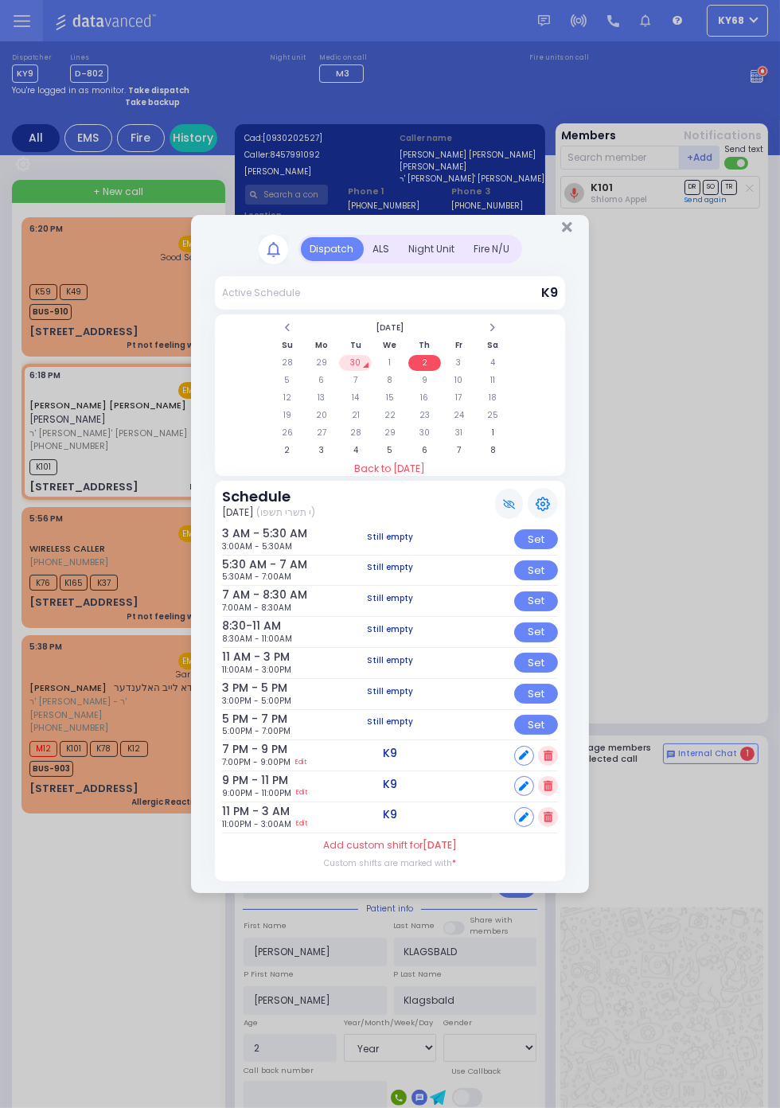
click at [552, 761] on icon at bounding box center [547, 755] width 9 height 10
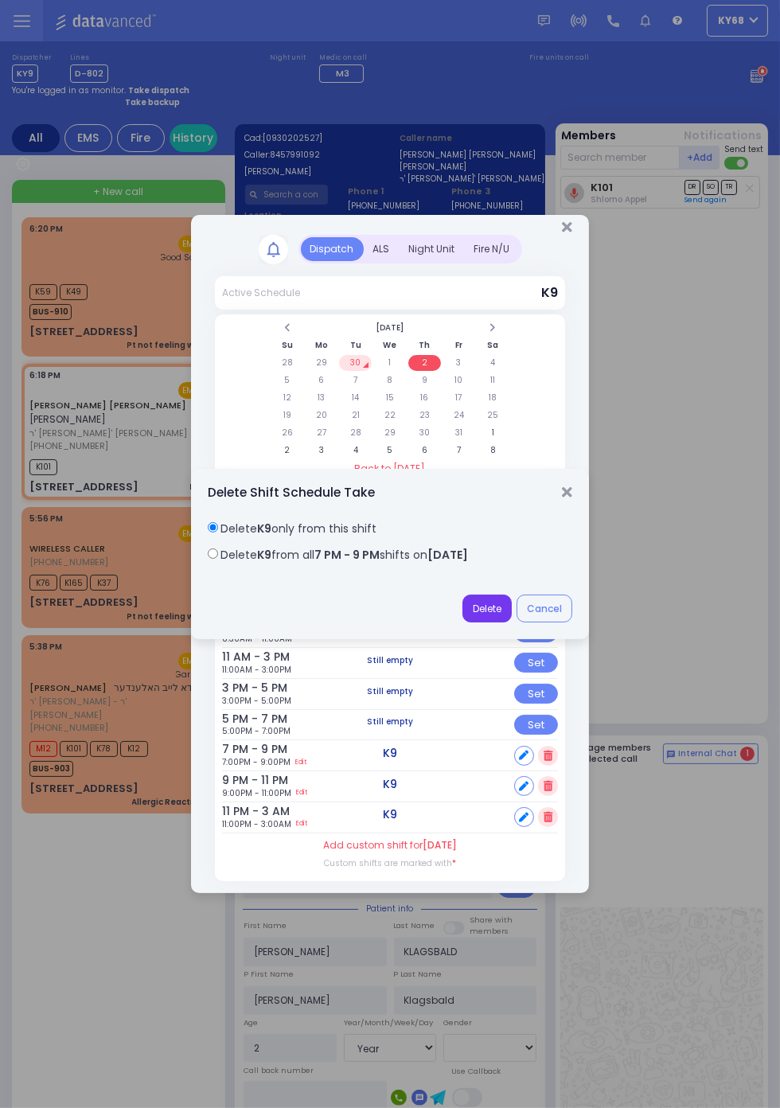
click at [512, 623] on button "Delete" at bounding box center [486, 608] width 49 height 29
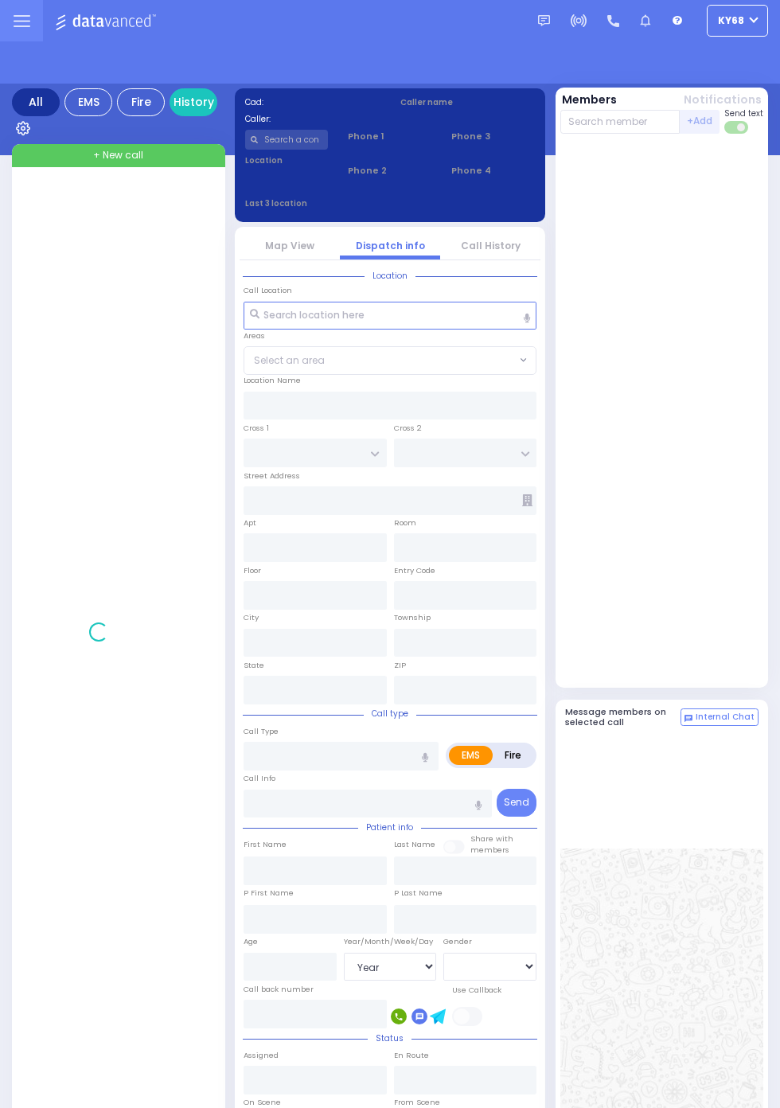
select select "Year"
